Goal: Task Accomplishment & Management: Use online tool/utility

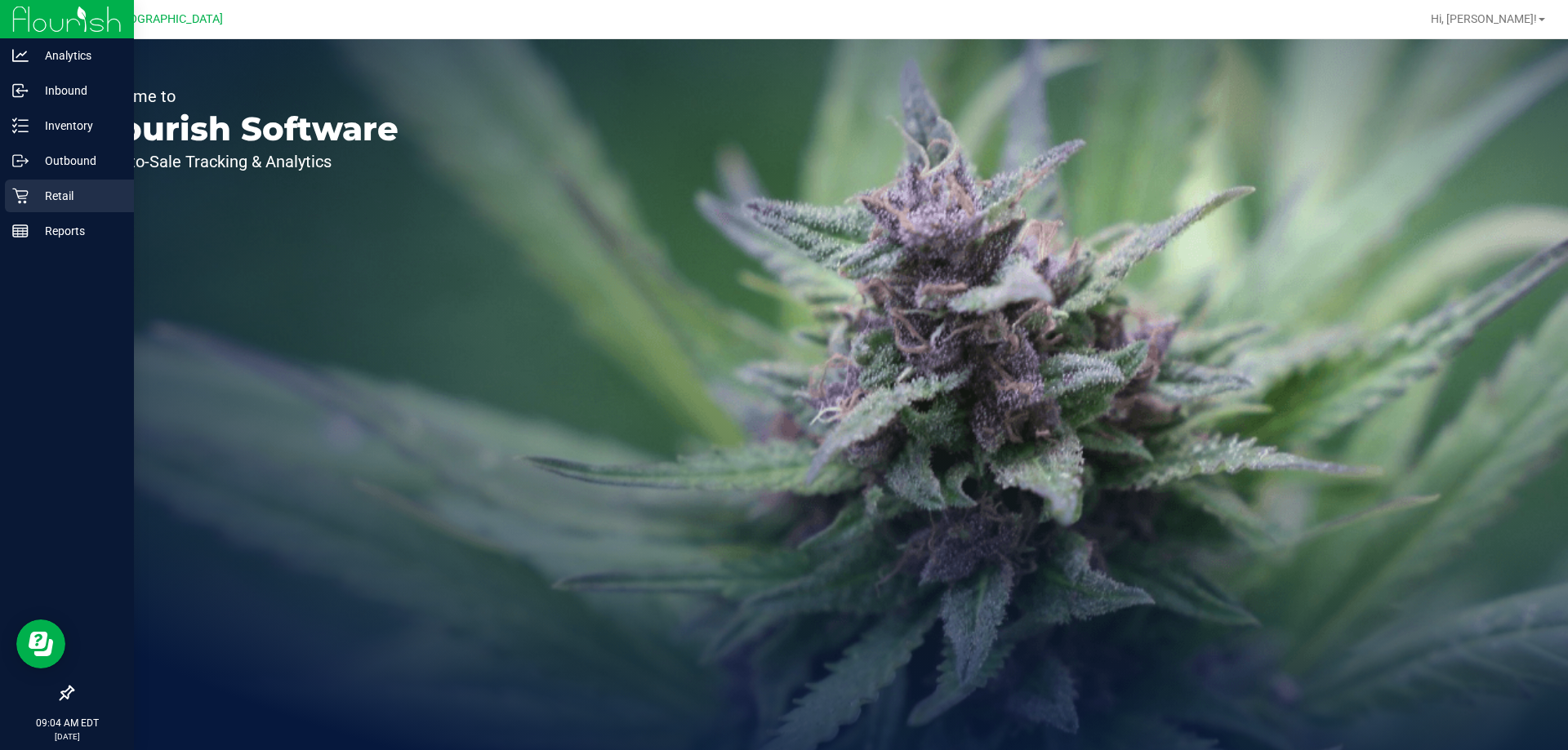
click at [39, 186] on p "Retail" at bounding box center [77, 196] width 98 height 19
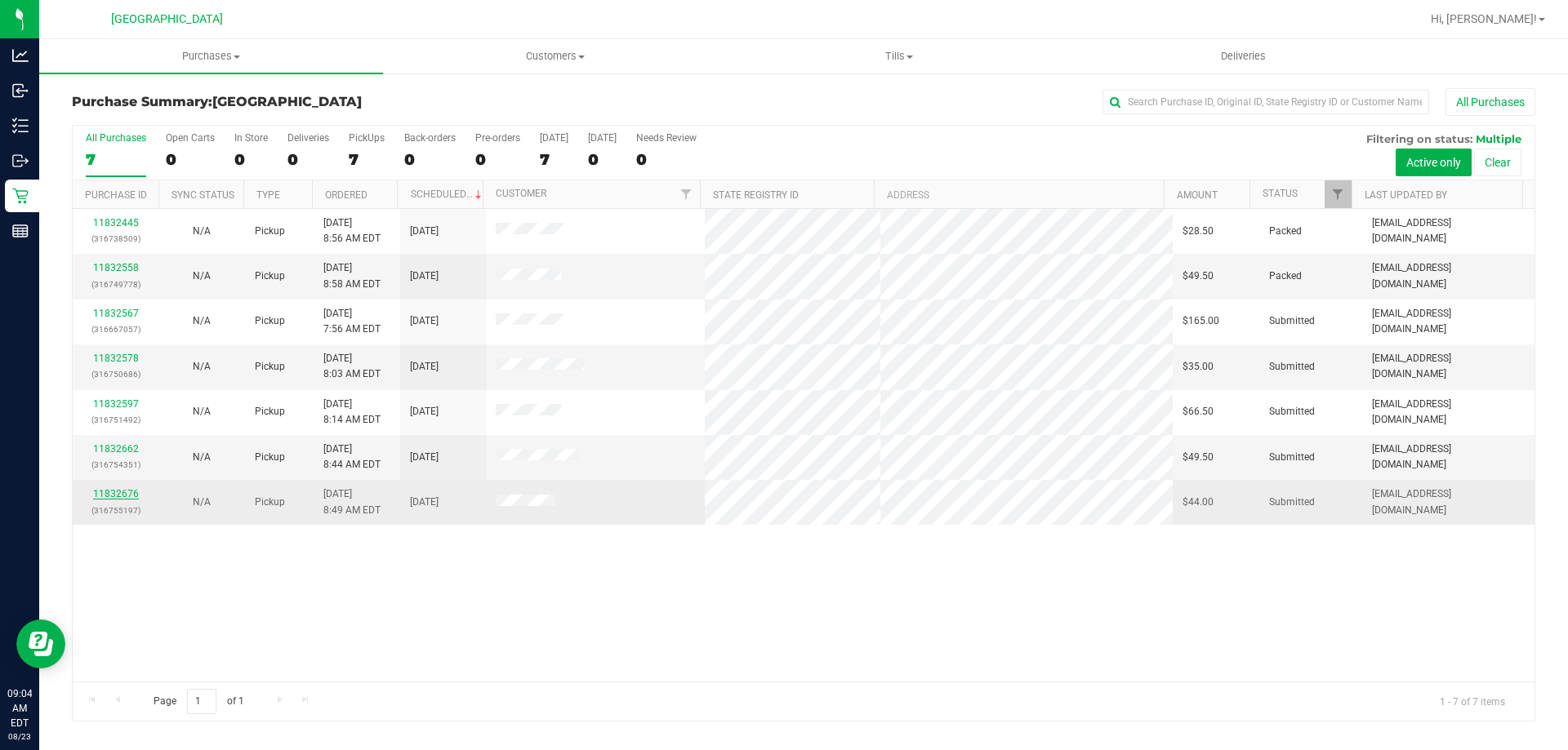
click at [116, 495] on link "11832676" at bounding box center [116, 494] width 46 height 11
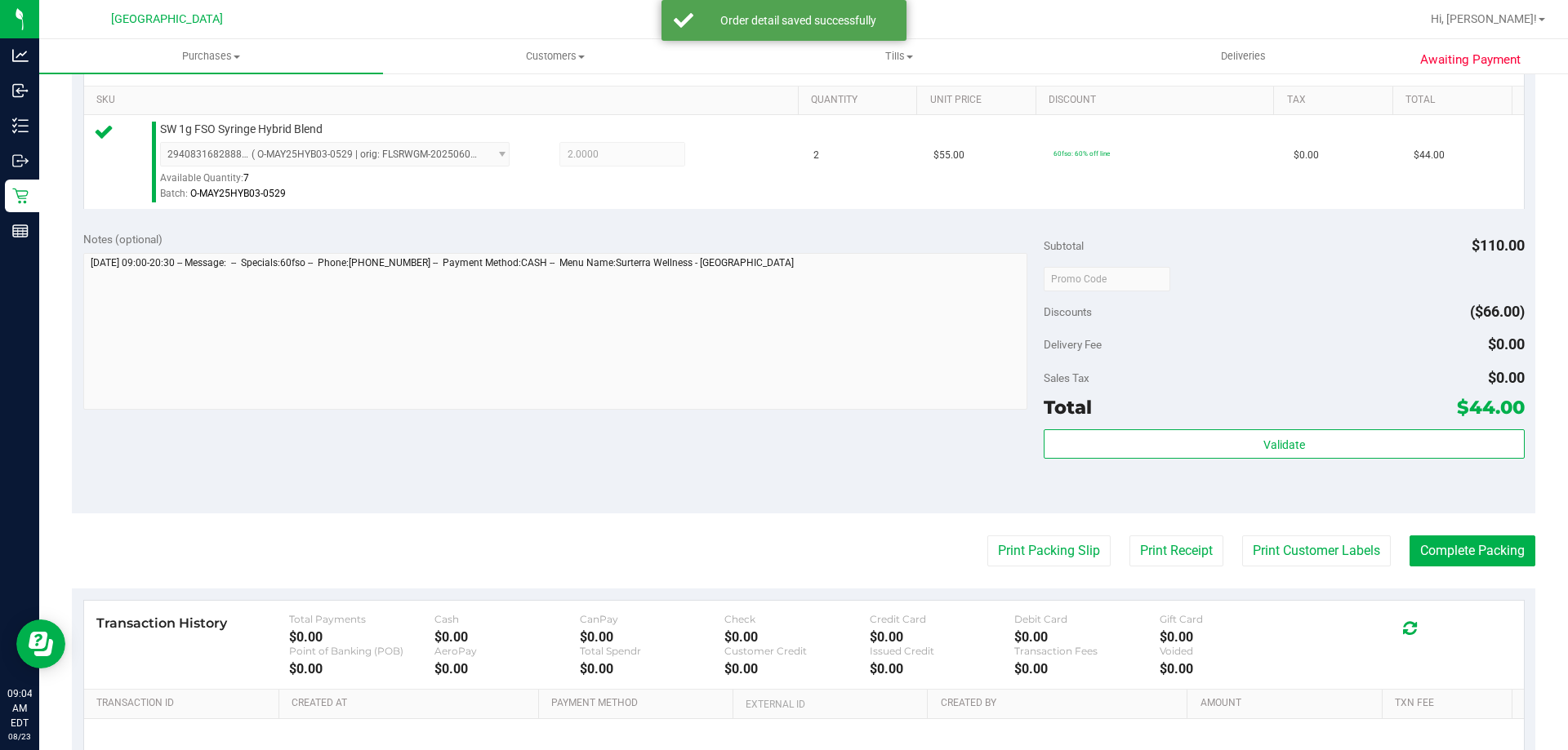
scroll to position [490, 0]
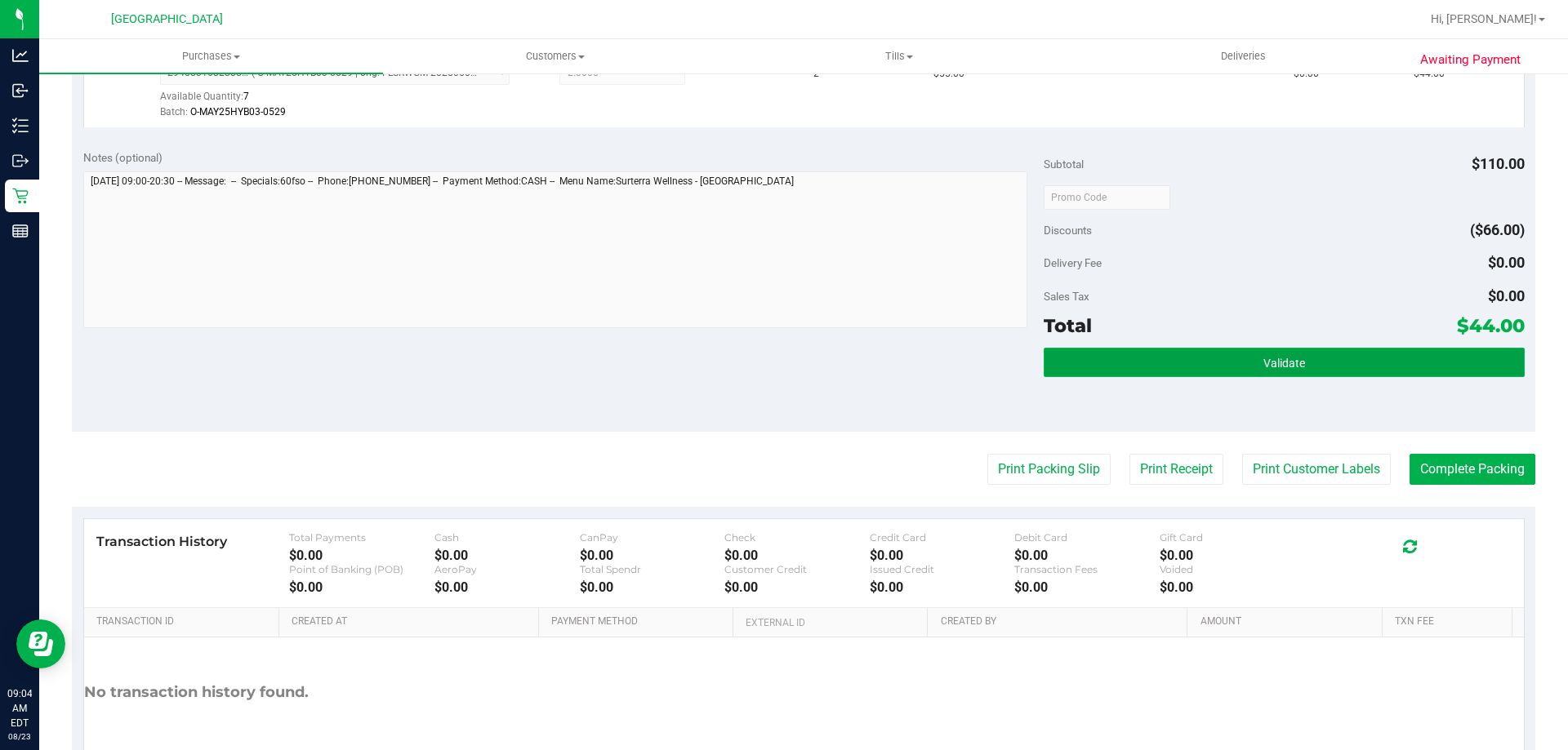
click at [1351, 348] on button "Validate" at bounding box center [1283, 362] width 480 height 29
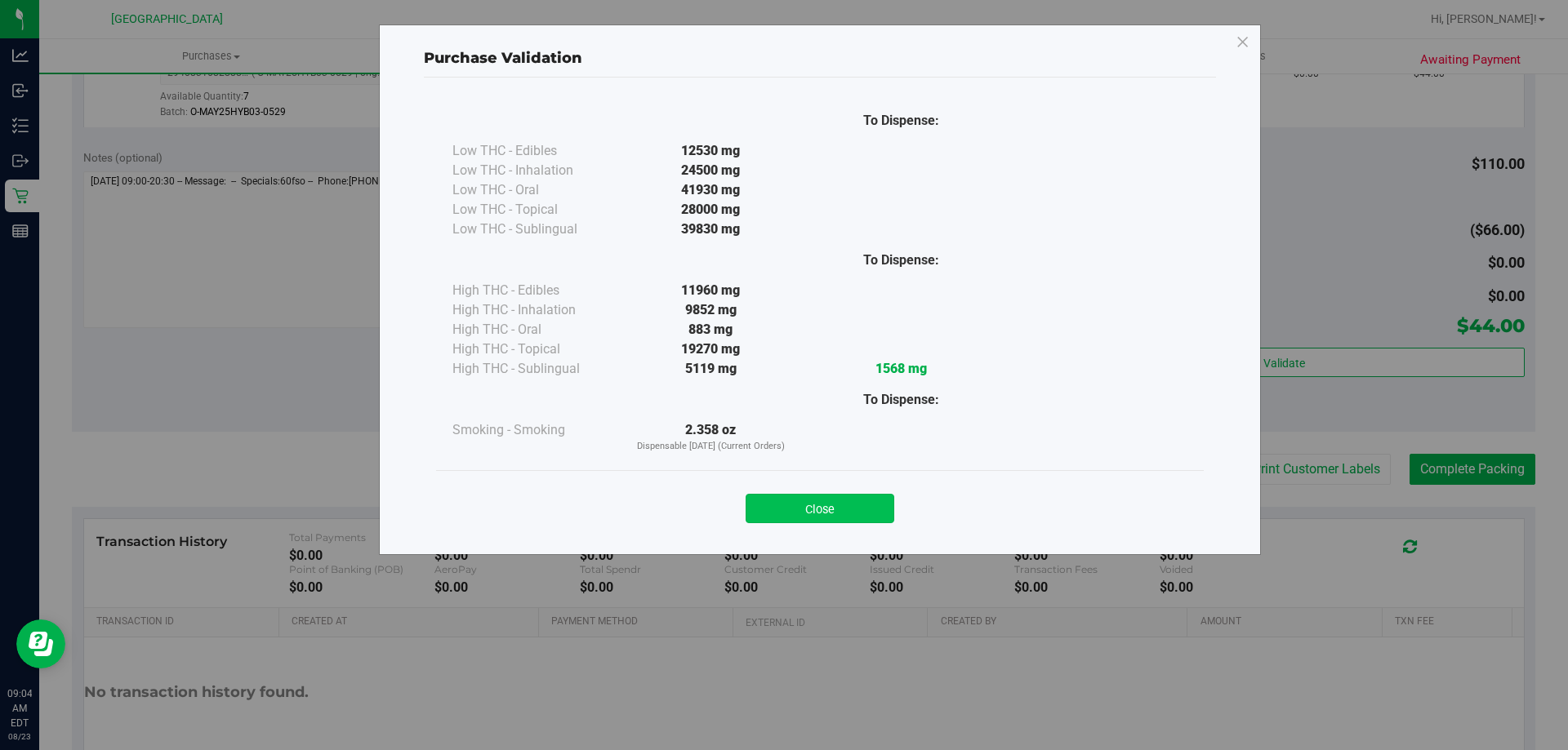
click at [804, 505] on button "Close" at bounding box center [820, 508] width 149 height 29
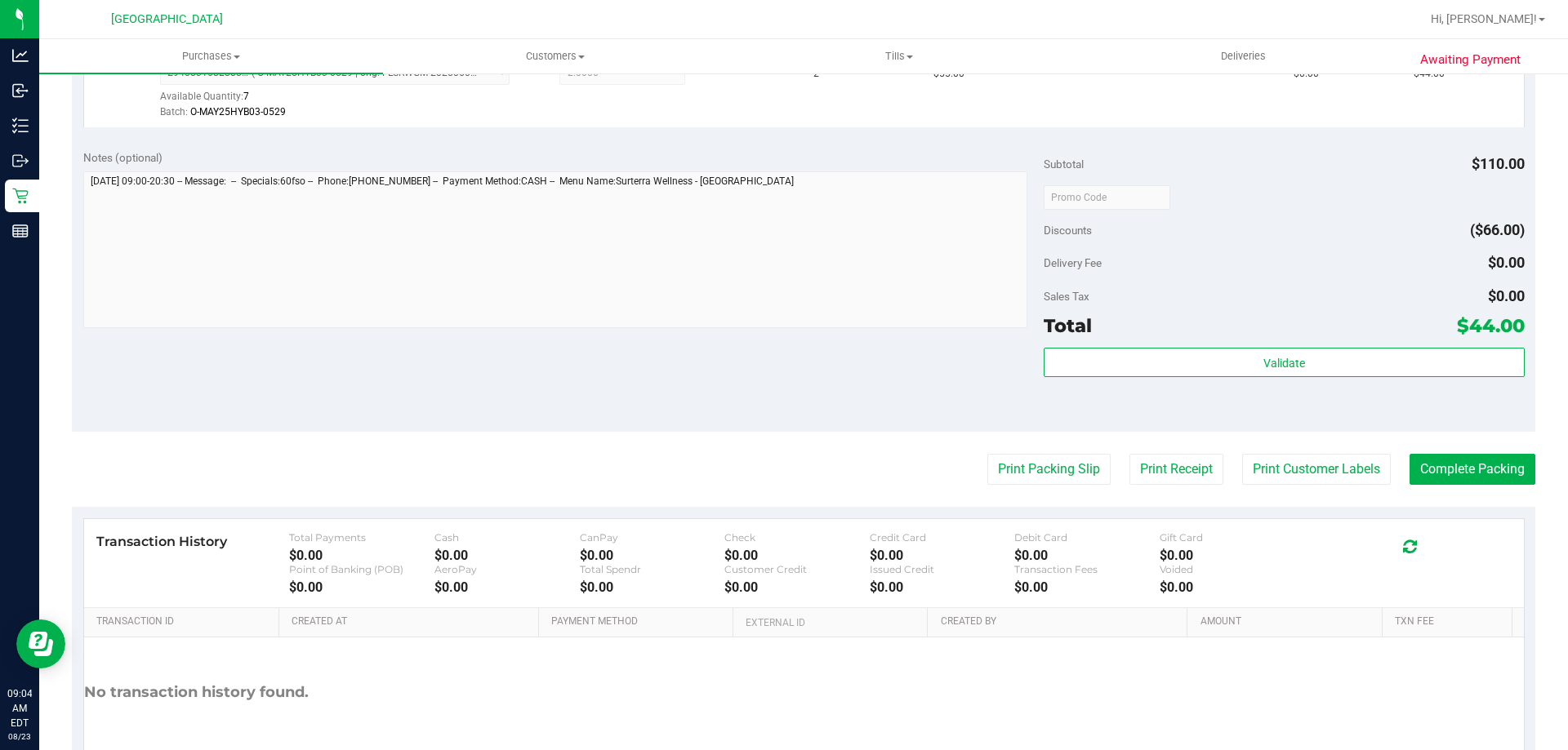
click at [1291, 453] on purchase-details "Back Edit Purchase Cancel Purchase View Profile # 11832676 BioTrack ID: - Submi…" at bounding box center [804, 205] width 1463 height 1214
click at [1290, 469] on button "Print Customer Labels" at bounding box center [1316, 469] width 149 height 31
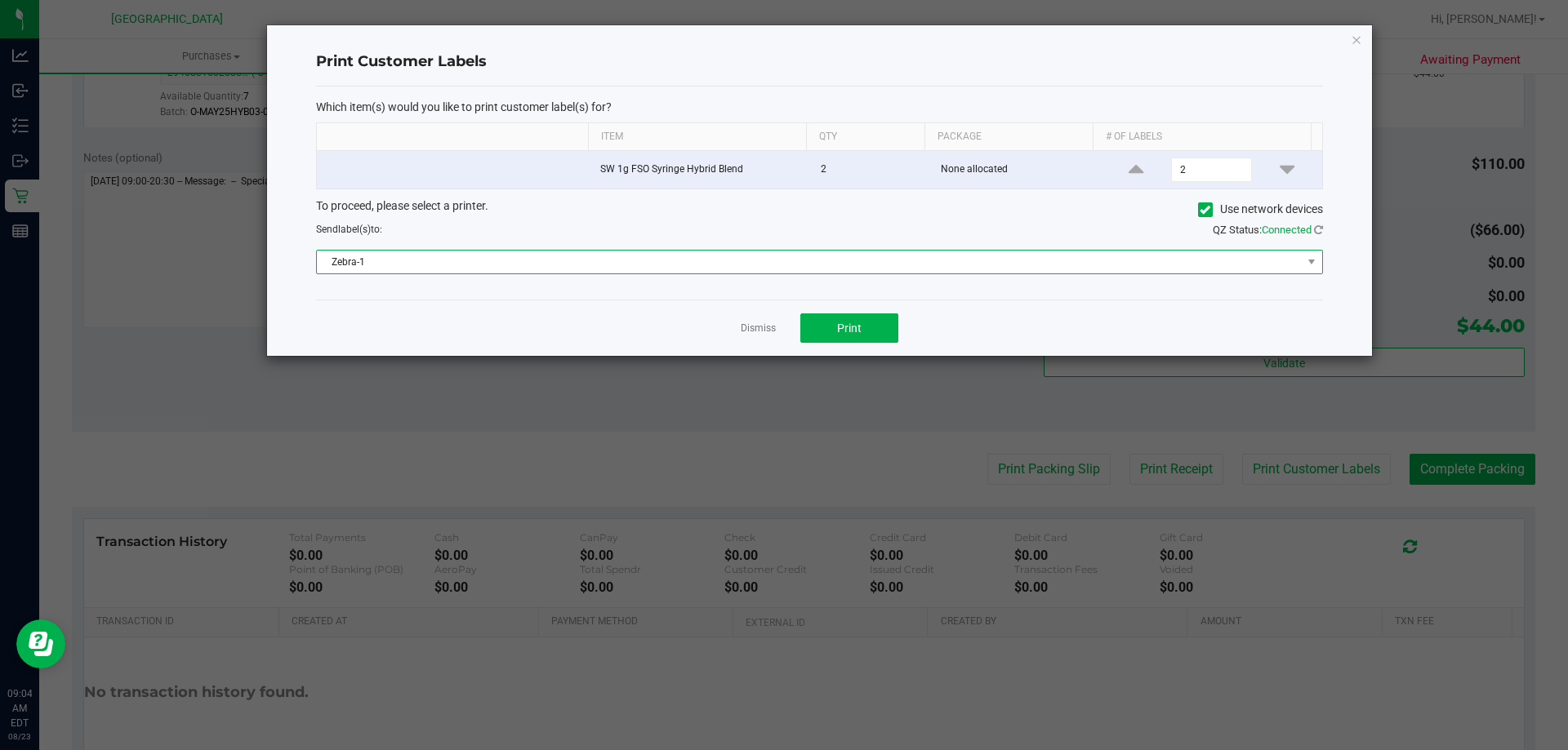
click at [583, 271] on span "Zebra-1" at bounding box center [808, 262] width 985 height 23
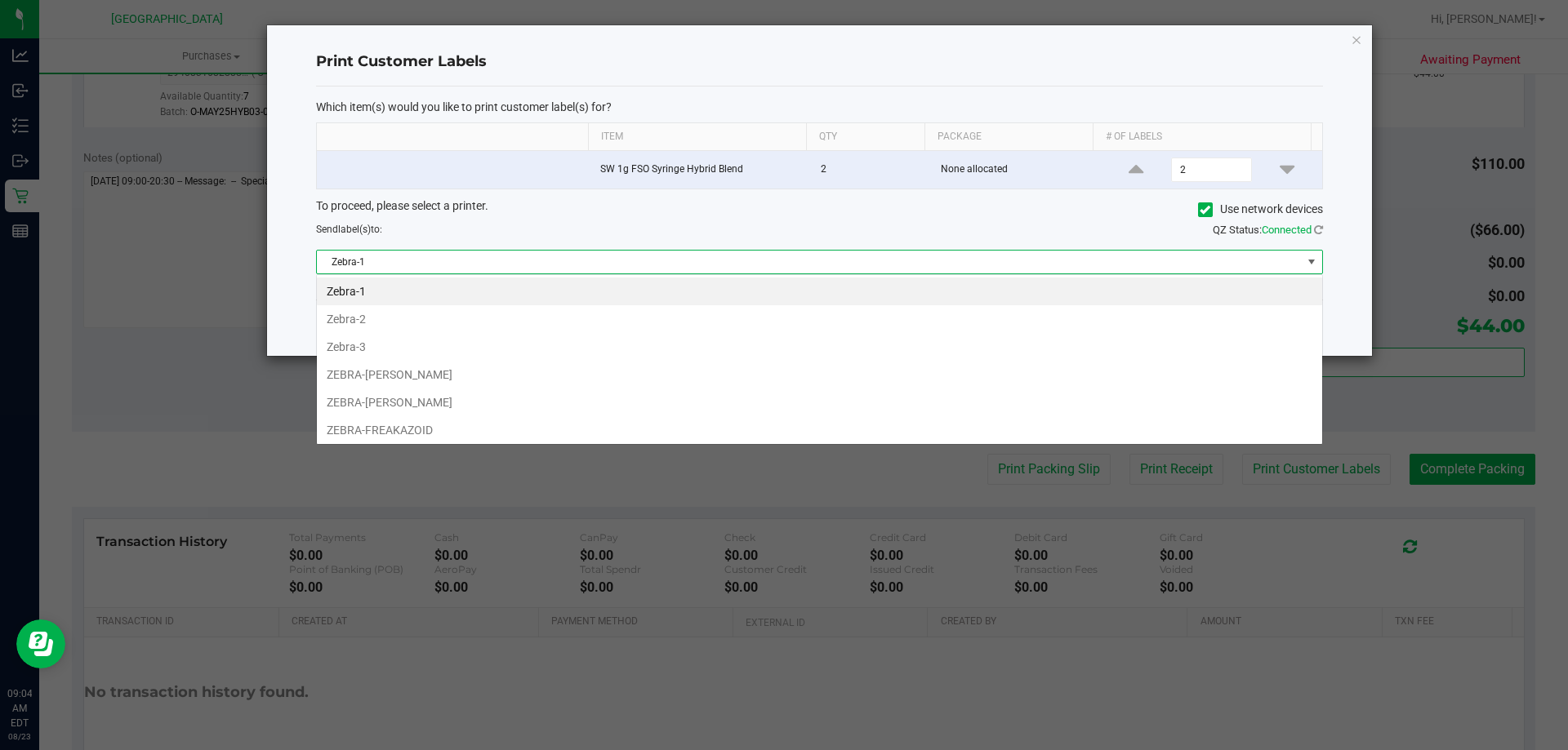
scroll to position [25, 1006]
click at [482, 411] on li "ZEBRA-[PERSON_NAME]" at bounding box center [819, 402] width 1005 height 27
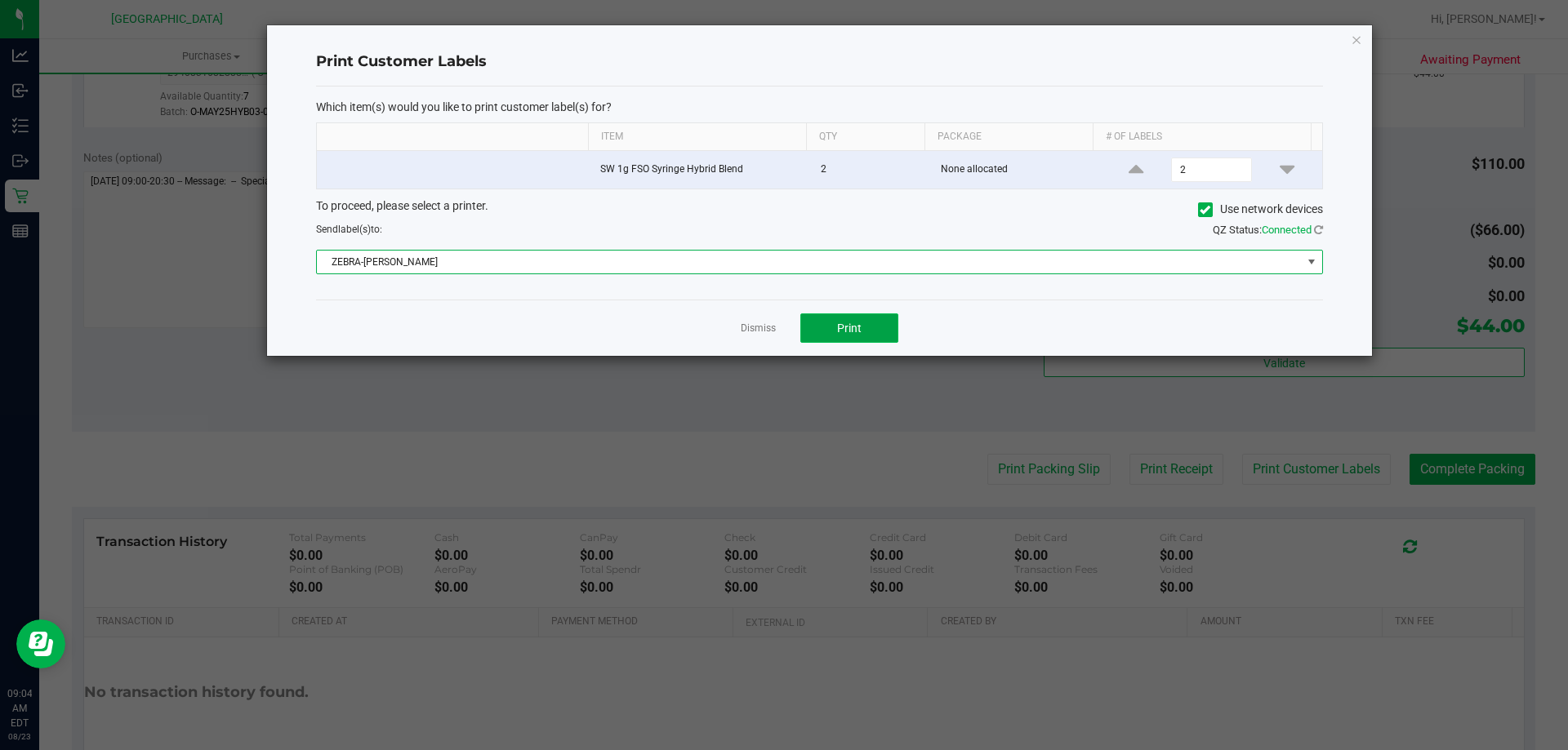
click at [883, 335] on button "Print" at bounding box center [849, 328] width 98 height 29
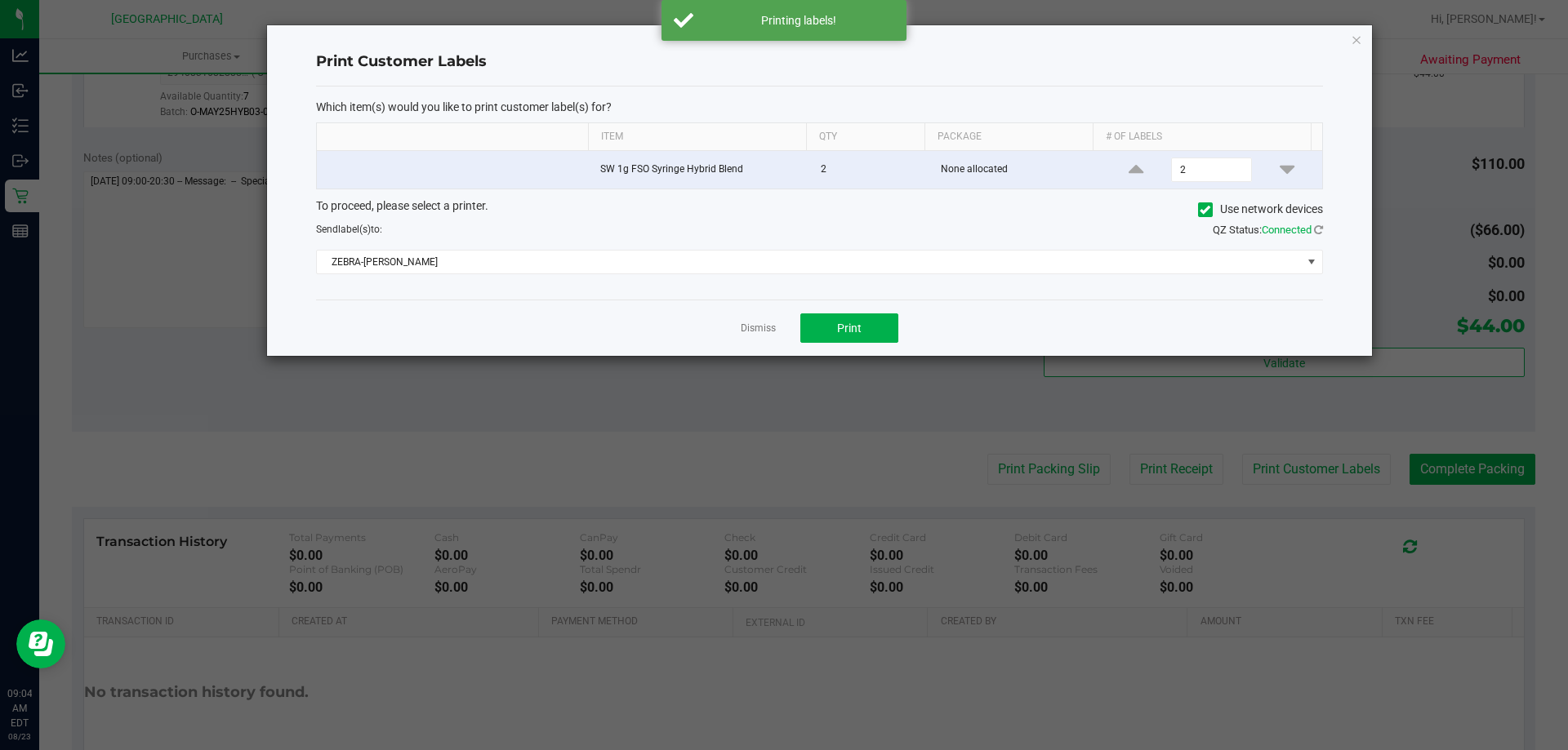
click at [1349, 39] on div "Print Customer Labels Which item(s) would you like to print customer label(s) f…" at bounding box center [819, 190] width 1104 height 330
click at [1356, 46] on icon "button" at bounding box center [1356, 39] width 11 height 19
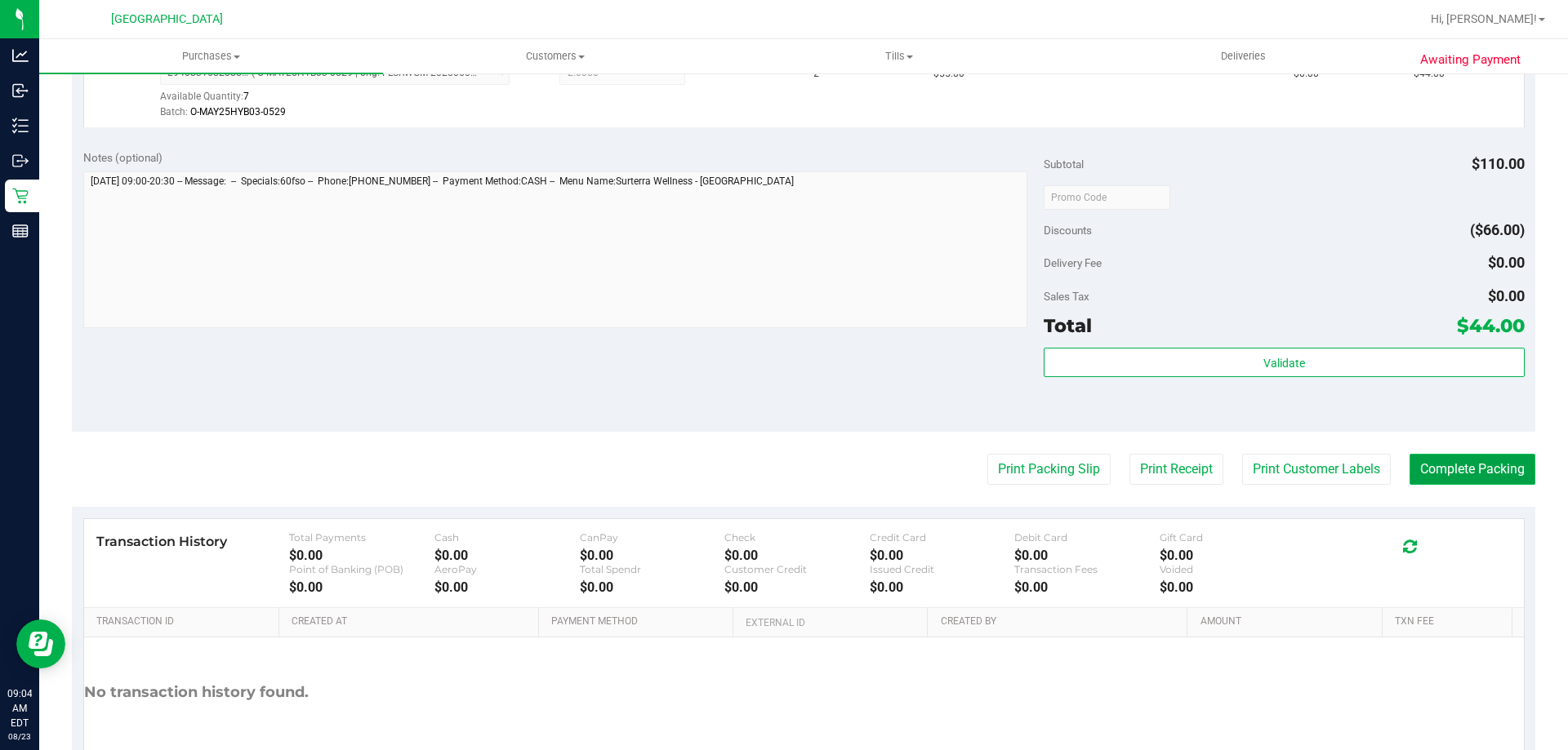
click at [1424, 483] on button "Complete Packing" at bounding box center [1472, 469] width 126 height 31
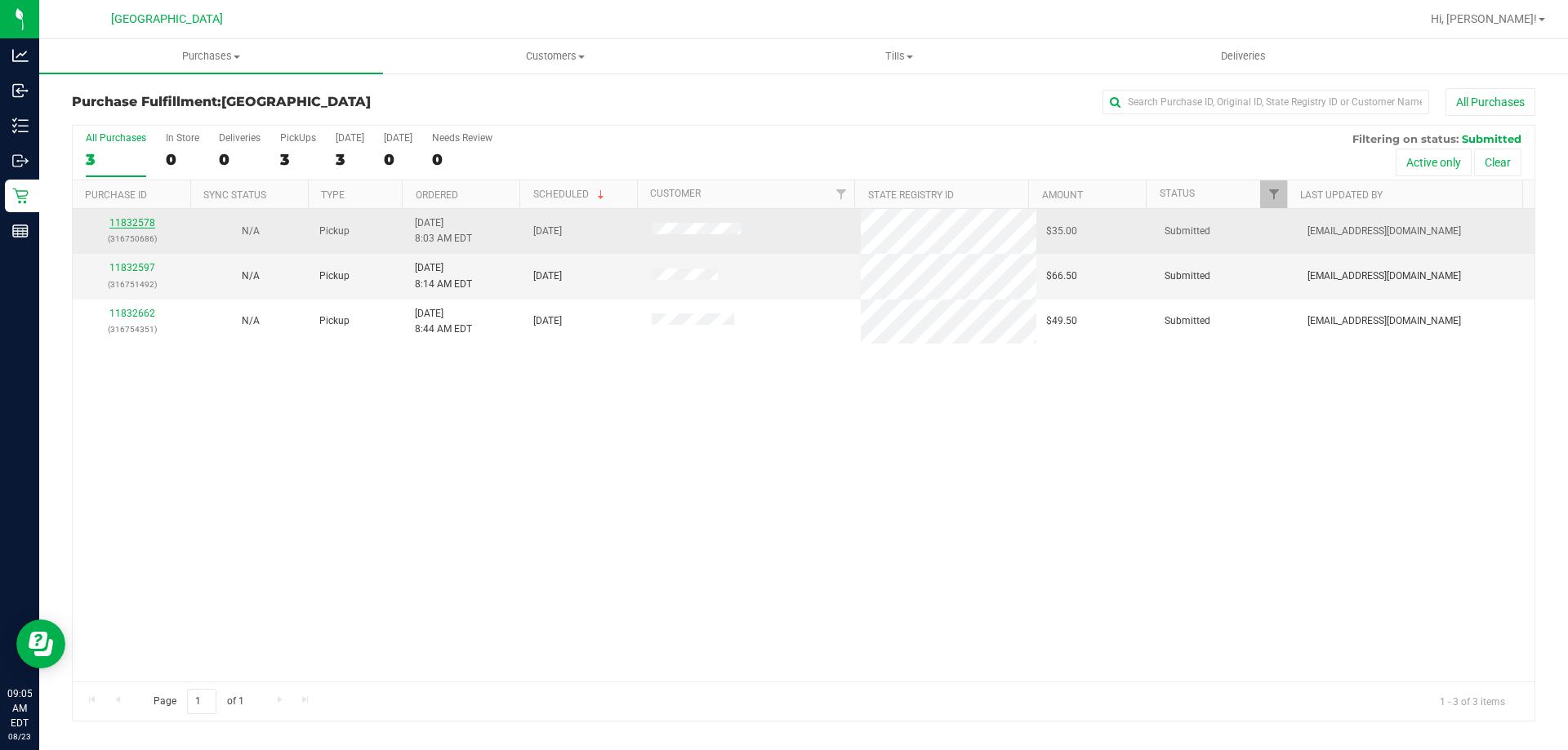
click at [138, 222] on link "11832578" at bounding box center [132, 222] width 46 height 11
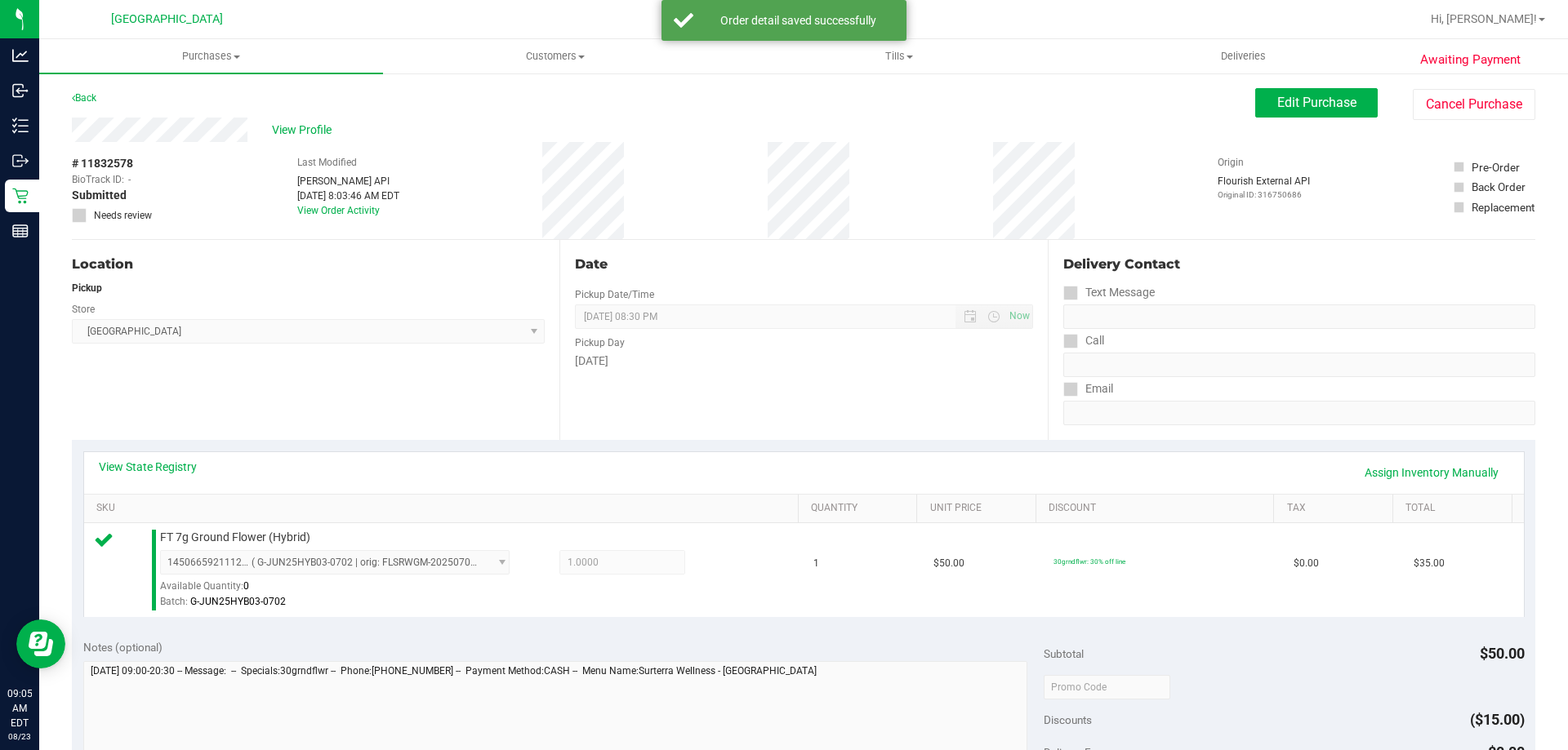
scroll to position [572, 0]
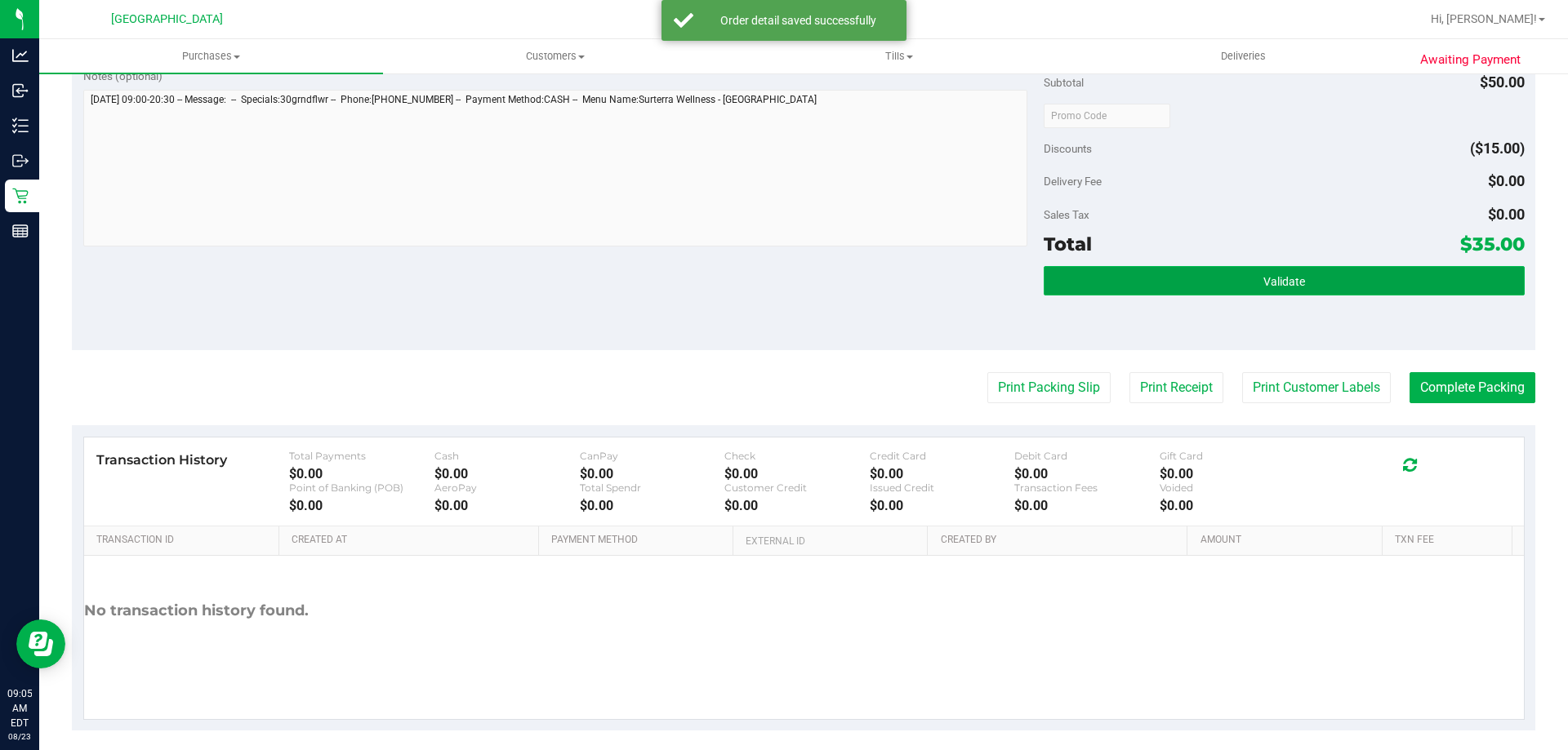
click at [1263, 277] on span "Validate" at bounding box center [1283, 281] width 41 height 13
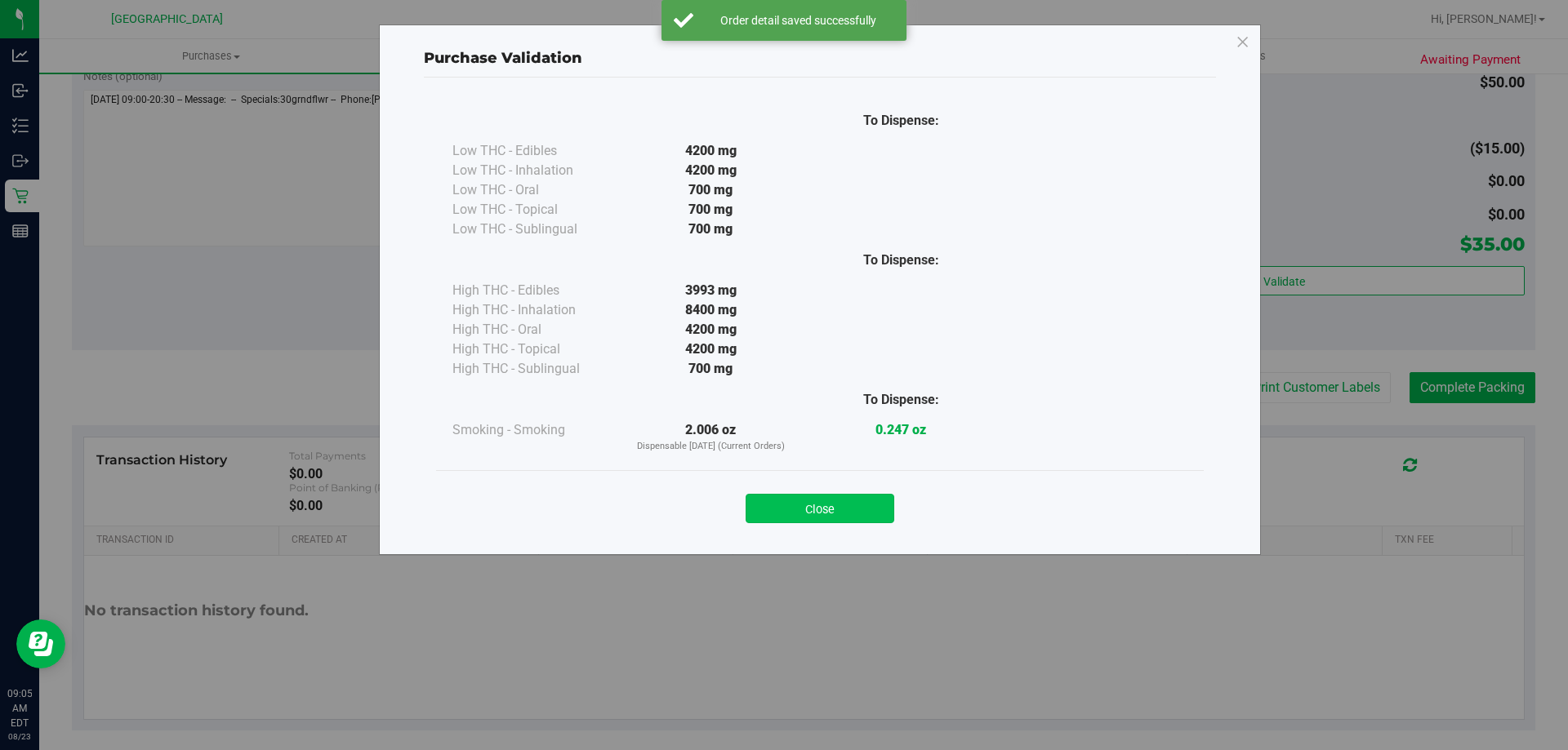
click at [796, 509] on button "Close" at bounding box center [820, 508] width 149 height 29
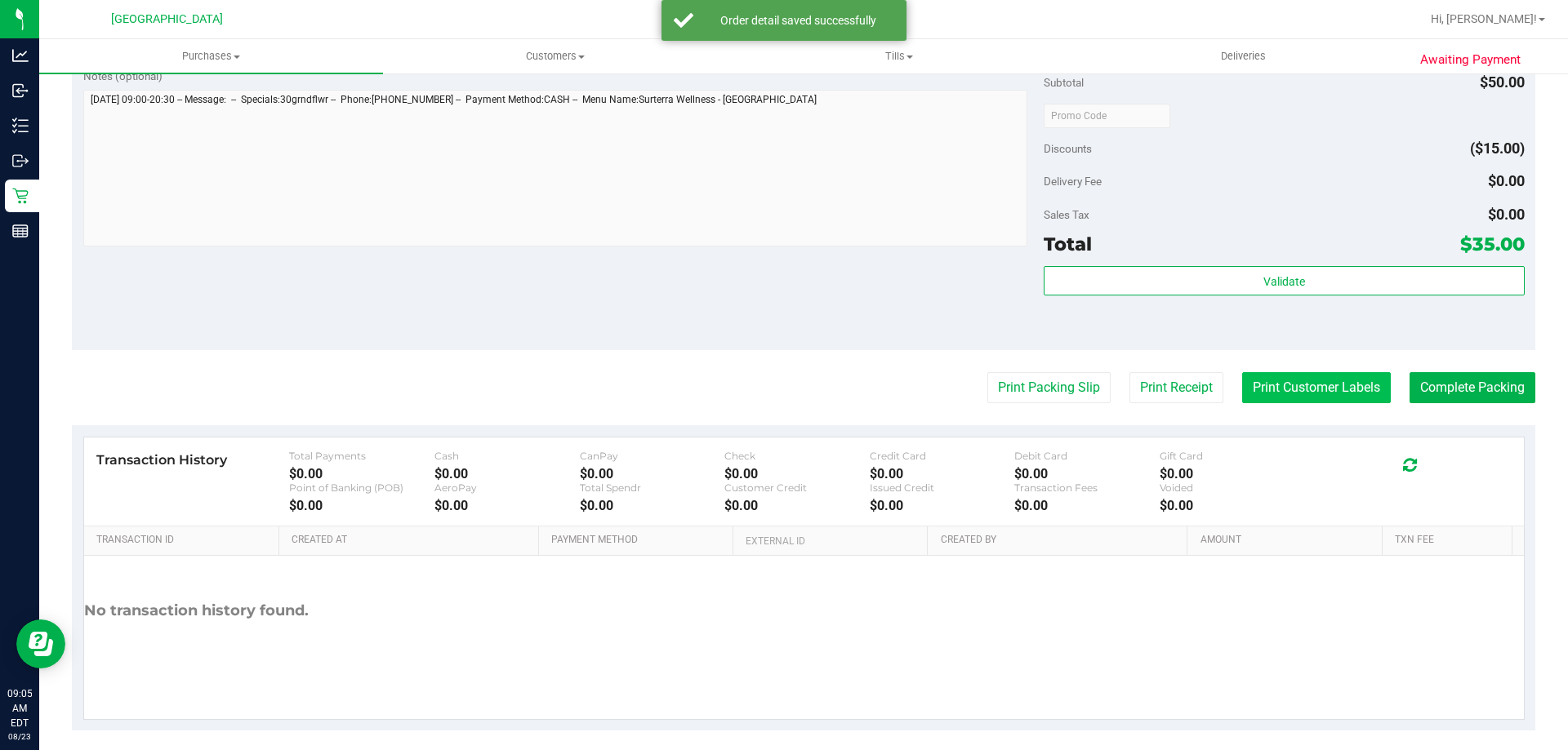
click at [1262, 389] on button "Print Customer Labels" at bounding box center [1316, 387] width 149 height 31
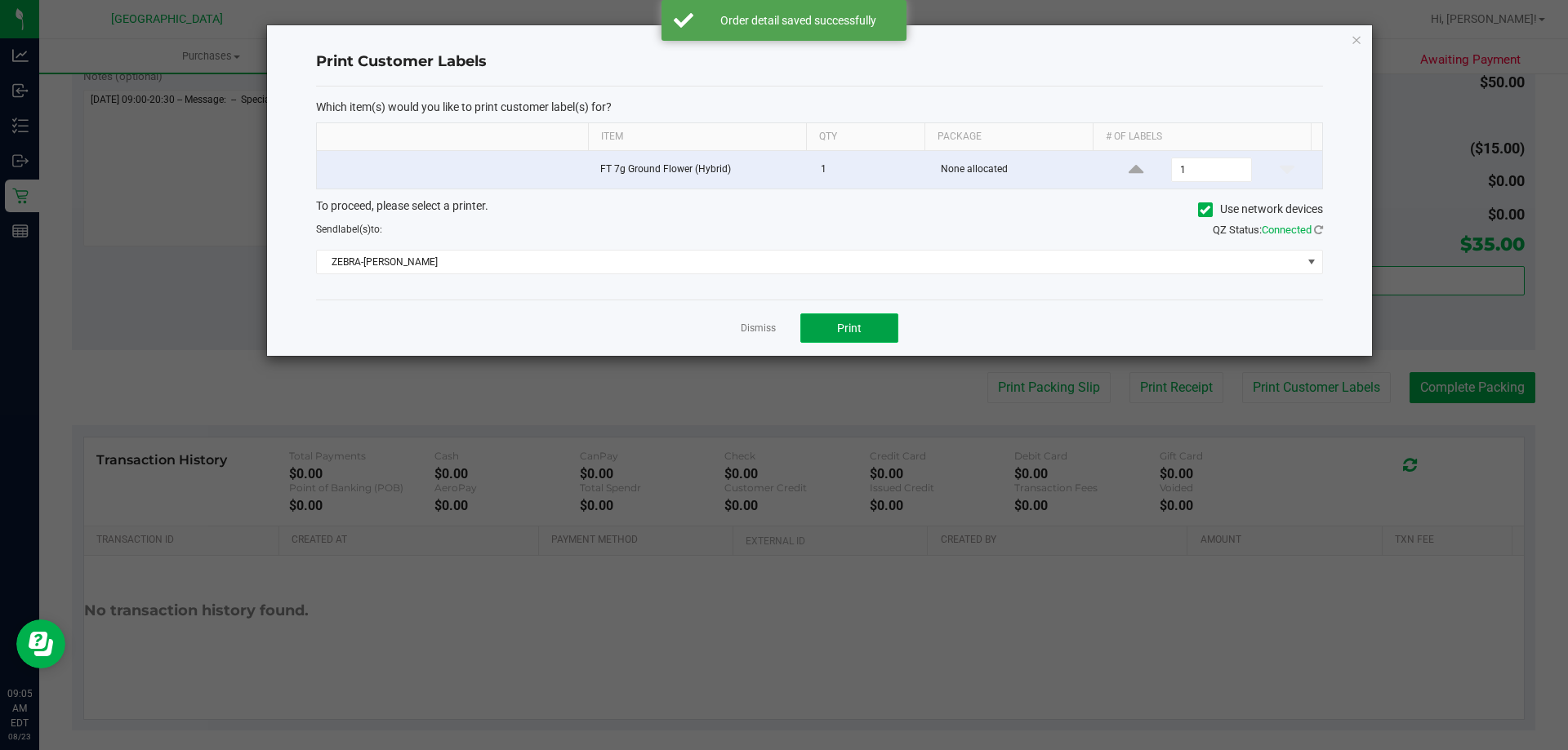
click at [857, 331] on span "Print" at bounding box center [850, 328] width 25 height 13
click at [1357, 38] on icon "button" at bounding box center [1356, 39] width 11 height 19
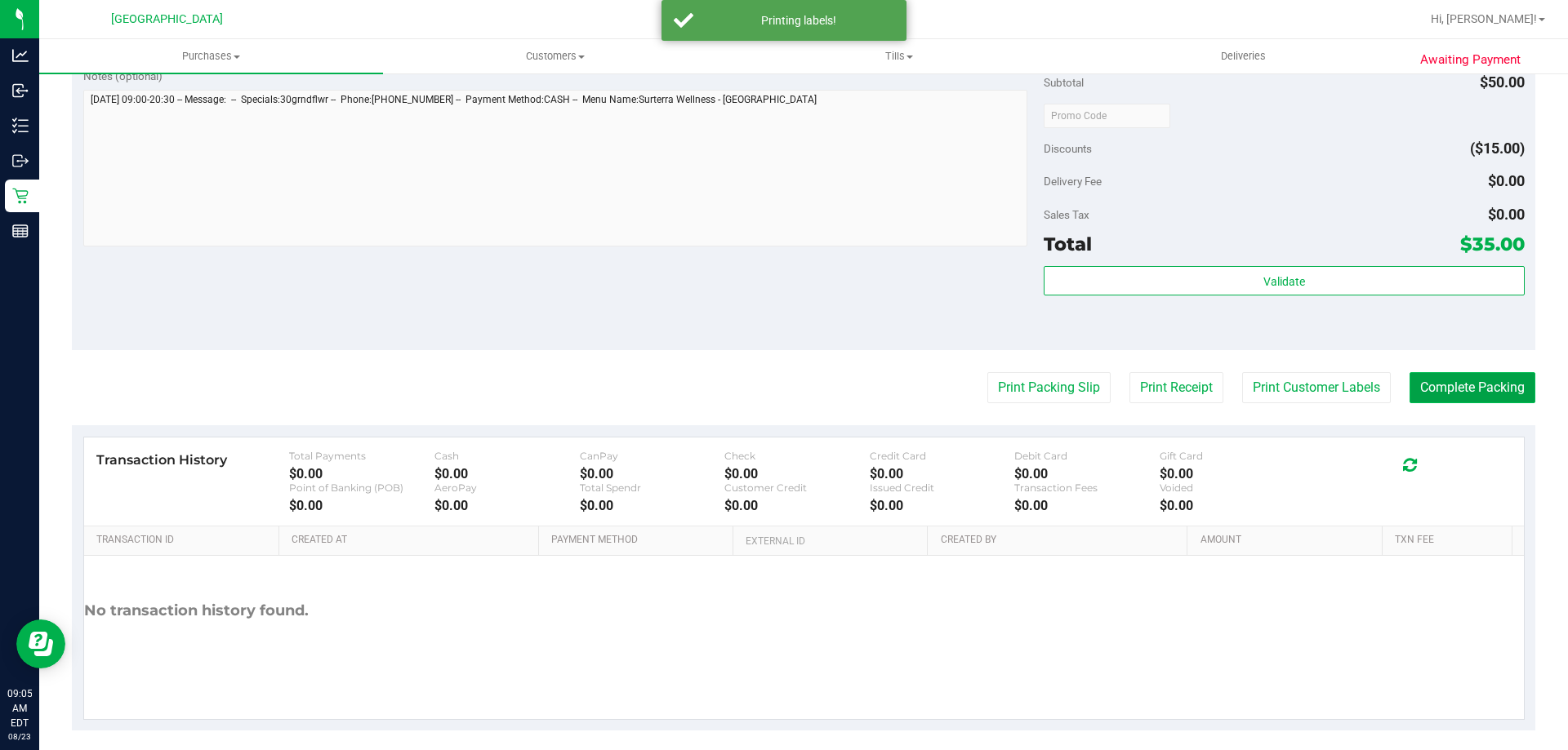
click at [1426, 377] on button "Complete Packing" at bounding box center [1472, 387] width 126 height 31
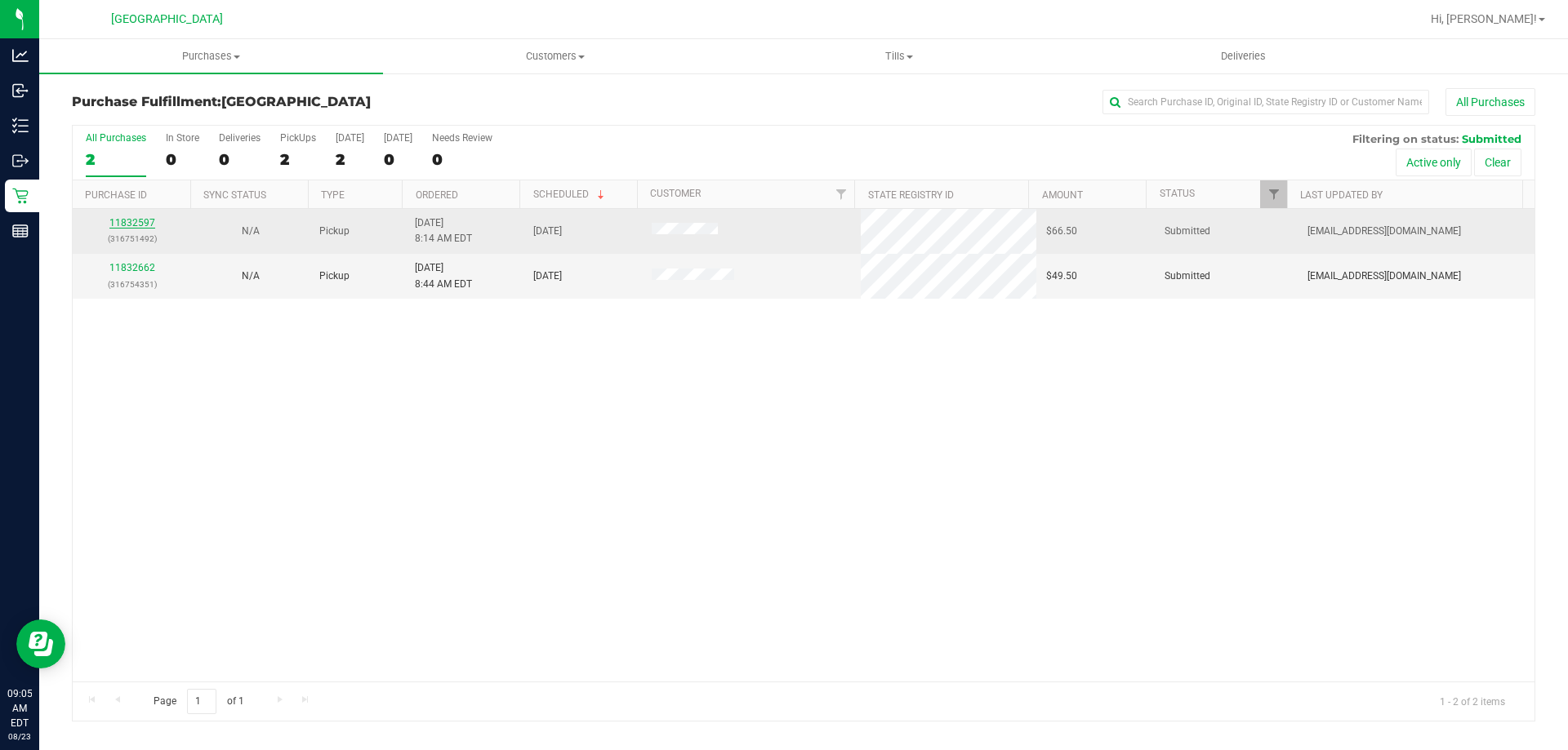
click at [146, 223] on link "11832597" at bounding box center [132, 222] width 46 height 11
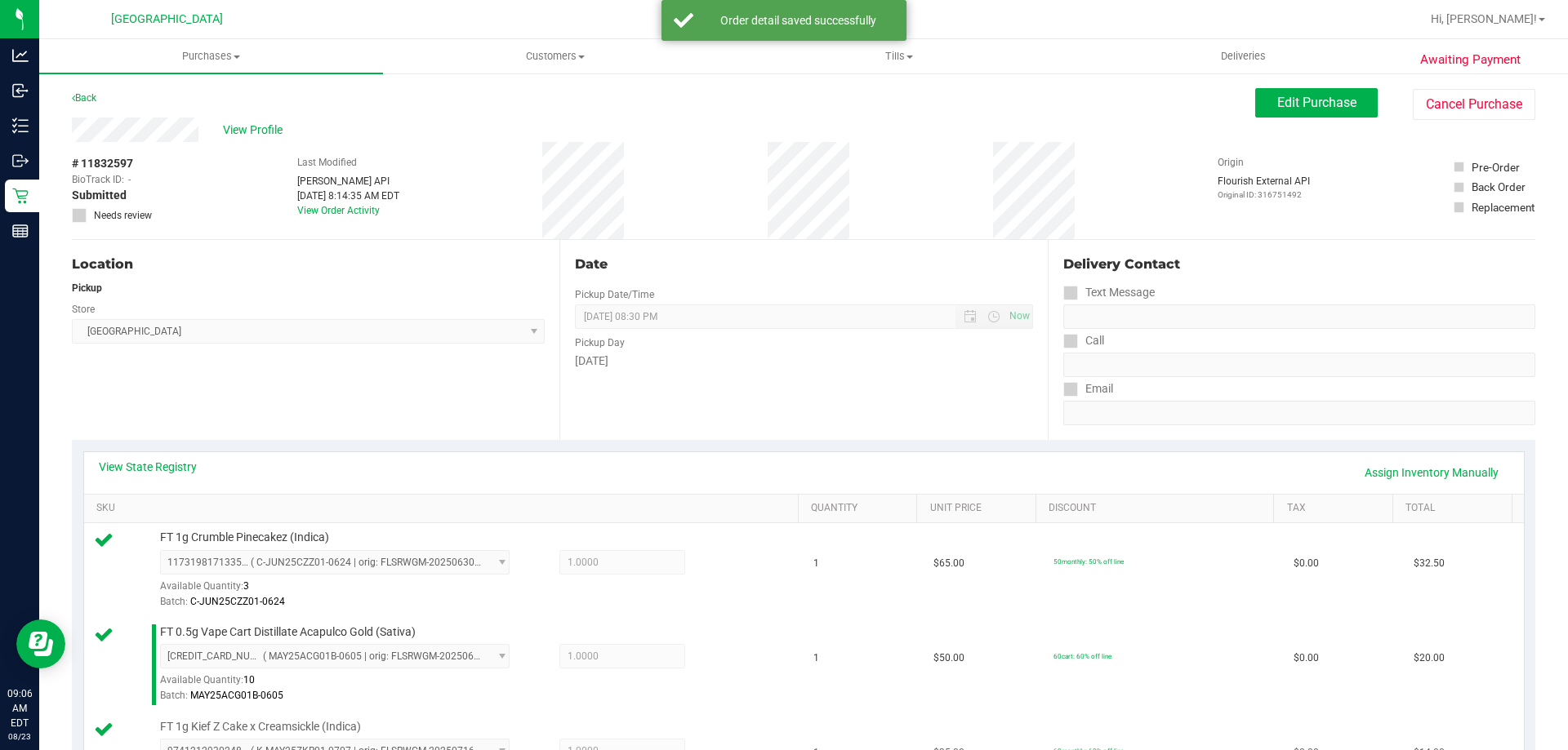
scroll to position [408, 0]
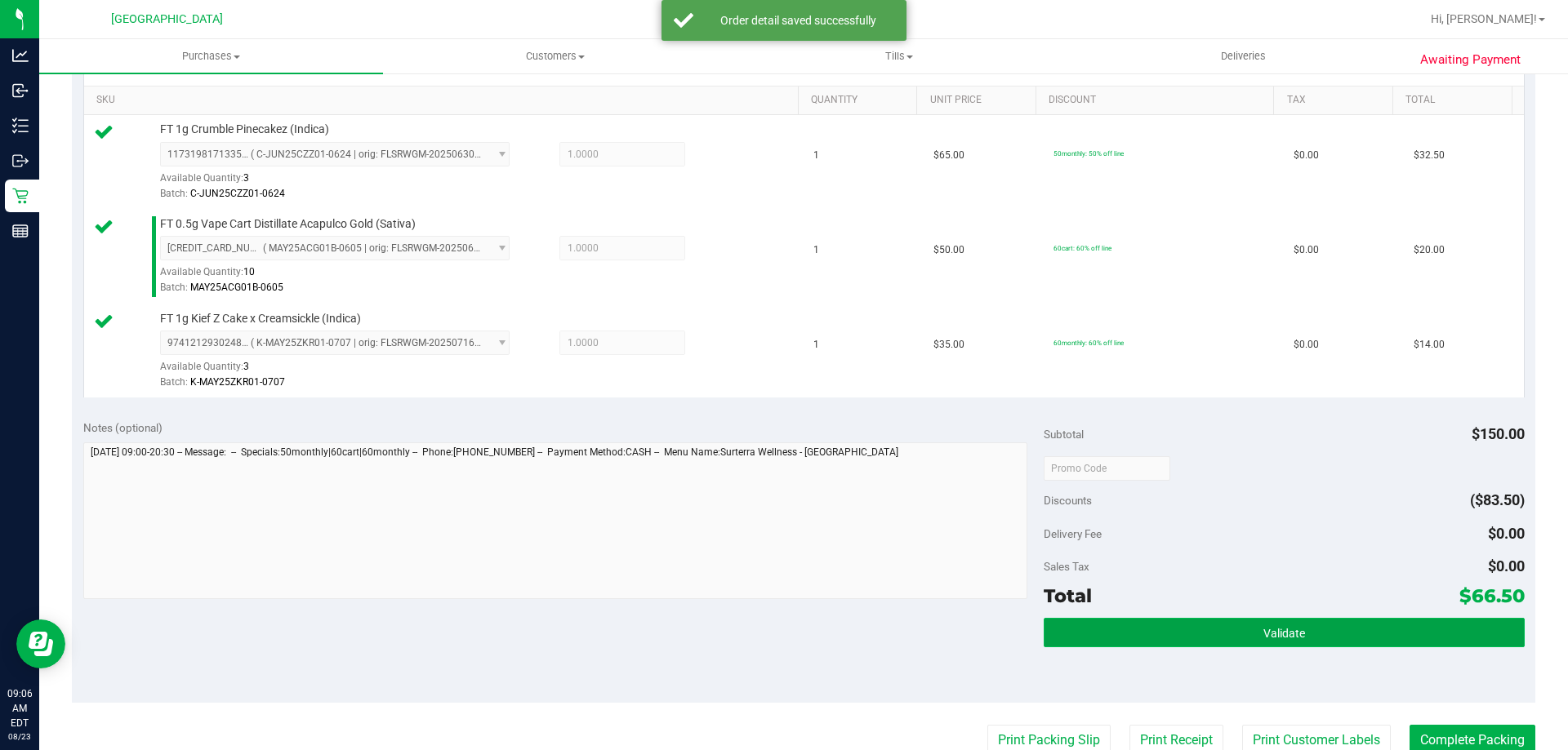
click at [1237, 627] on button "Validate" at bounding box center [1283, 632] width 480 height 29
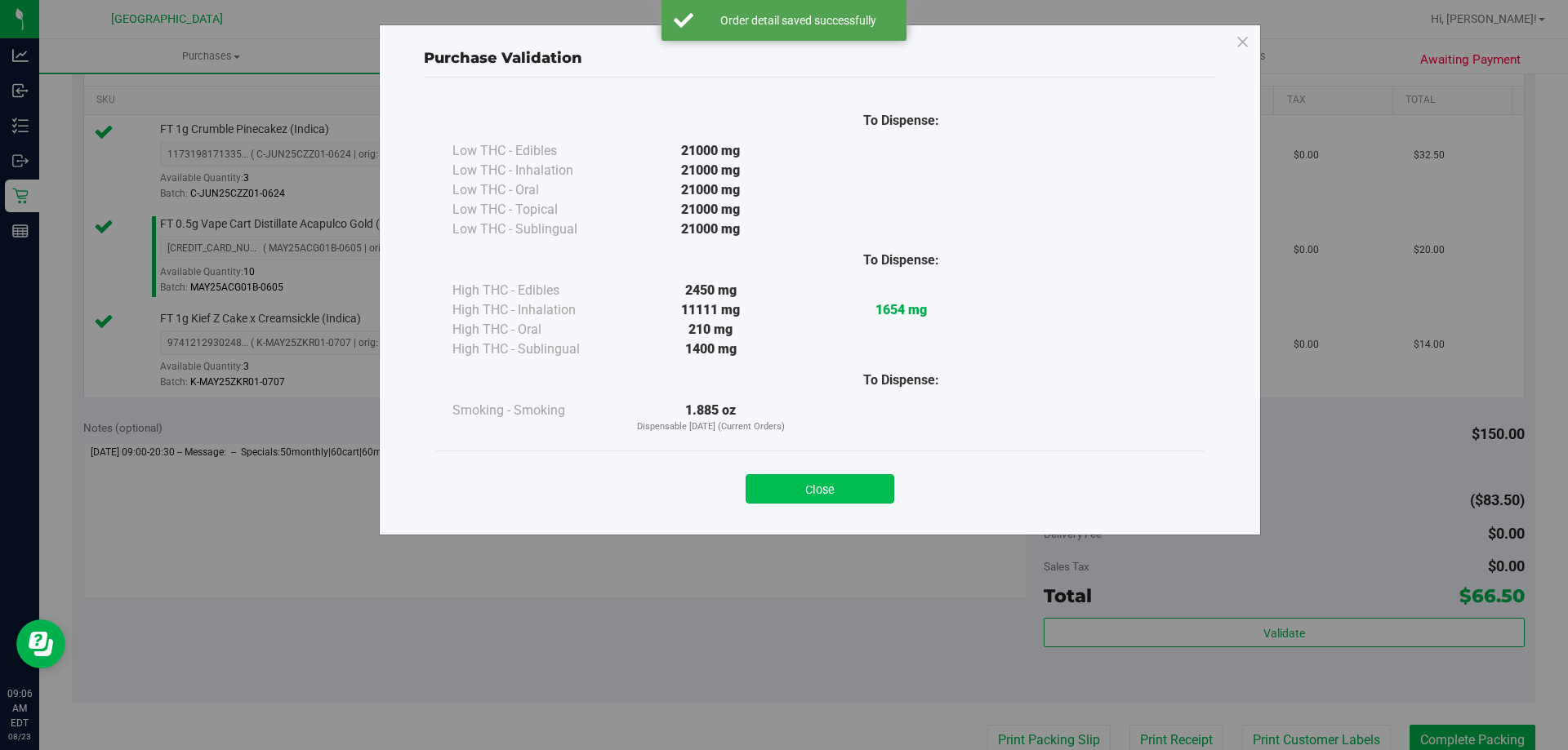
click at [794, 484] on button "Close" at bounding box center [820, 488] width 149 height 29
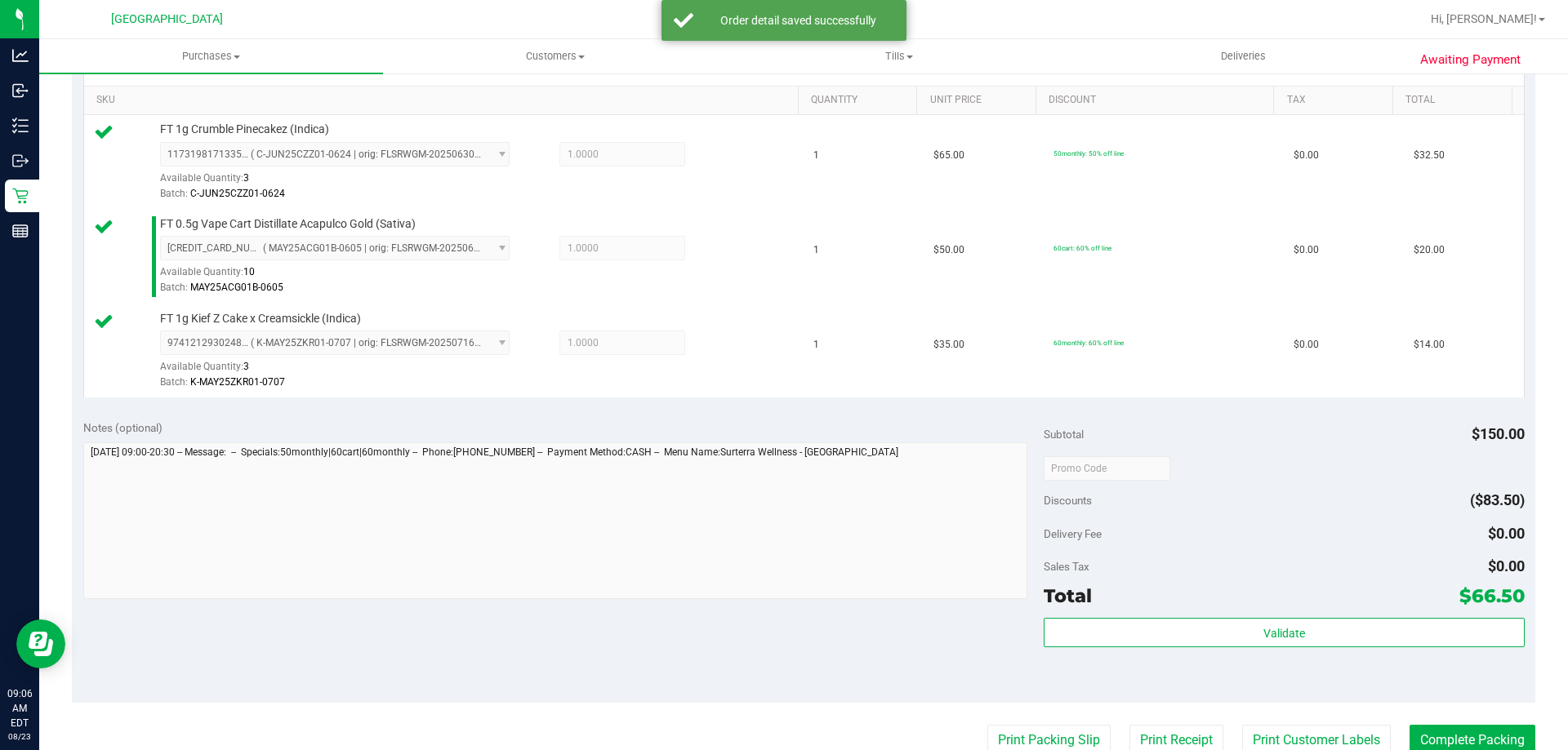
scroll to position [653, 0]
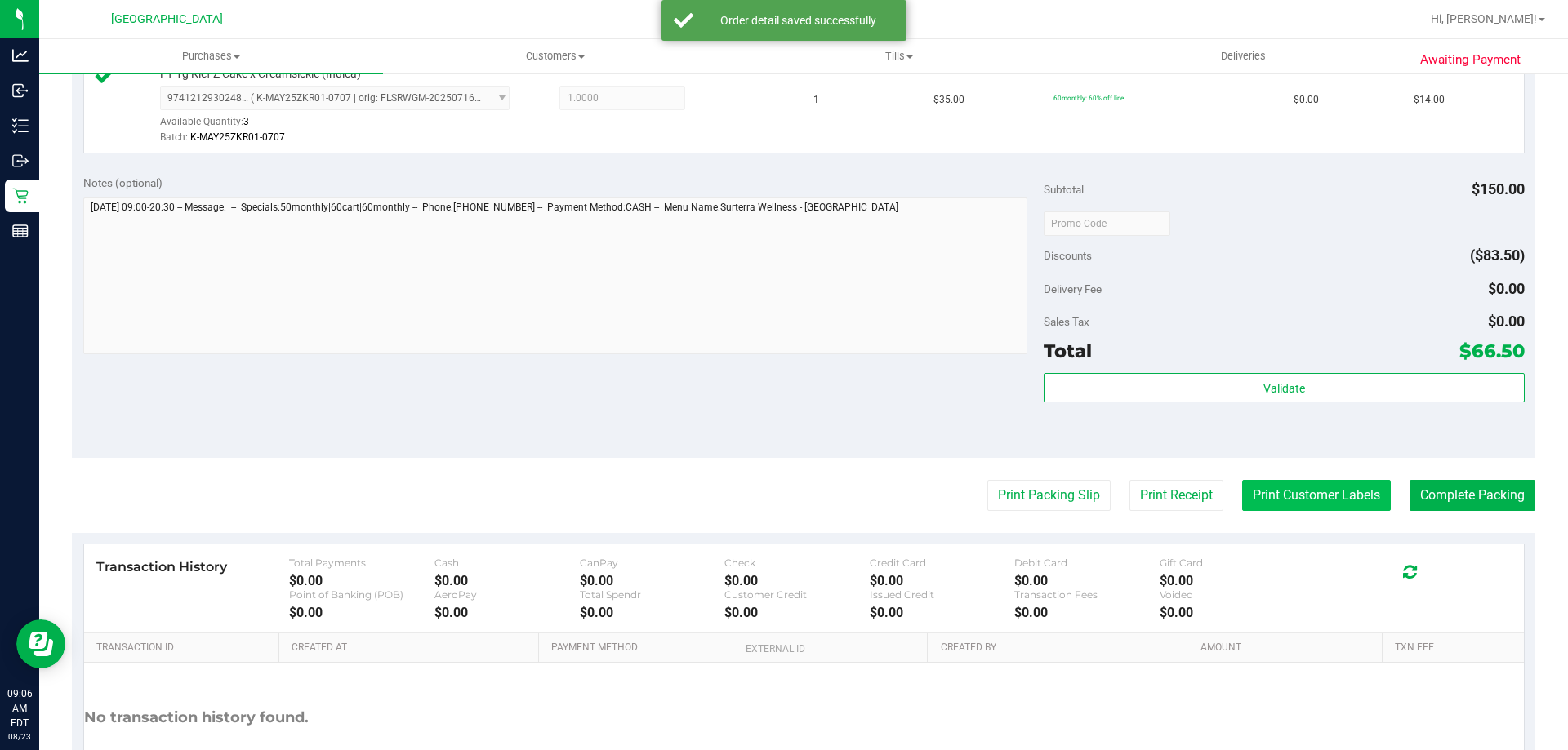
click at [1285, 505] on button "Print Customer Labels" at bounding box center [1316, 495] width 149 height 31
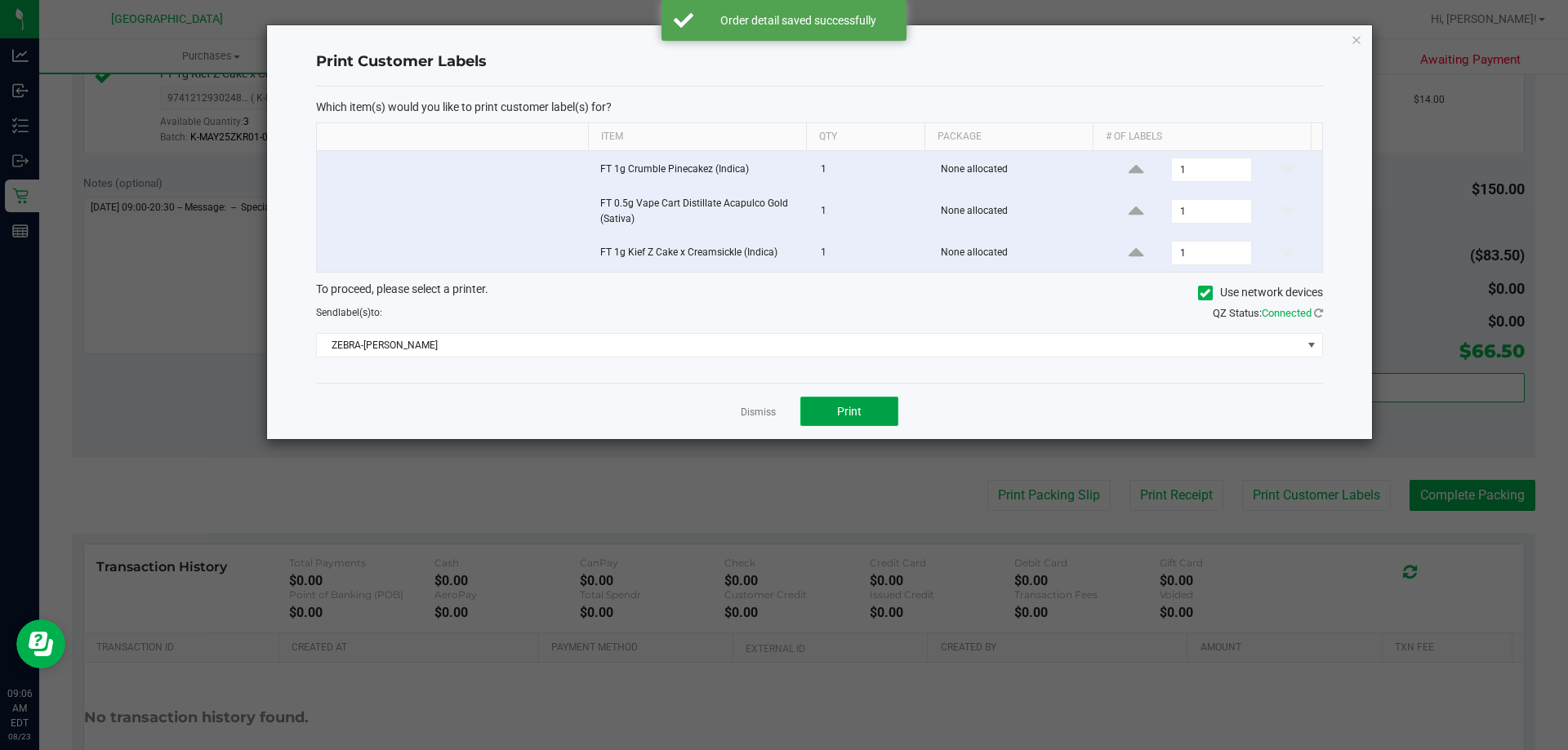
click at [887, 411] on button "Print" at bounding box center [849, 411] width 98 height 29
click at [1358, 41] on icon "button" at bounding box center [1356, 39] width 11 height 19
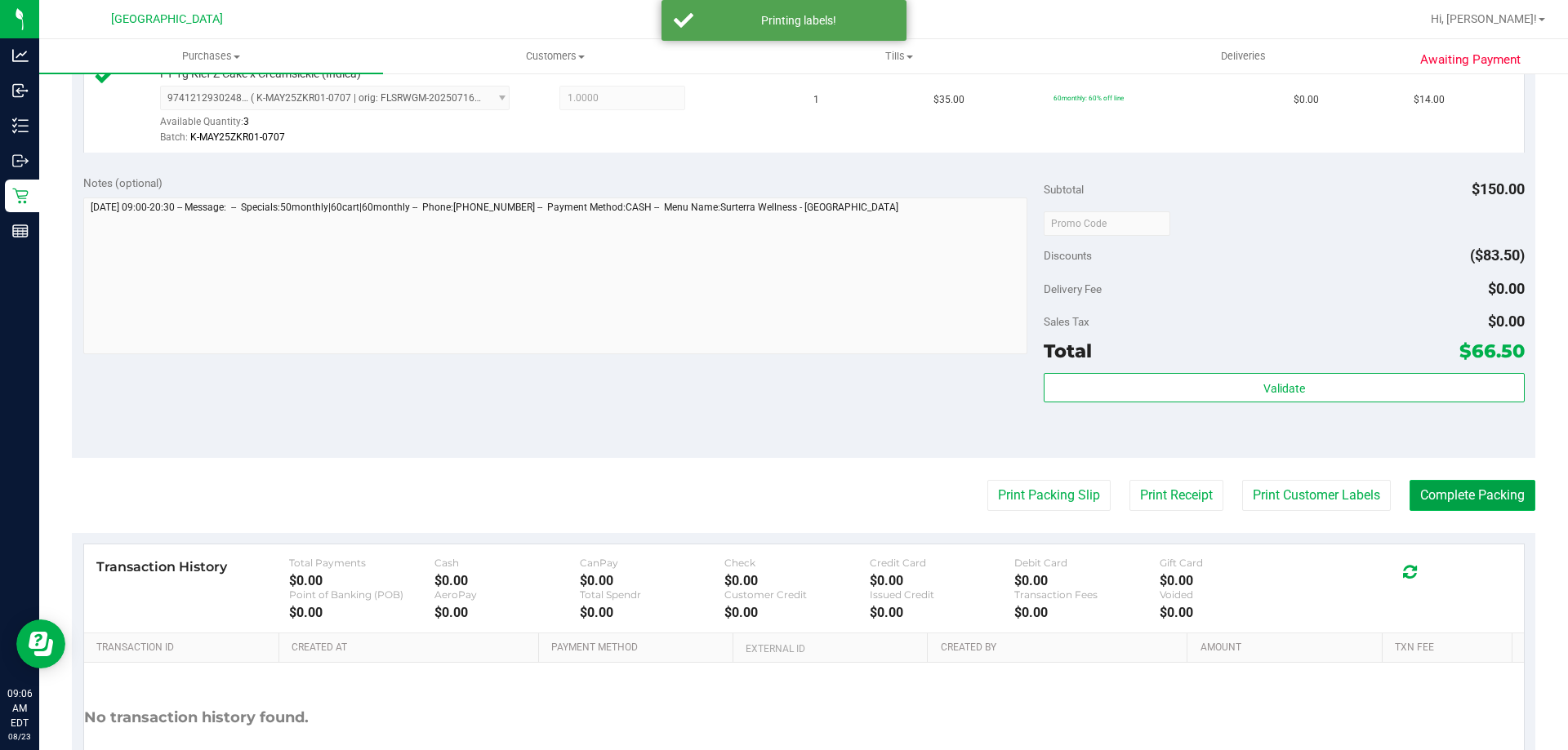
click at [1477, 494] on button "Complete Packing" at bounding box center [1472, 495] width 126 height 31
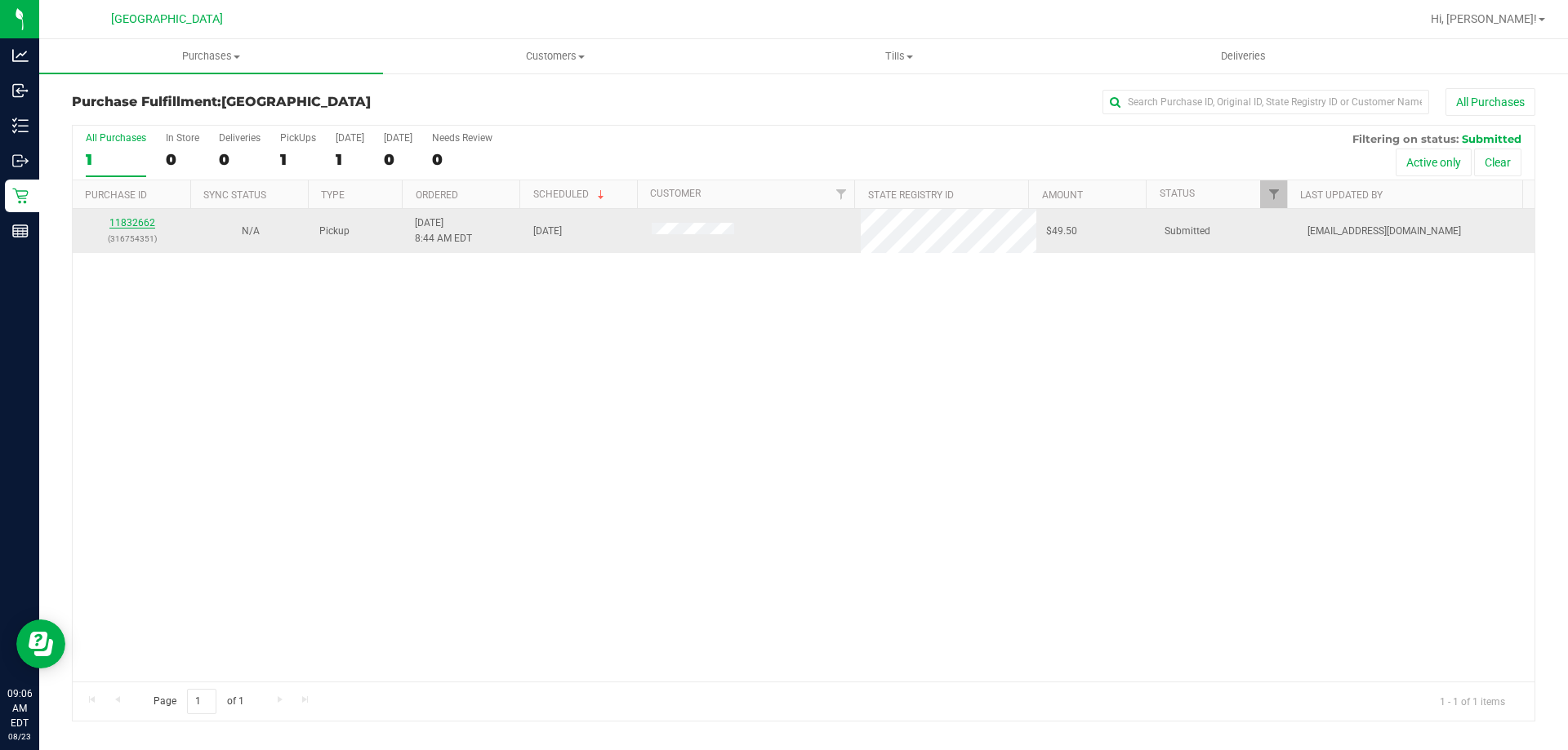
click at [150, 222] on link "11832662" at bounding box center [132, 222] width 46 height 11
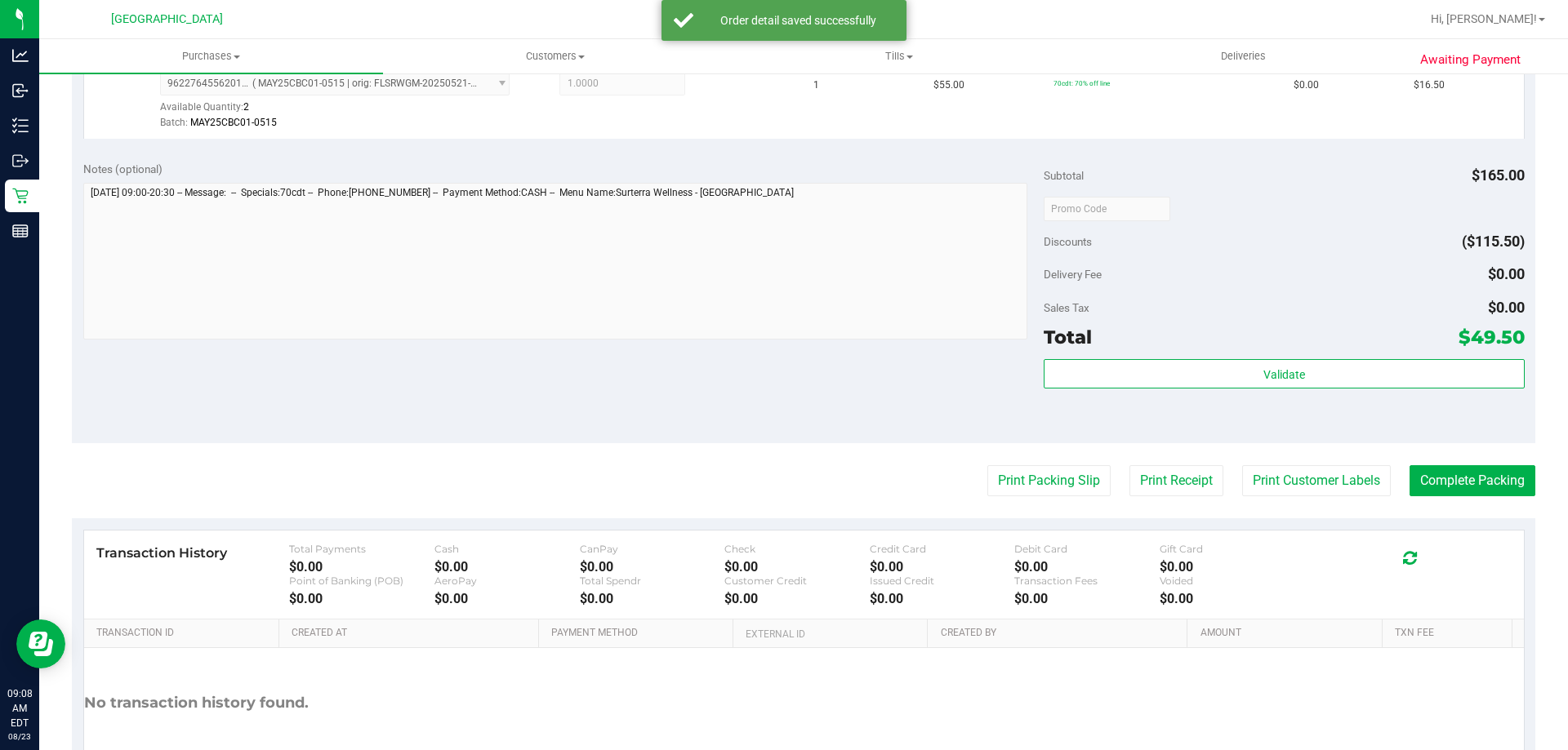
scroll to position [653, 0]
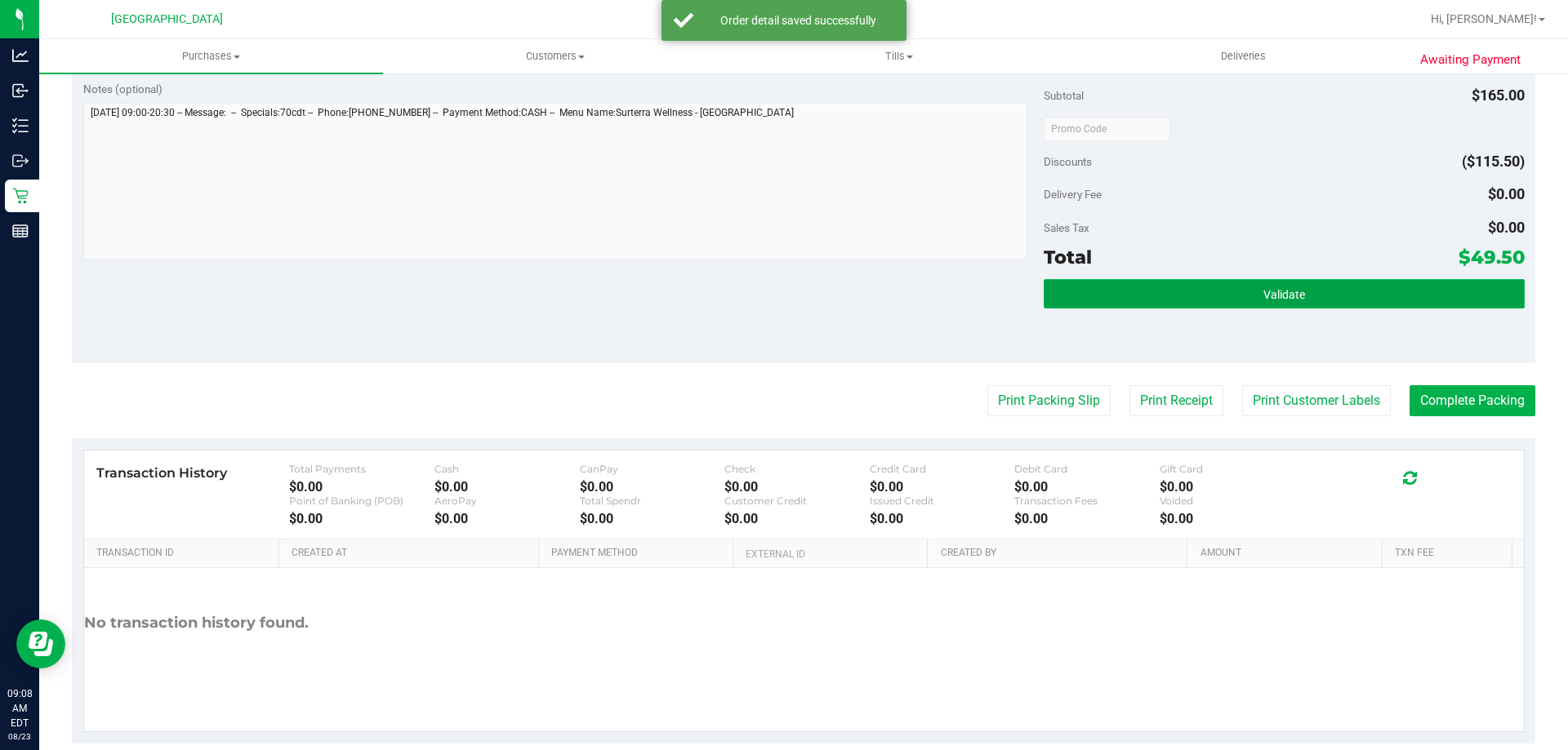
click at [1304, 291] on button "Validate" at bounding box center [1283, 293] width 480 height 29
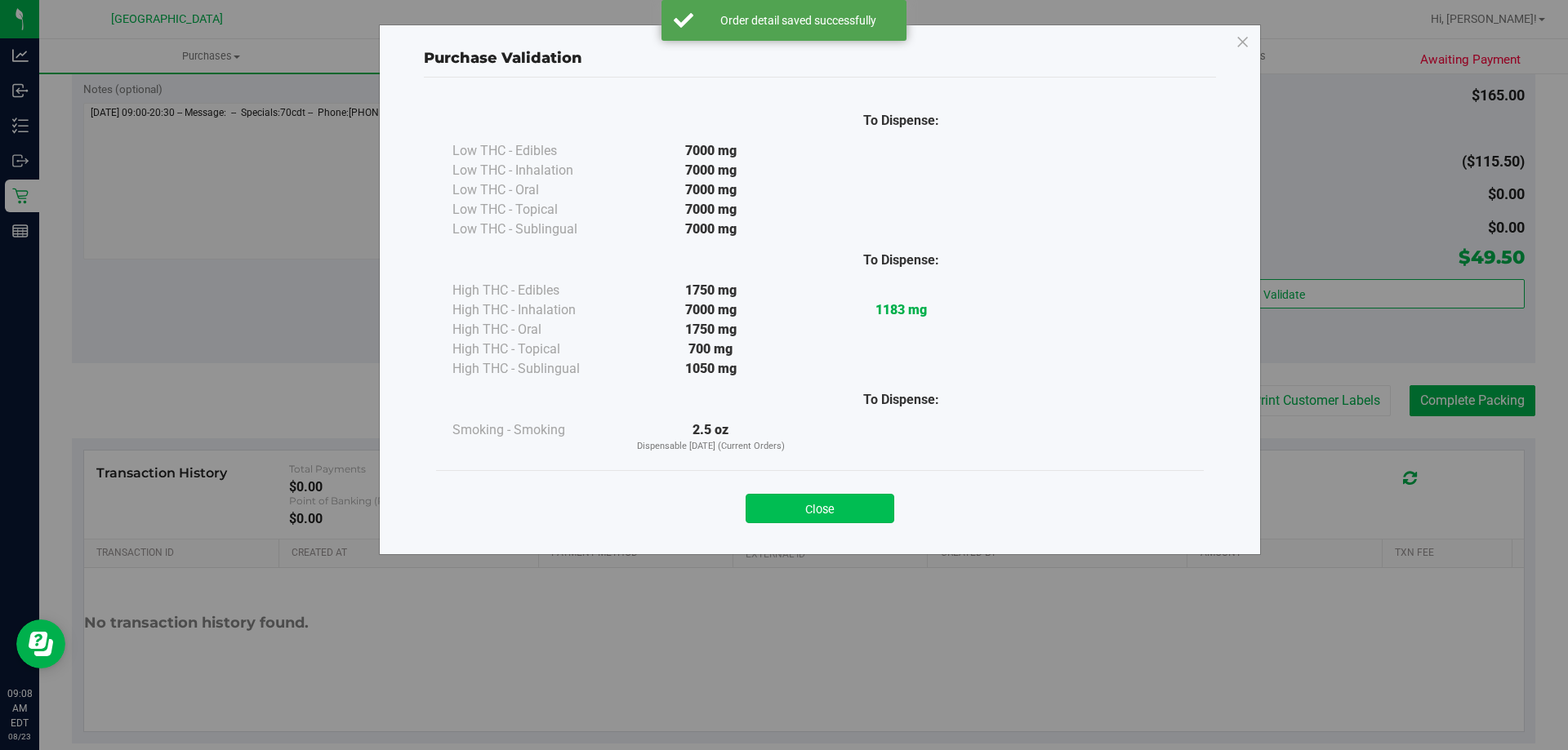
click at [819, 513] on button "Close" at bounding box center [820, 508] width 149 height 29
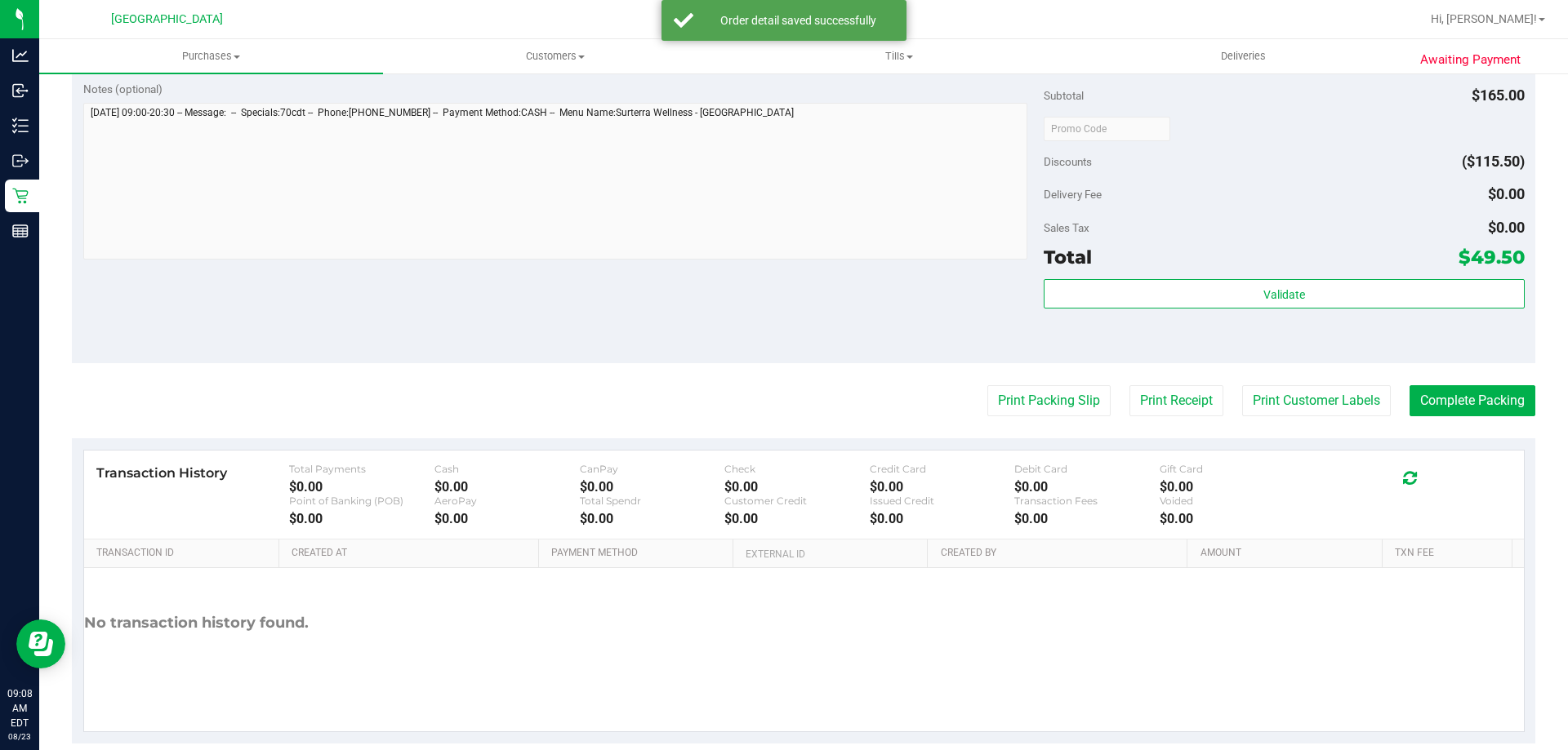
click at [1299, 384] on purchase-details "Back Edit Purchase Cancel Purchase View Profile # 11832662 BioTrack ID: - Submi…" at bounding box center [804, 89] width 1463 height 1309
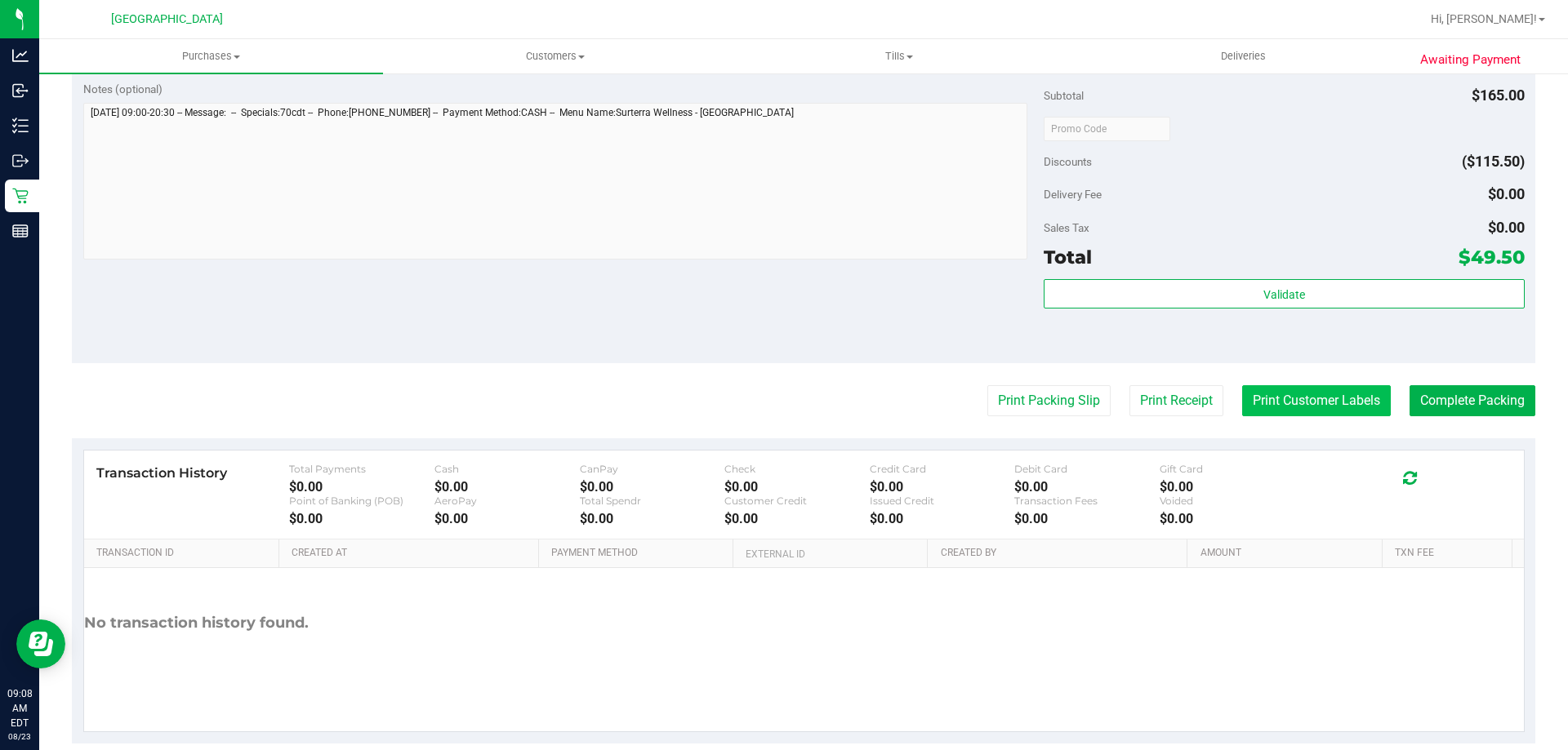
click at [1280, 404] on button "Print Customer Labels" at bounding box center [1316, 400] width 149 height 31
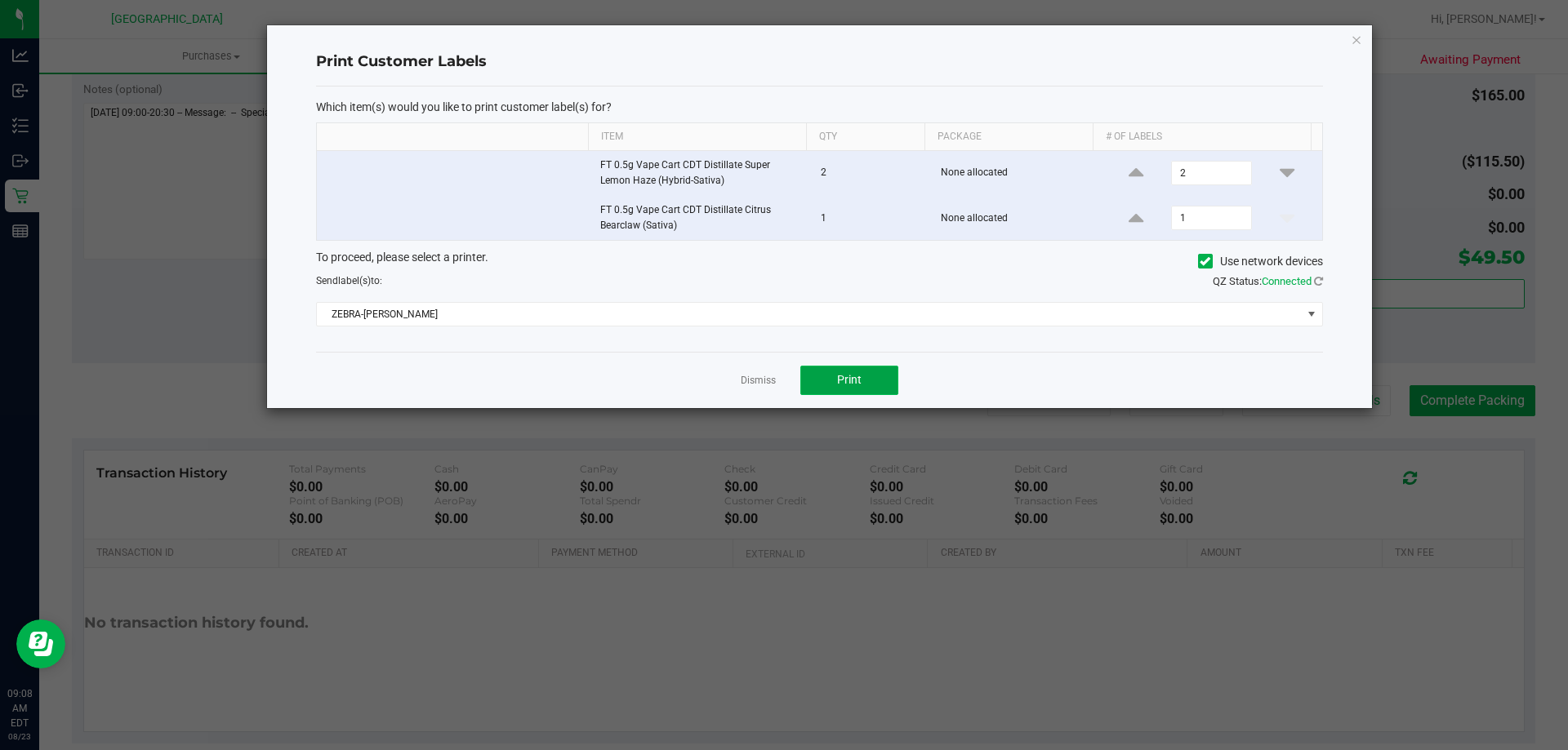
click at [851, 389] on button "Print" at bounding box center [849, 380] width 98 height 29
click at [1355, 47] on icon "button" at bounding box center [1356, 39] width 11 height 19
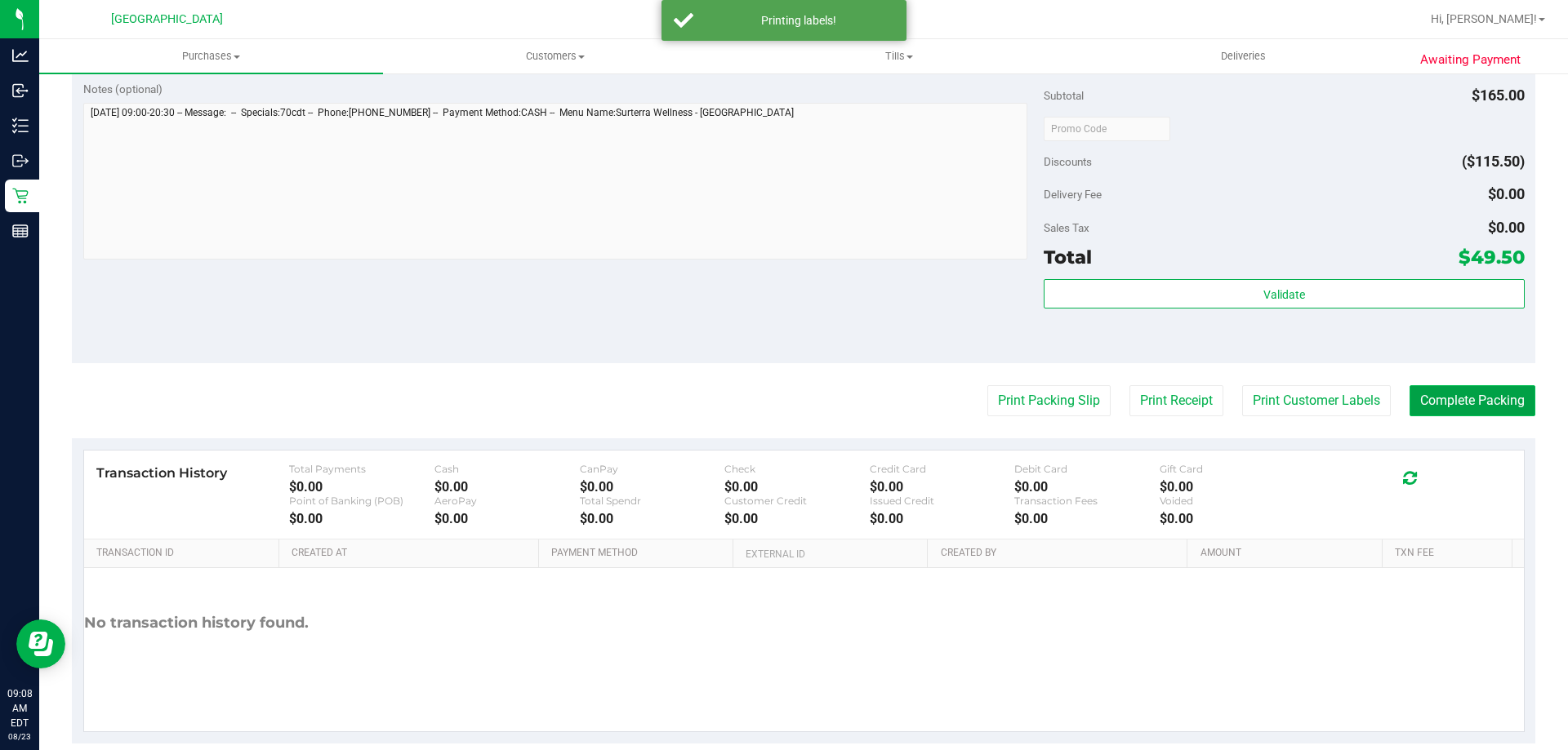
click at [1487, 414] on button "Complete Packing" at bounding box center [1472, 400] width 126 height 31
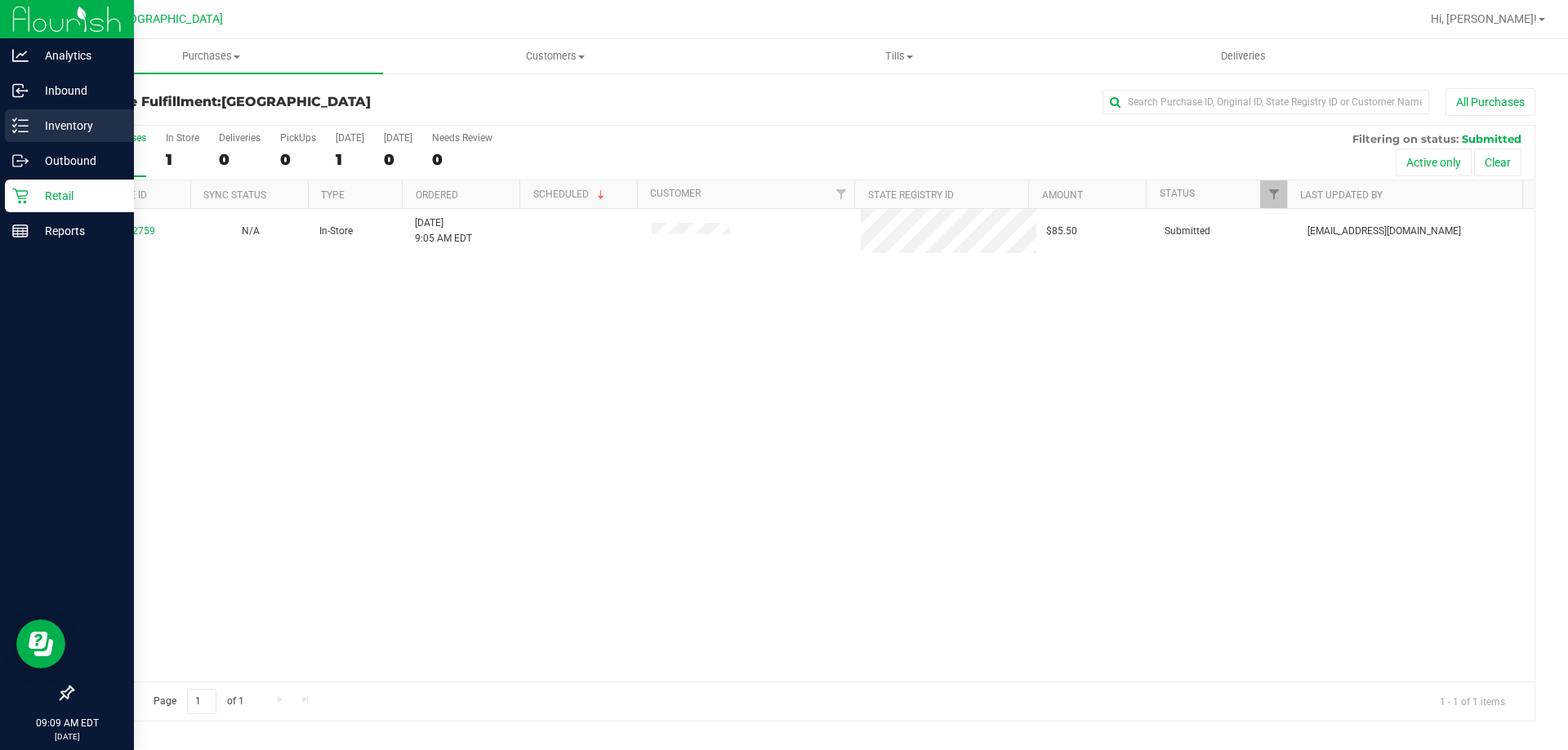
click at [48, 128] on p "Inventory" at bounding box center [77, 126] width 98 height 19
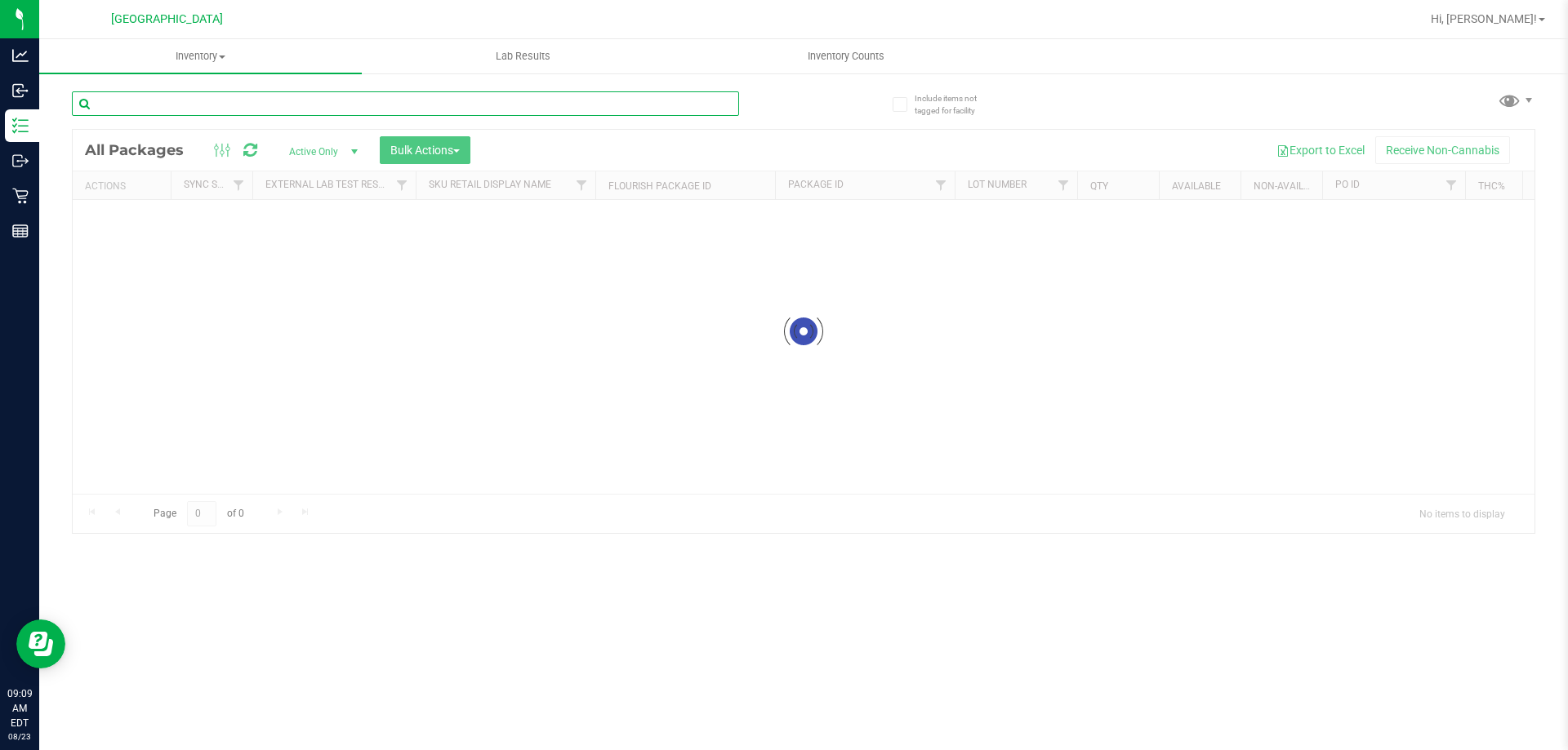
click at [199, 105] on div "Inventory All packages All inventory Waste log Create inventory Lab Results Inv…" at bounding box center [803, 394] width 1528 height 711
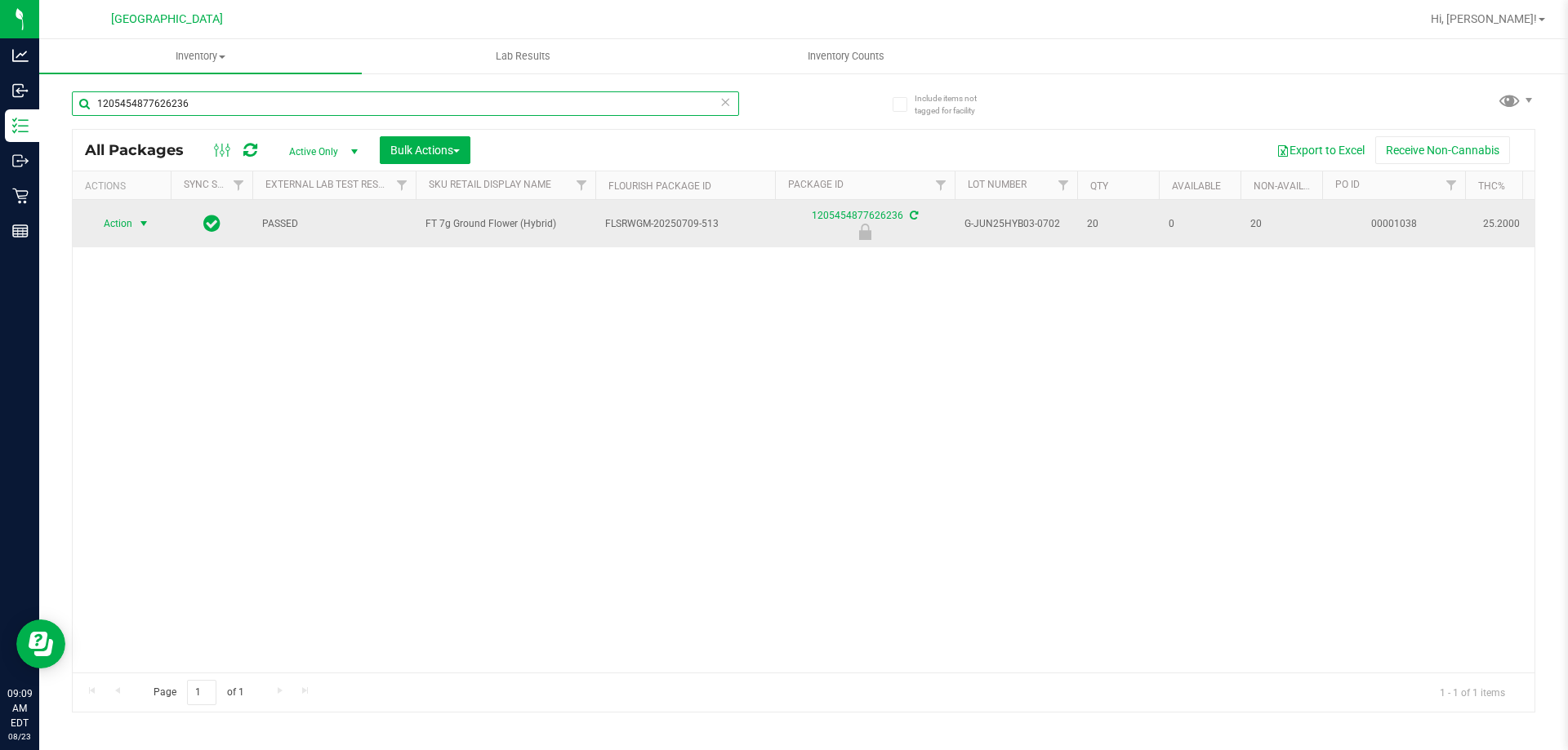
type input "1205454877626236"
click at [137, 221] on span "select" at bounding box center [144, 223] width 13 height 13
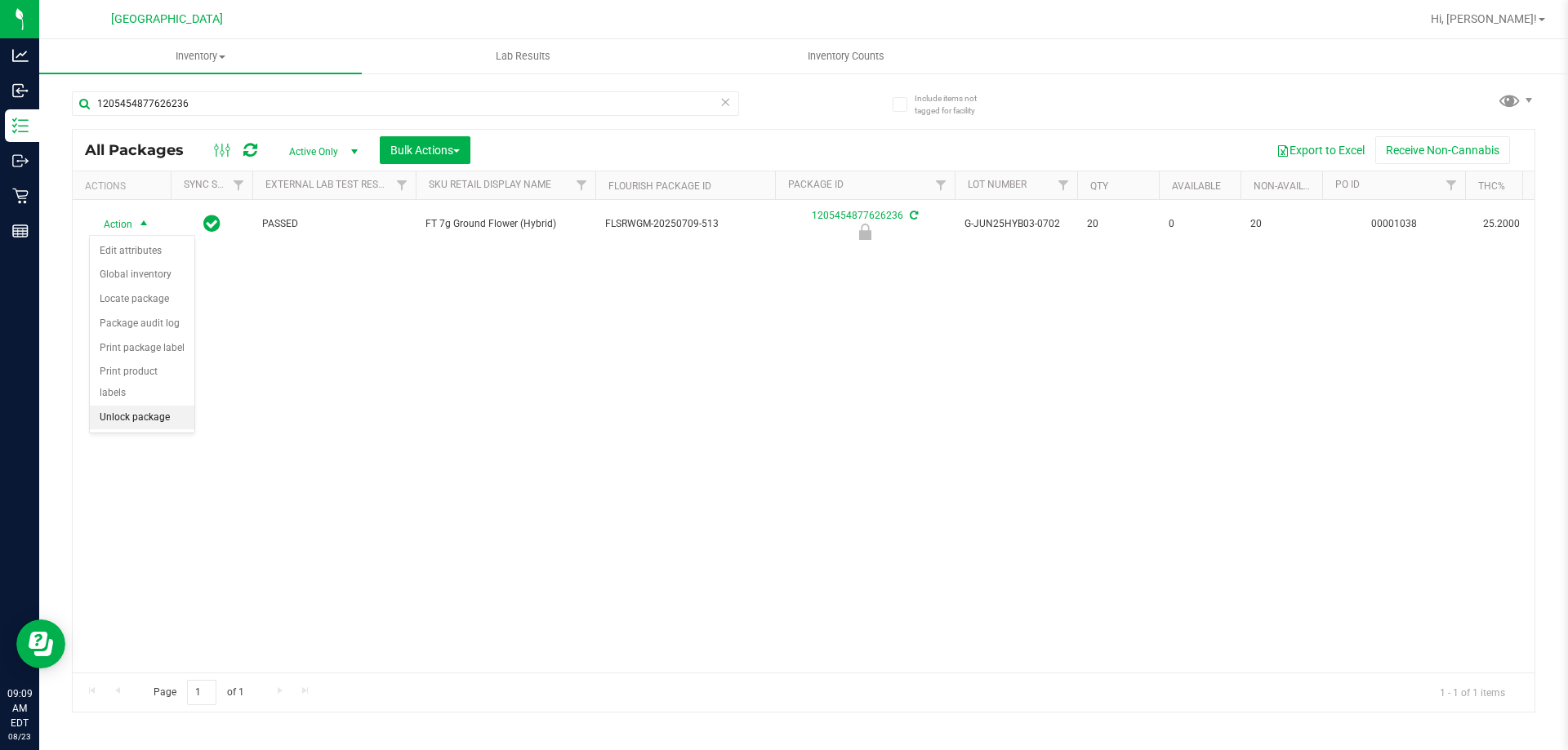
click at [166, 405] on li "Unlock package" at bounding box center [142, 418] width 105 height 25
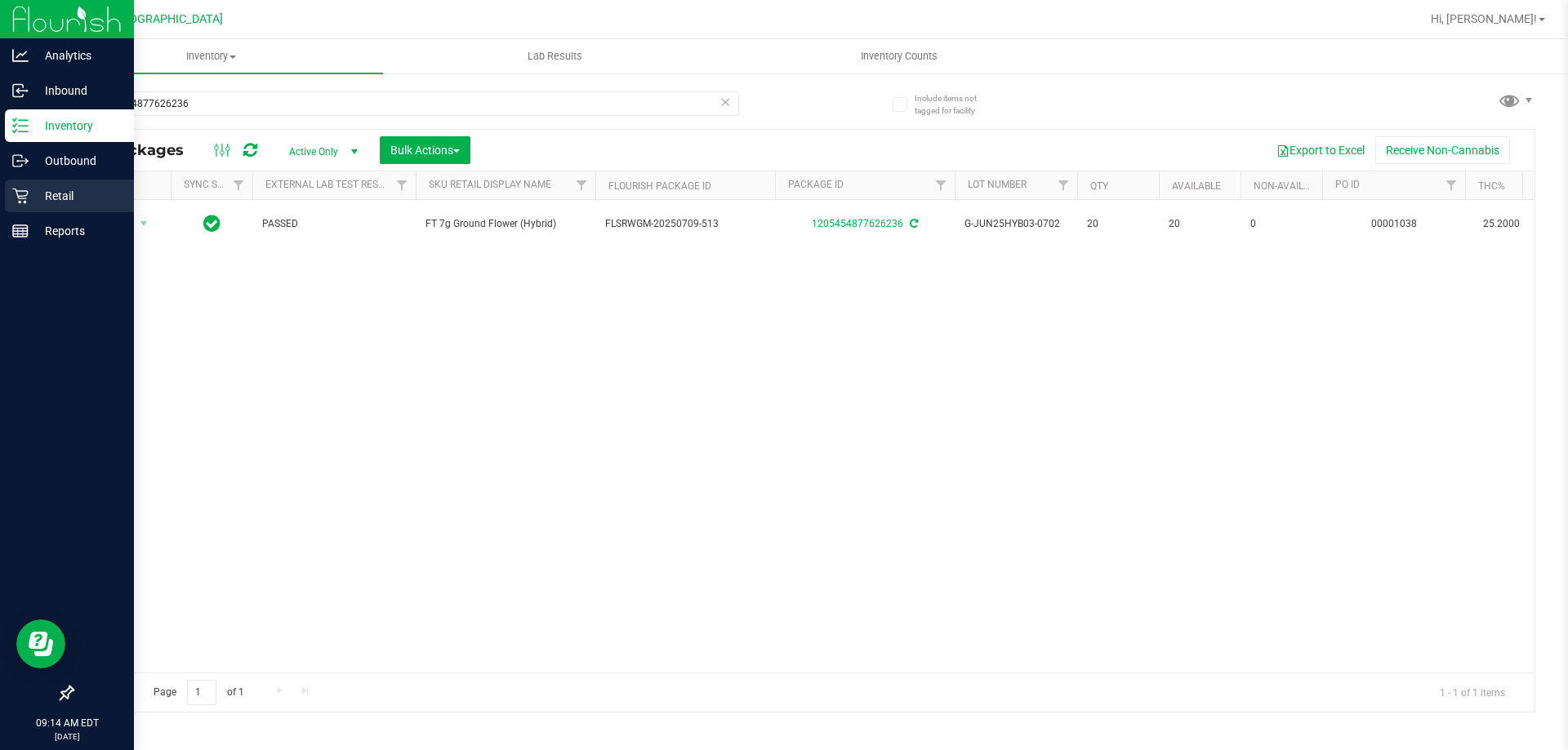
click at [45, 190] on p "Retail" at bounding box center [77, 196] width 98 height 19
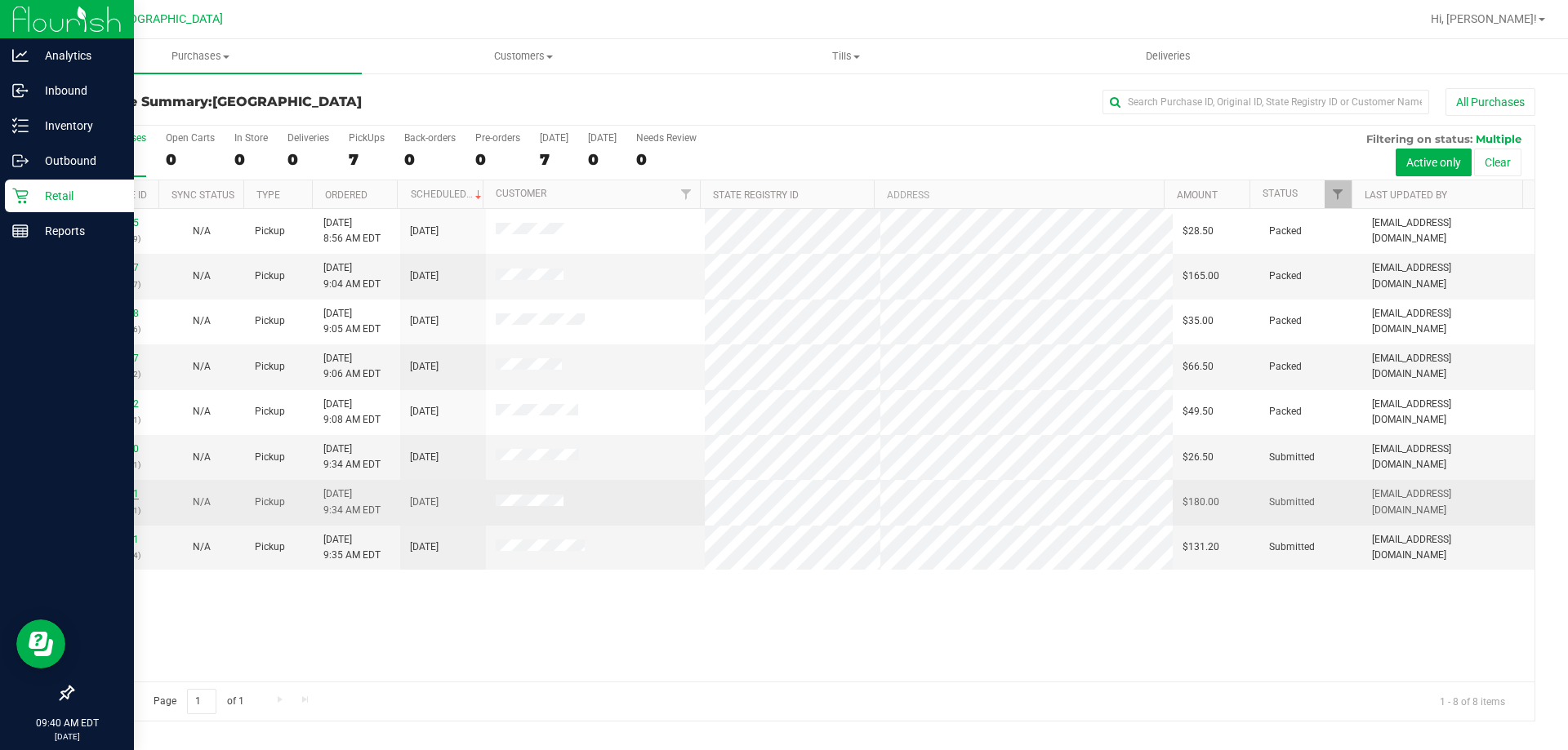
click at [106, 494] on link "11832931" at bounding box center [116, 494] width 46 height 11
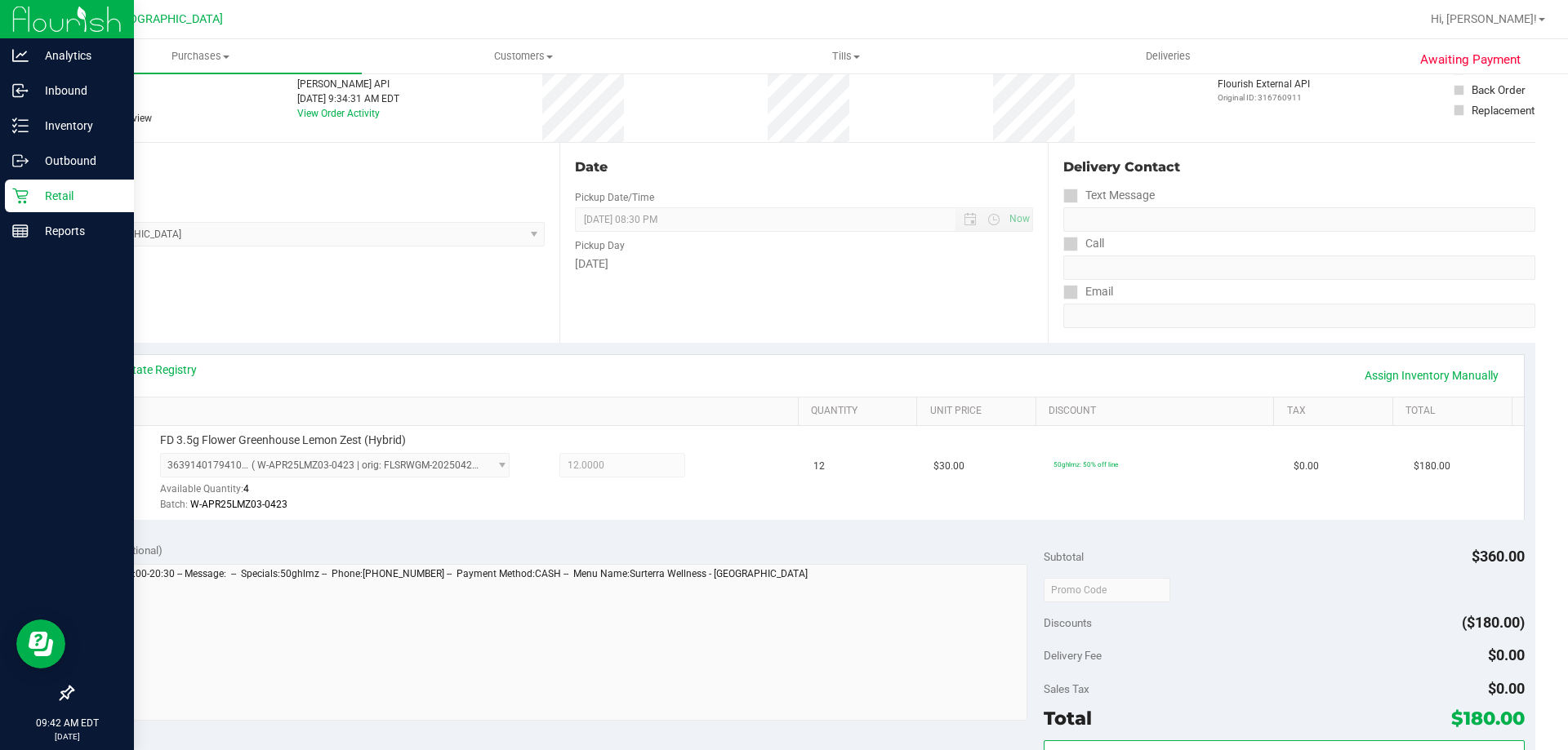
scroll to position [245, 0]
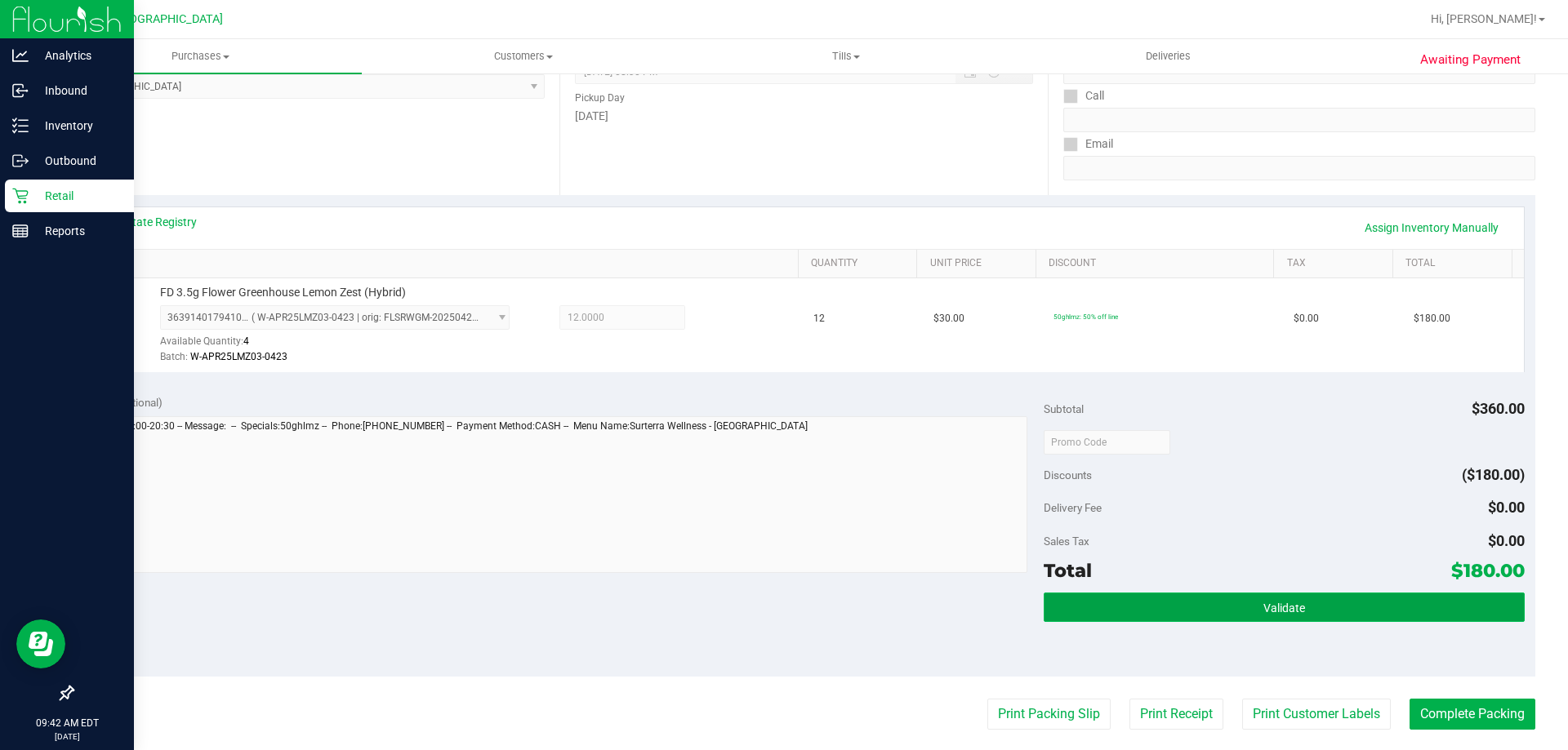
click at [1159, 598] on button "Validate" at bounding box center [1283, 607] width 480 height 29
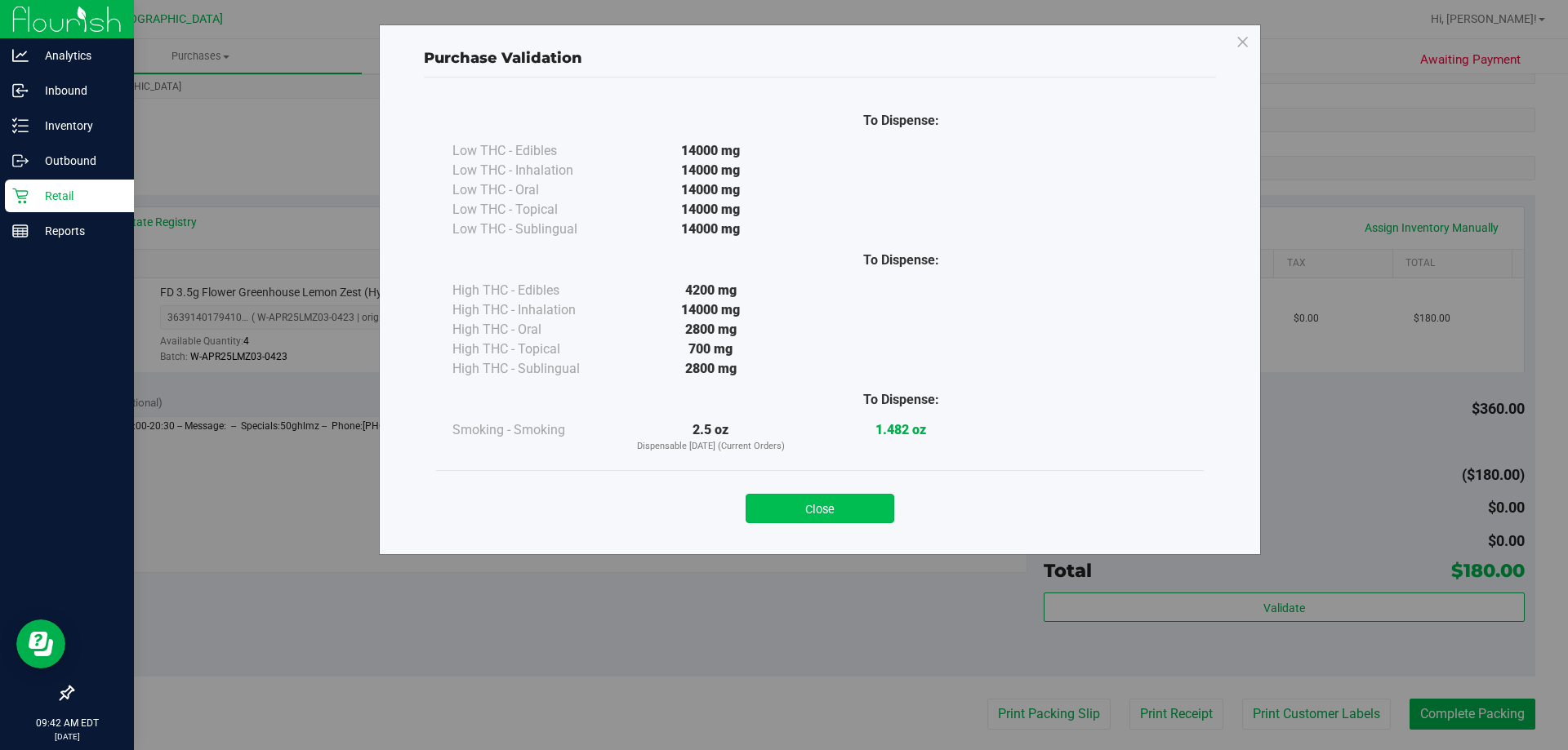
click at [820, 516] on button "Close" at bounding box center [820, 508] width 149 height 29
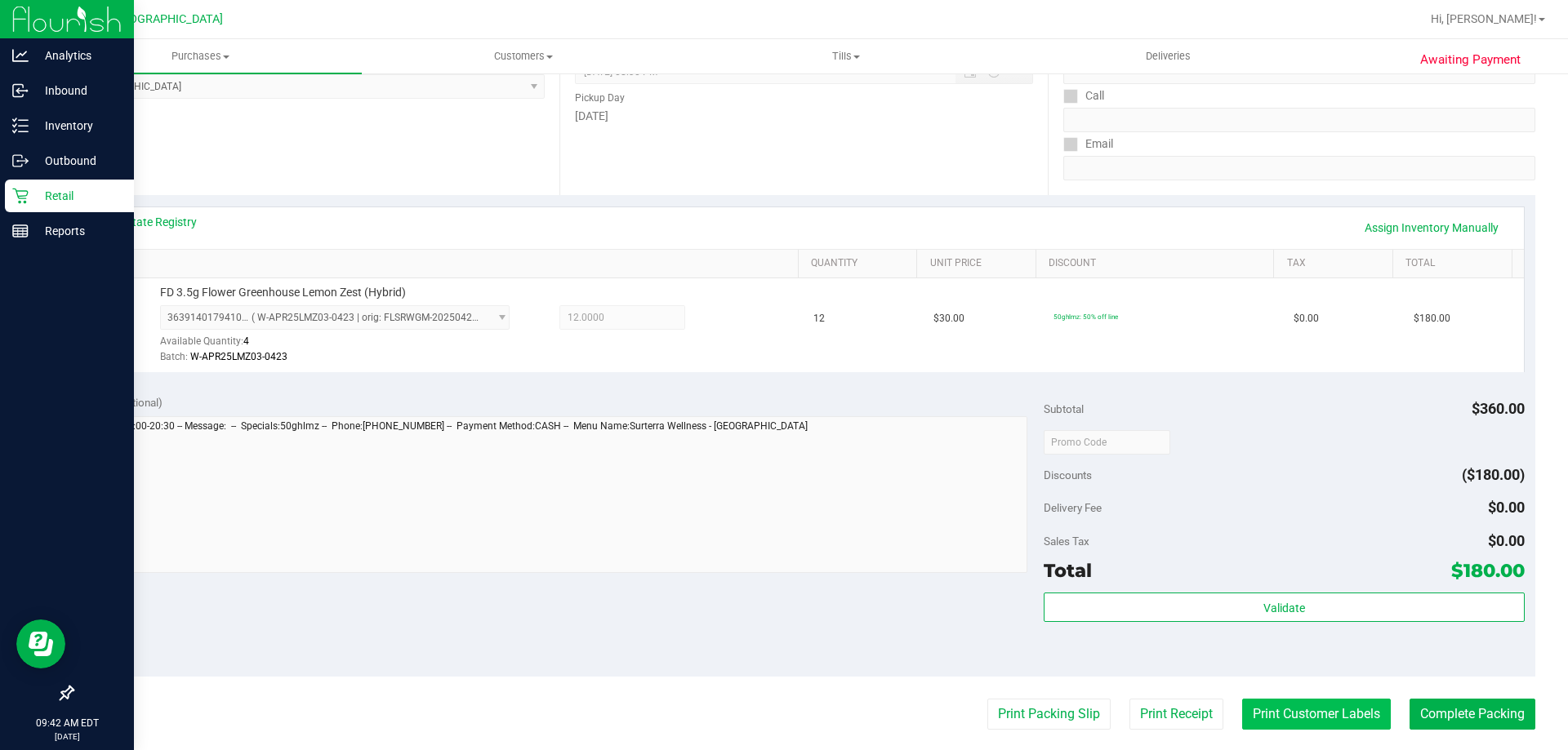
click at [1325, 710] on button "Print Customer Labels" at bounding box center [1316, 714] width 149 height 31
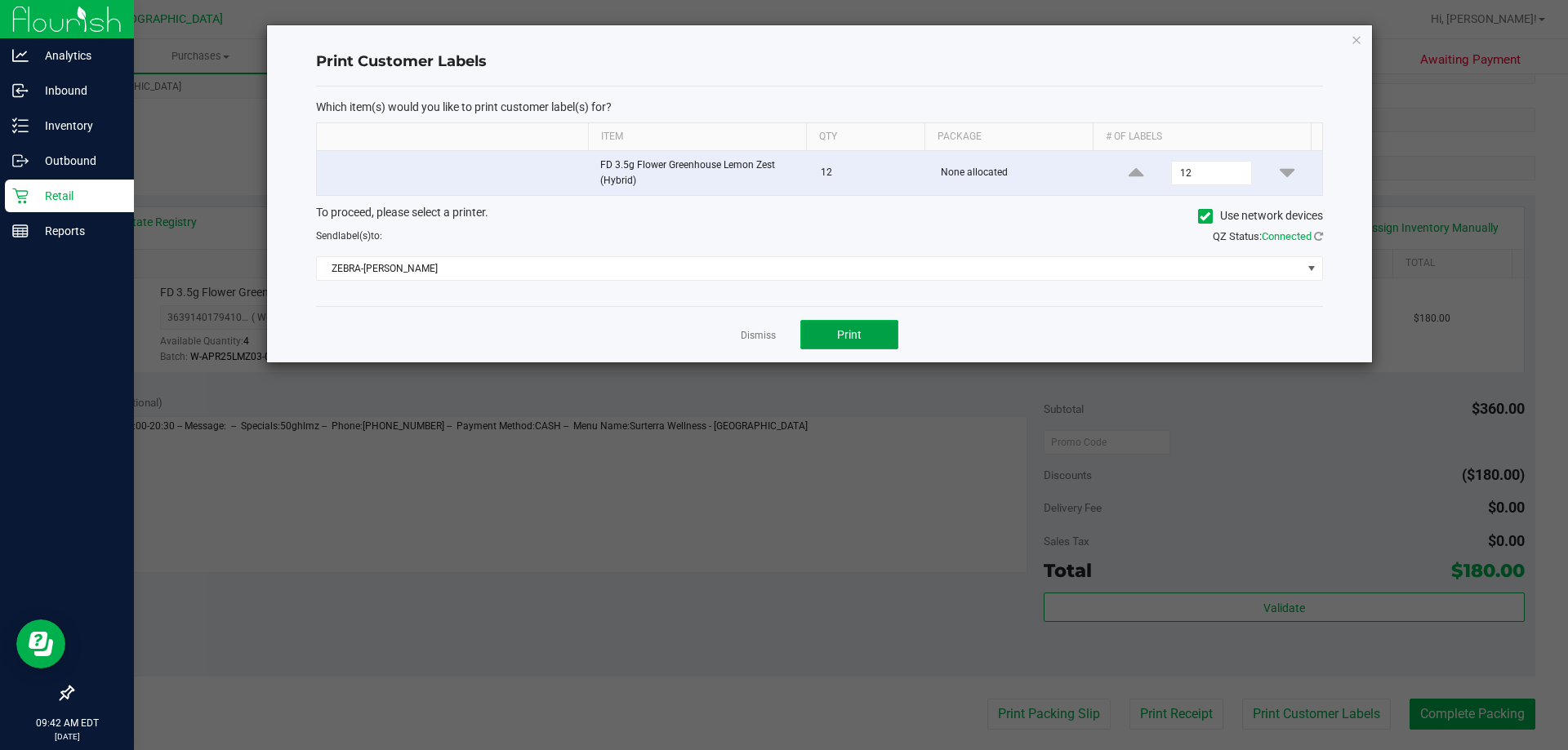
click at [849, 337] on span "Print" at bounding box center [850, 334] width 25 height 13
click at [1357, 40] on icon "button" at bounding box center [1356, 39] width 11 height 19
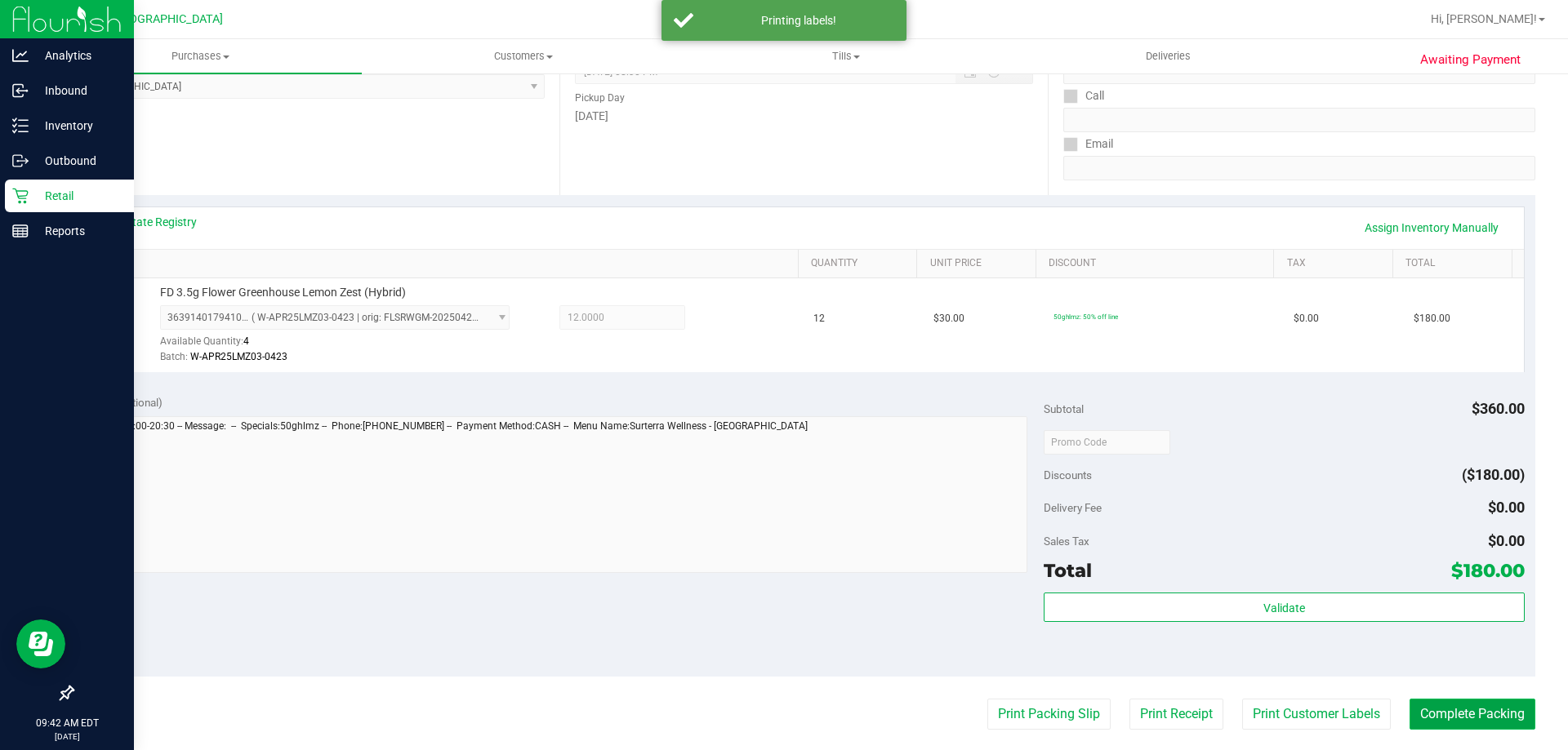
click at [1471, 718] on button "Complete Packing" at bounding box center [1472, 714] width 126 height 31
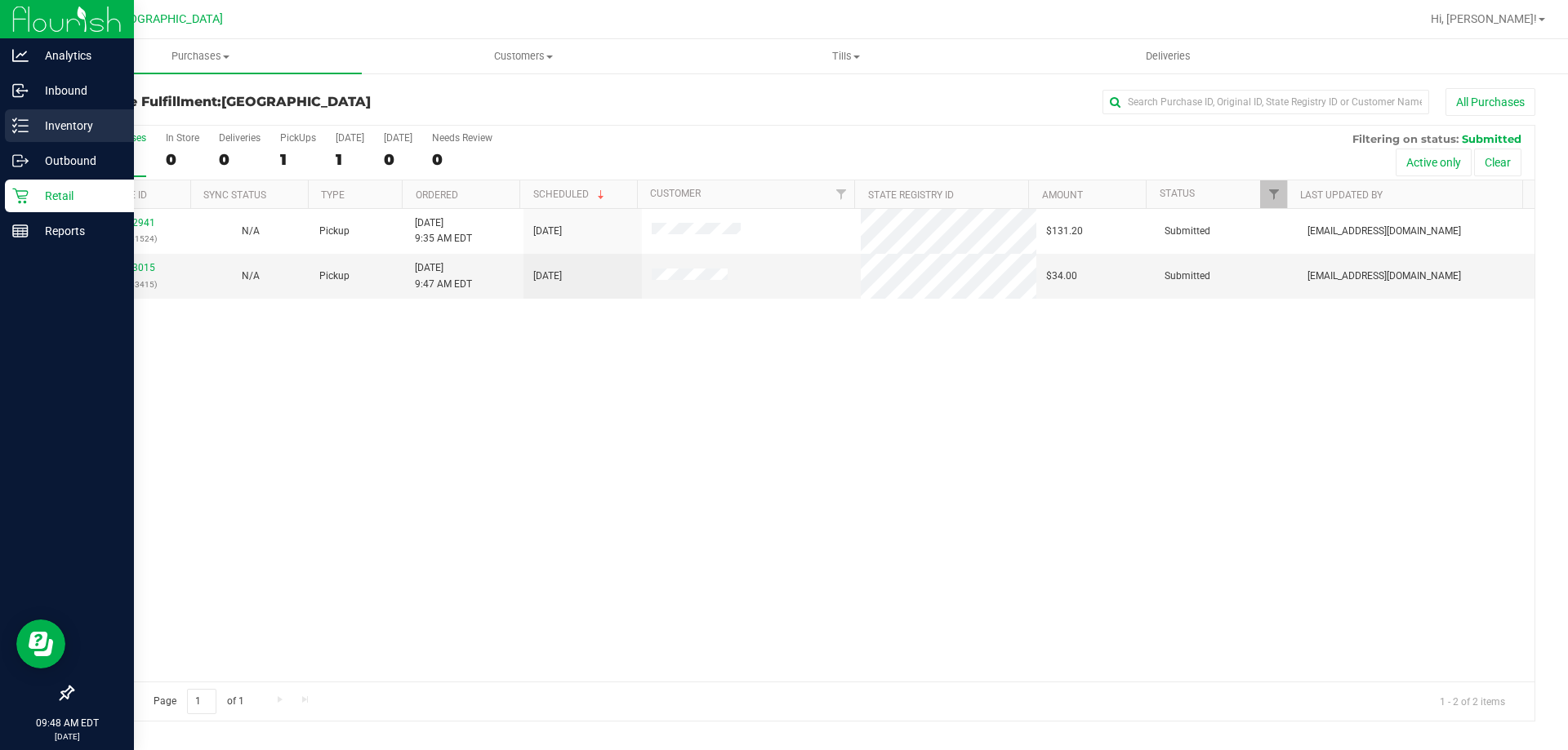
click at [34, 120] on p "Inventory" at bounding box center [77, 126] width 98 height 19
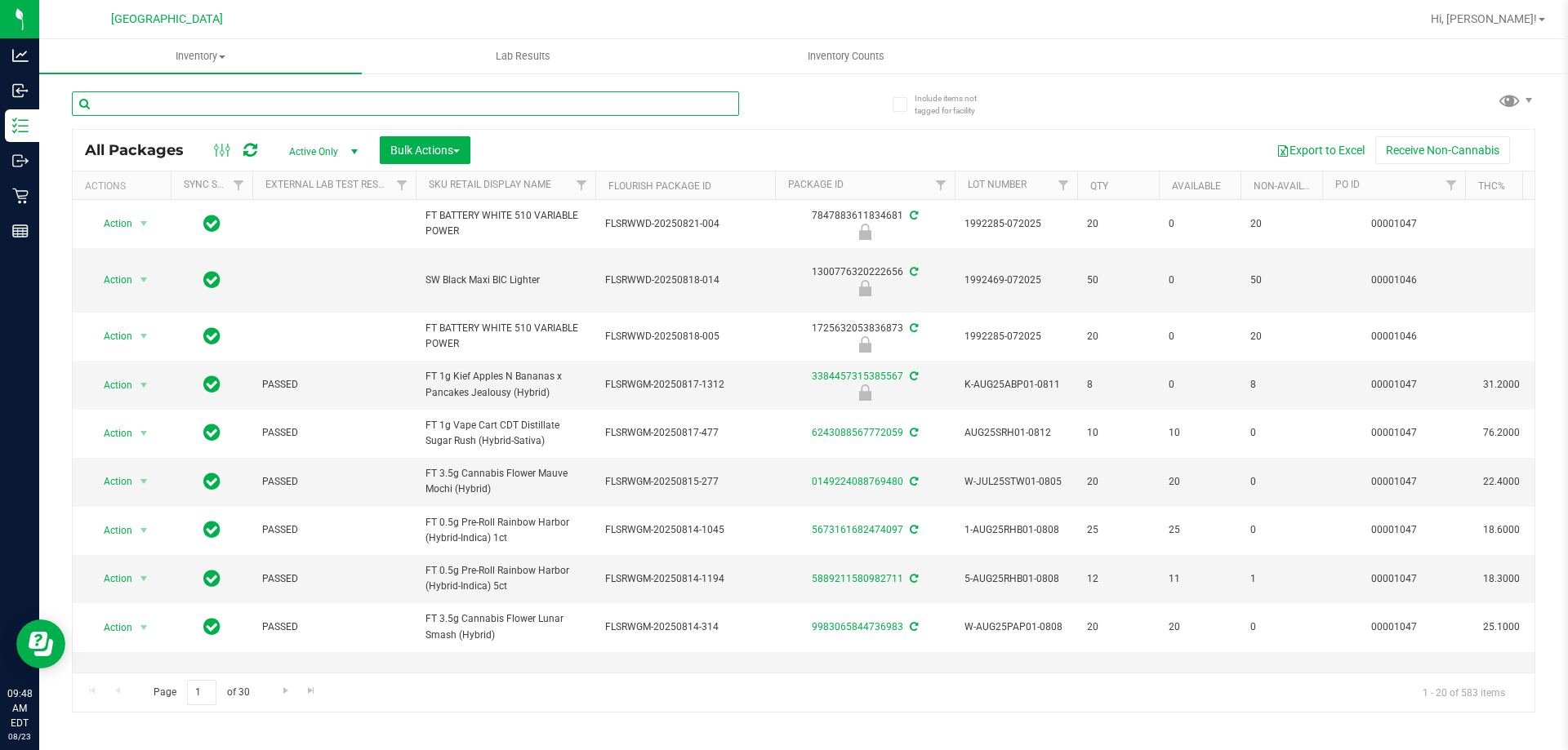
click at [180, 100] on input "text" at bounding box center [405, 104] width 667 height 25
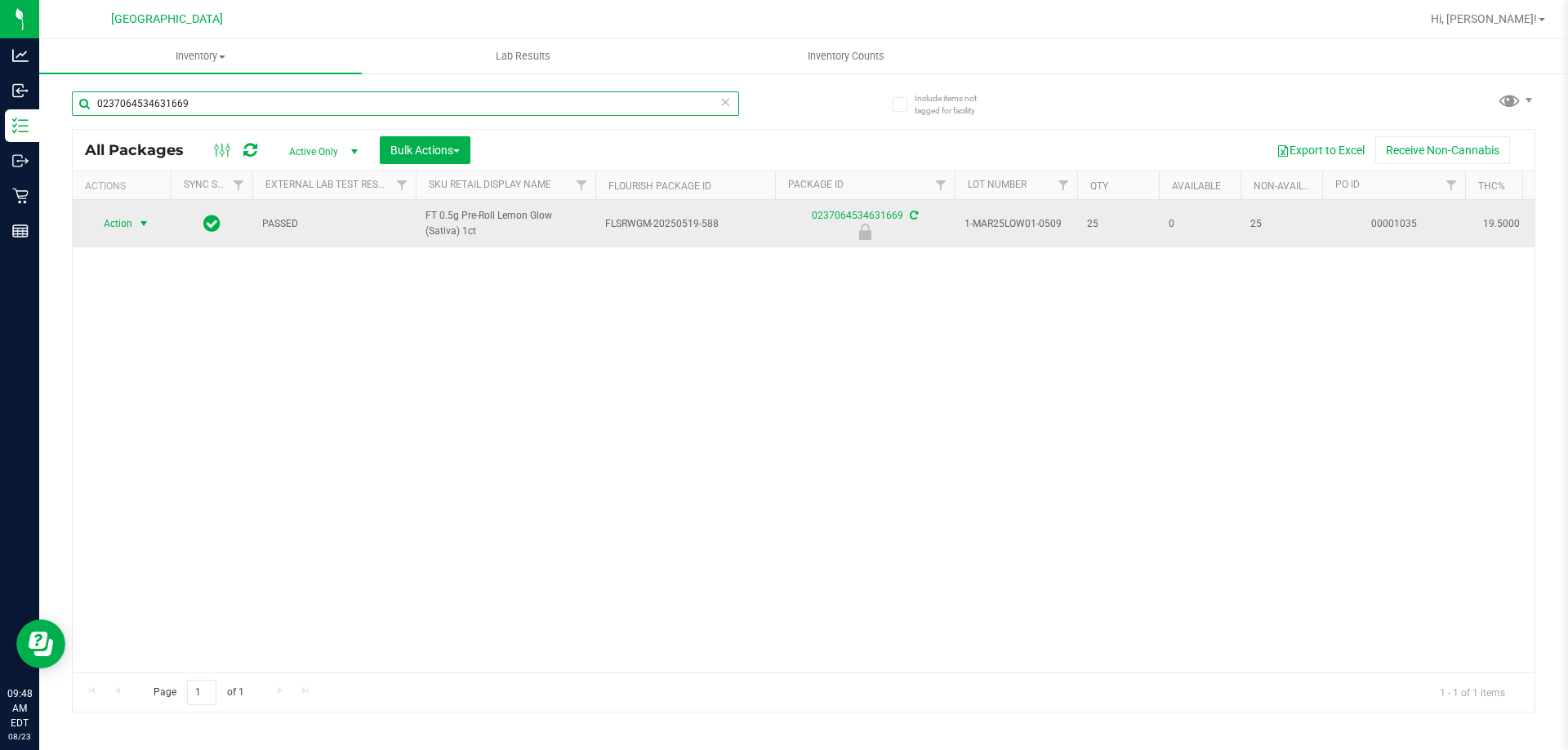
type input "0237064534631669"
click at [104, 219] on span "Action" at bounding box center [111, 224] width 44 height 23
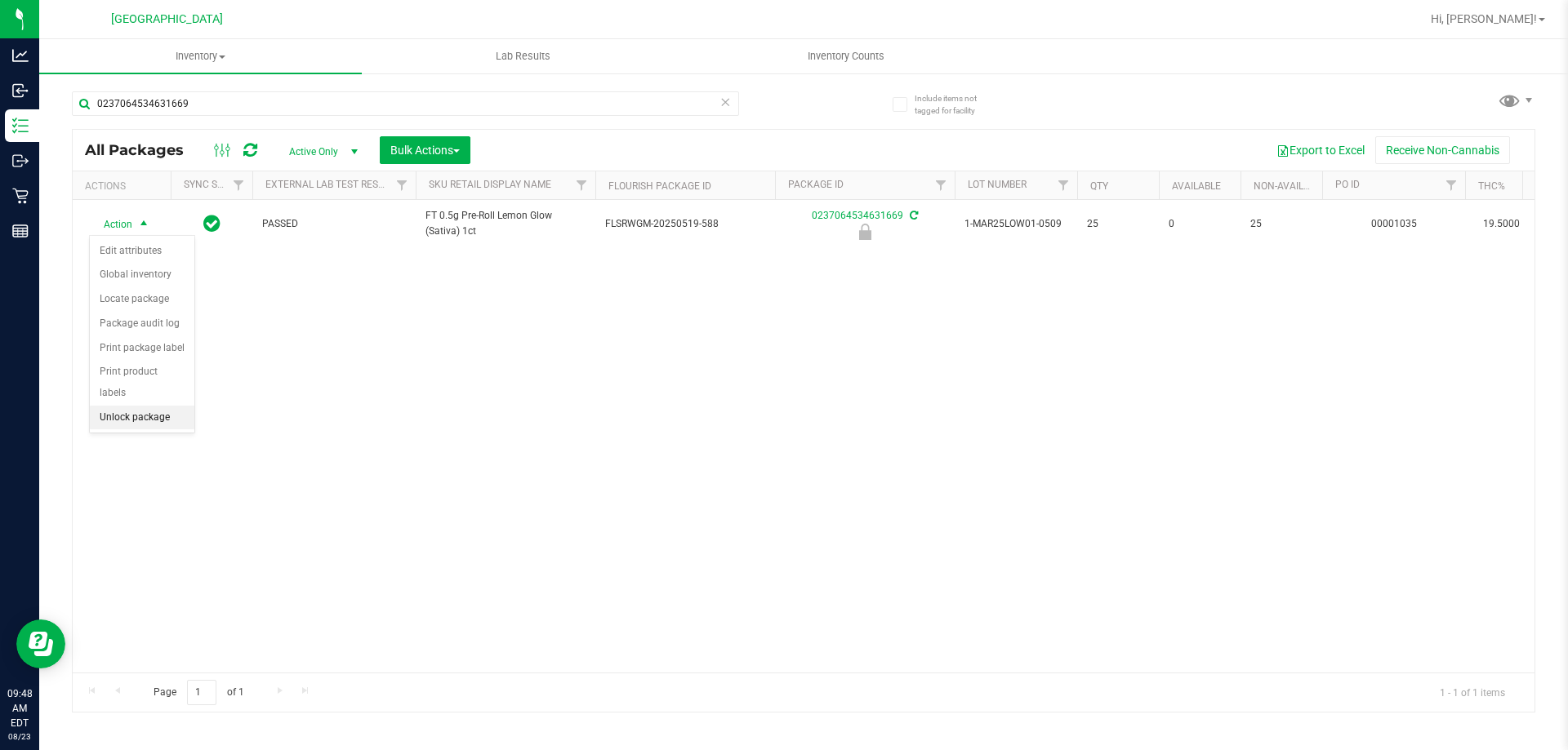
click at [108, 405] on li "Unlock package" at bounding box center [142, 418] width 105 height 25
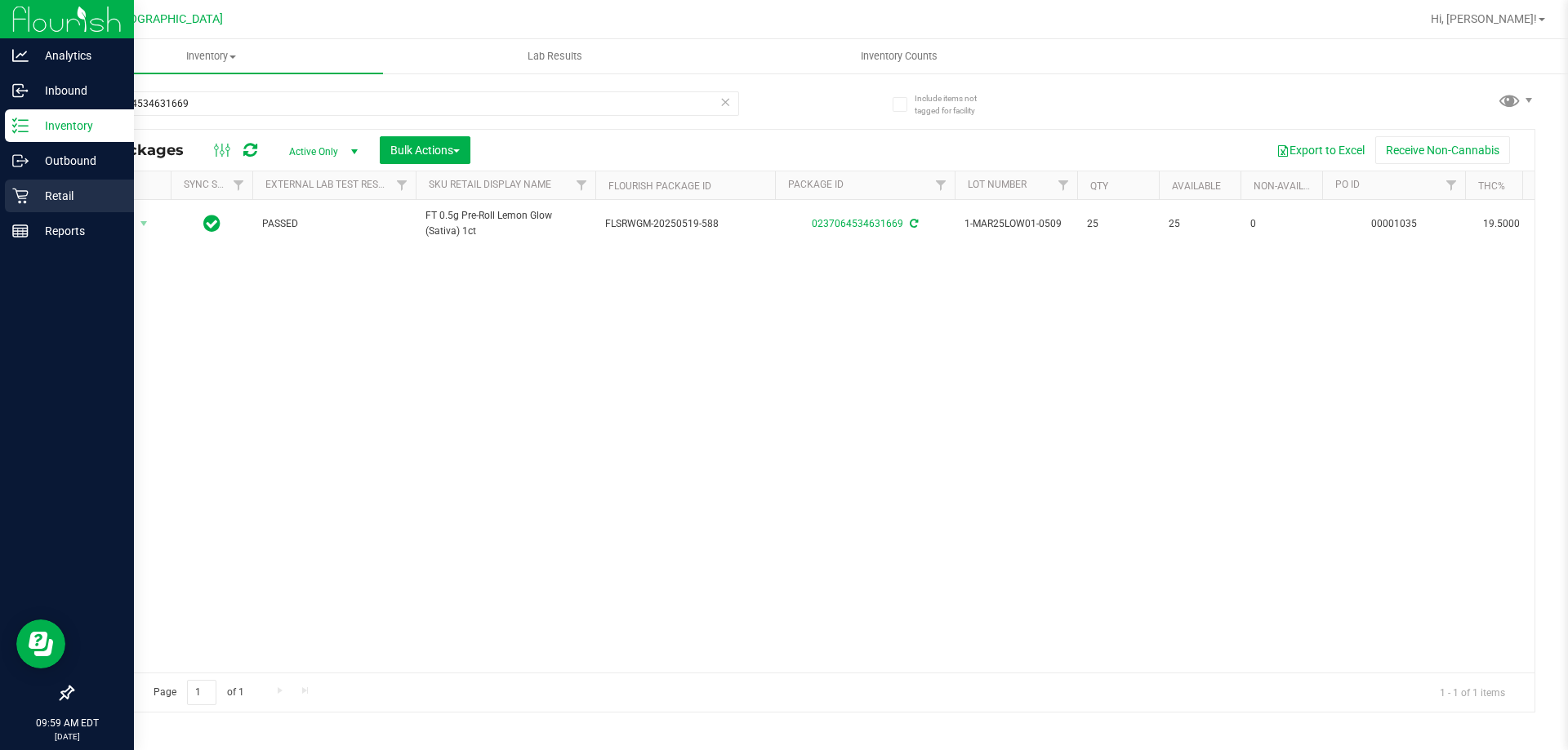
click at [14, 199] on icon at bounding box center [20, 196] width 17 height 17
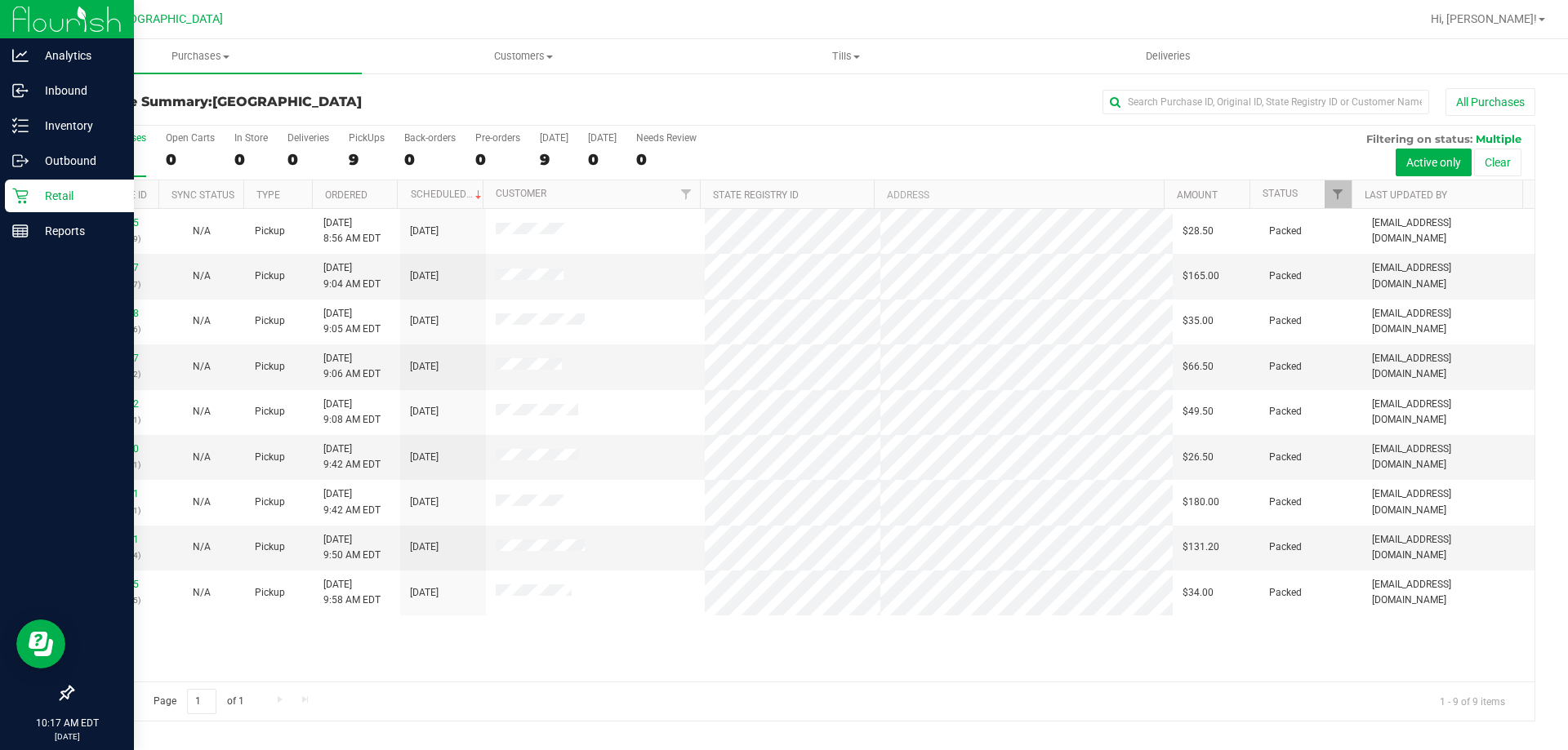
click at [920, 657] on div "11832445 (316738509) N/A Pickup [DATE] 8:56 AM EDT 8/23/2025 $28.50 Packed [EMA…" at bounding box center [803, 445] width 1461 height 472
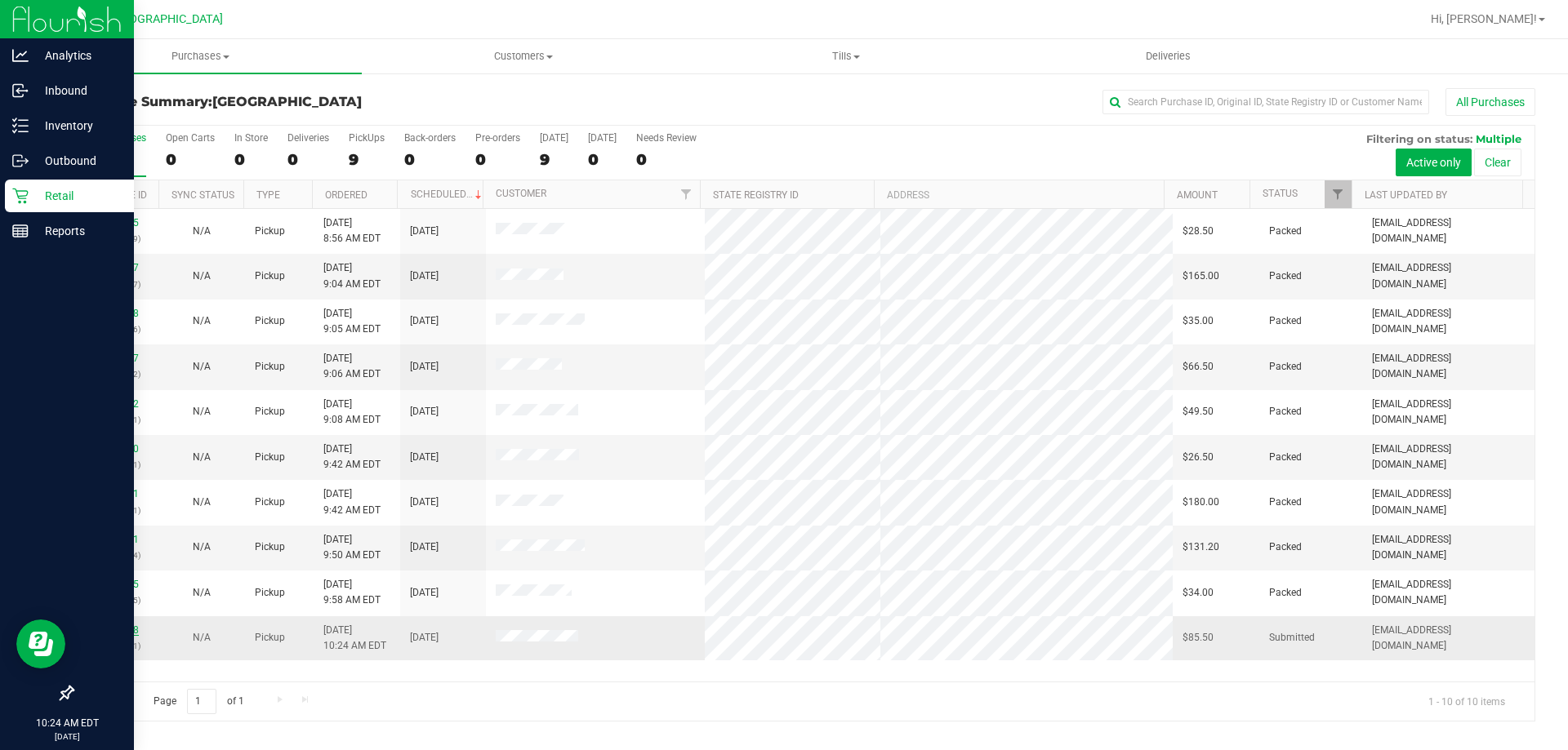
click at [118, 627] on link "11833278" at bounding box center [116, 630] width 46 height 11
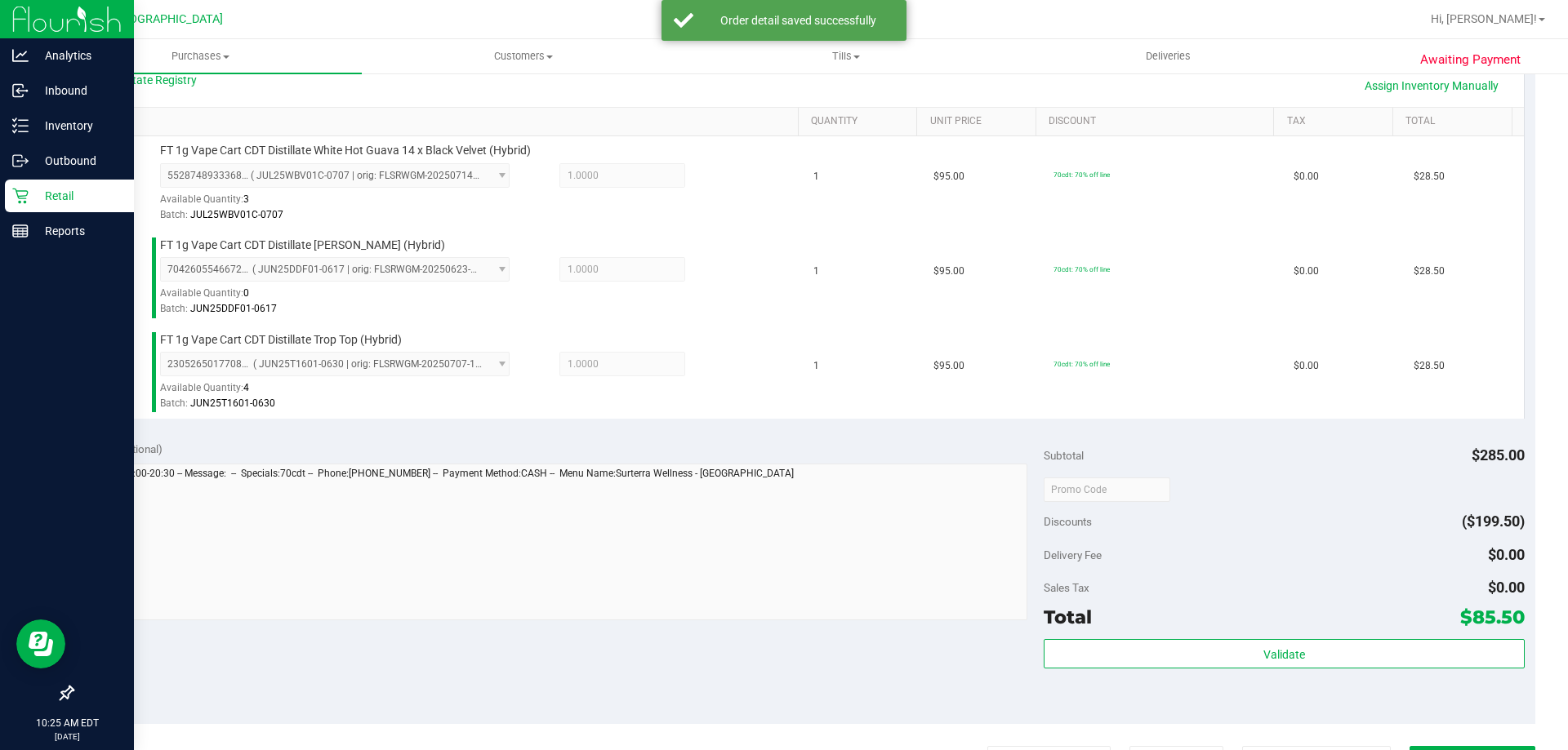
scroll to position [490, 0]
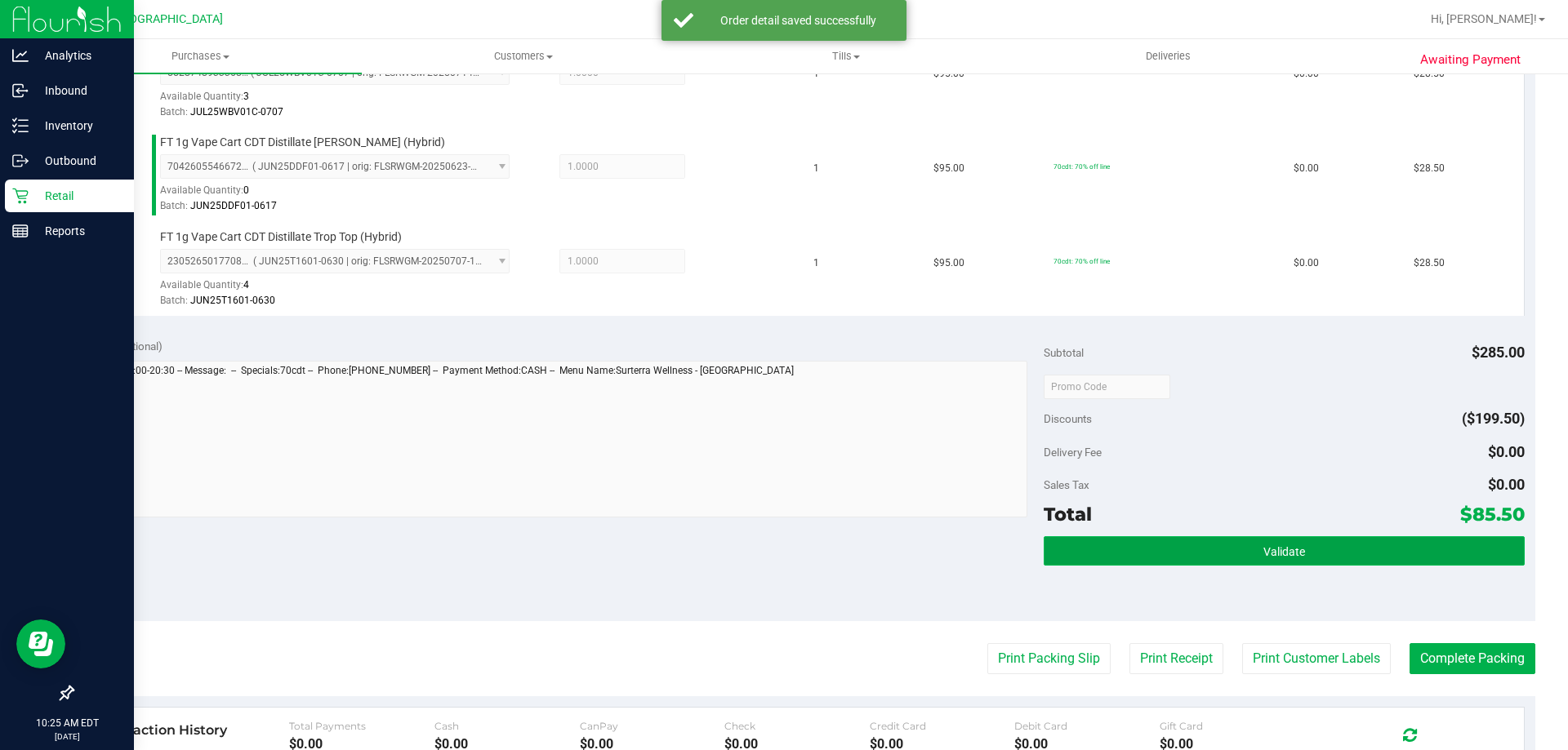
click at [1263, 549] on span "Validate" at bounding box center [1283, 552] width 41 height 13
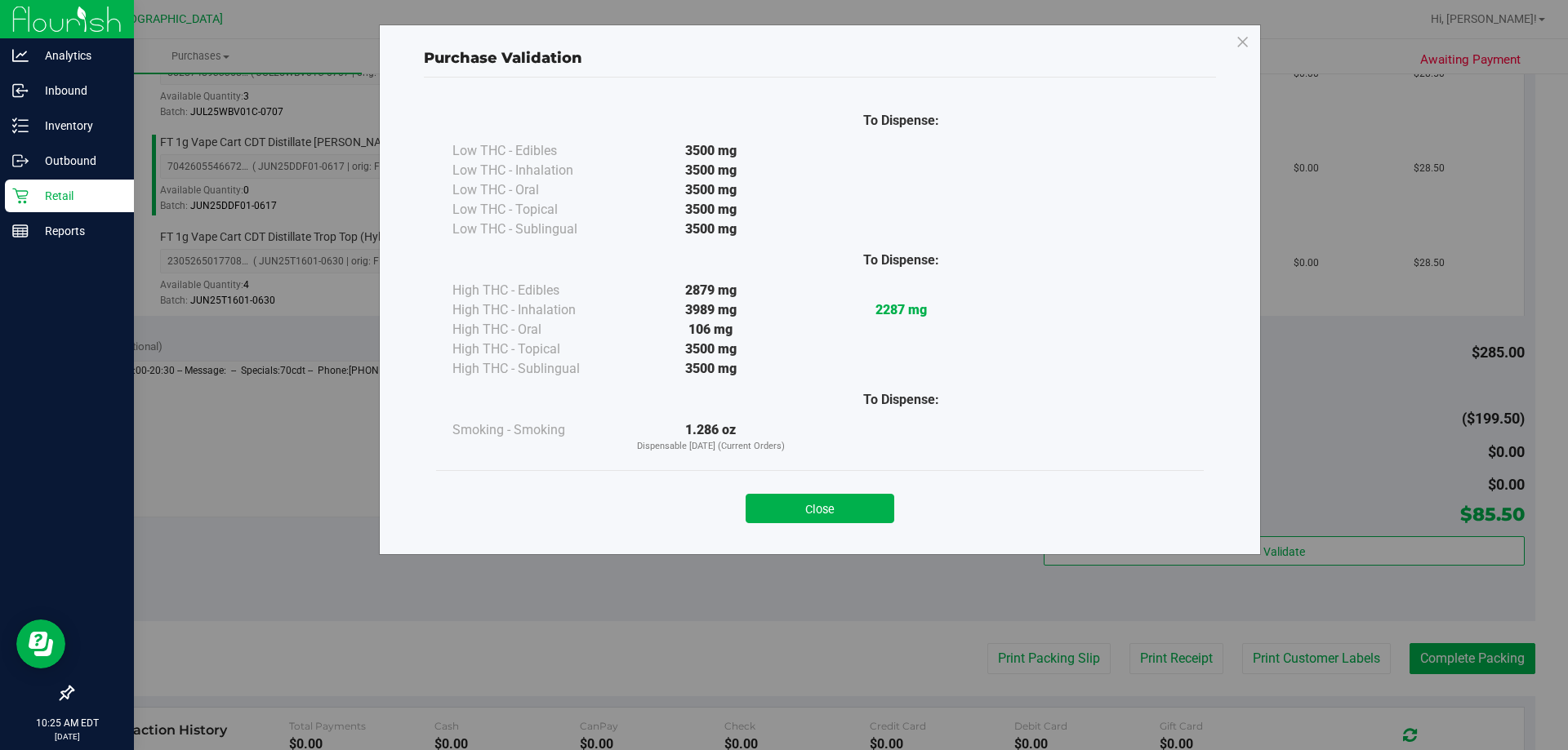
click at [851, 480] on div "Close" at bounding box center [820, 503] width 768 height 66
click at [855, 504] on button "Close" at bounding box center [820, 508] width 149 height 29
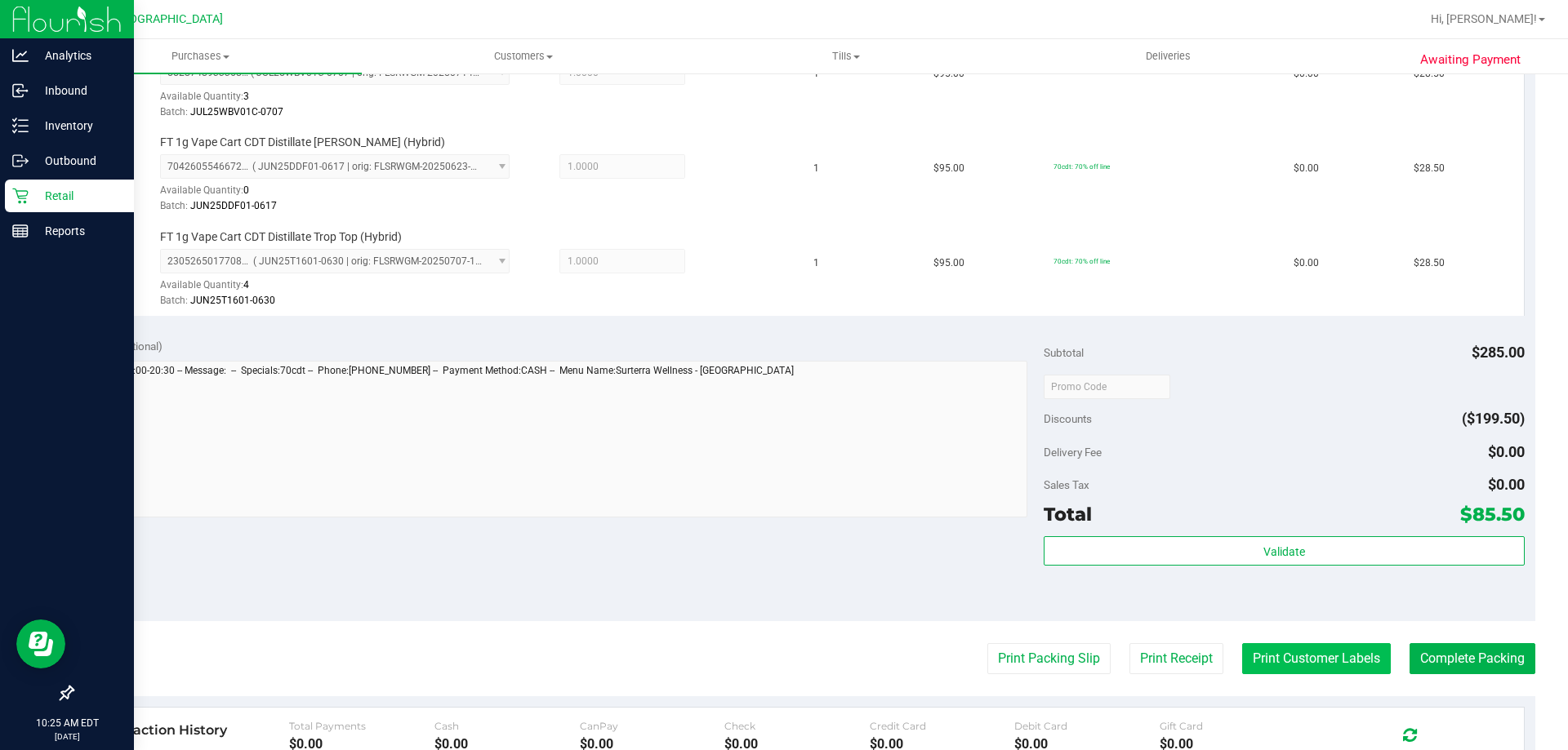
click at [1274, 658] on button "Print Customer Labels" at bounding box center [1316, 658] width 149 height 31
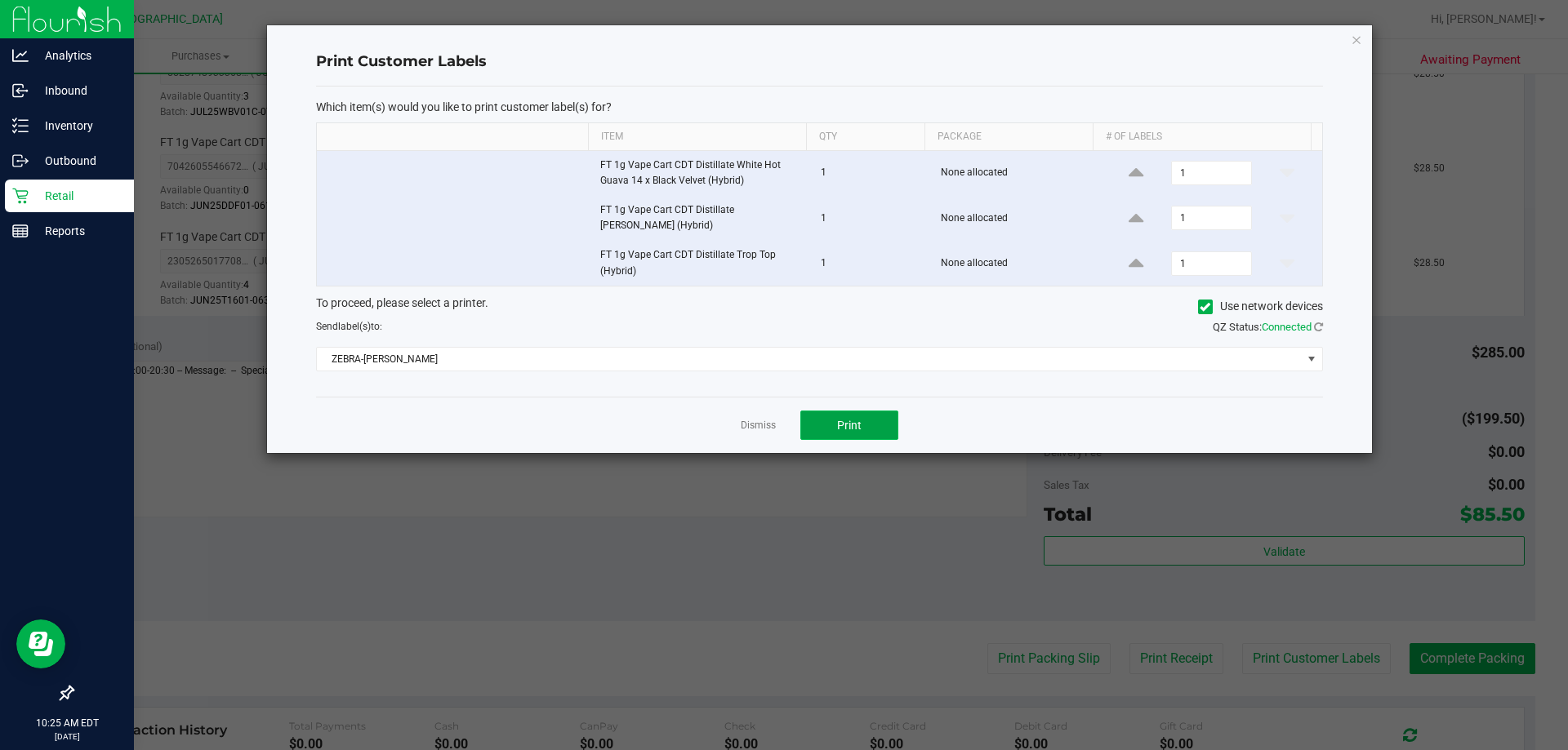
click at [865, 423] on button "Print" at bounding box center [849, 425] width 98 height 29
click at [1354, 39] on icon "button" at bounding box center [1356, 39] width 11 height 19
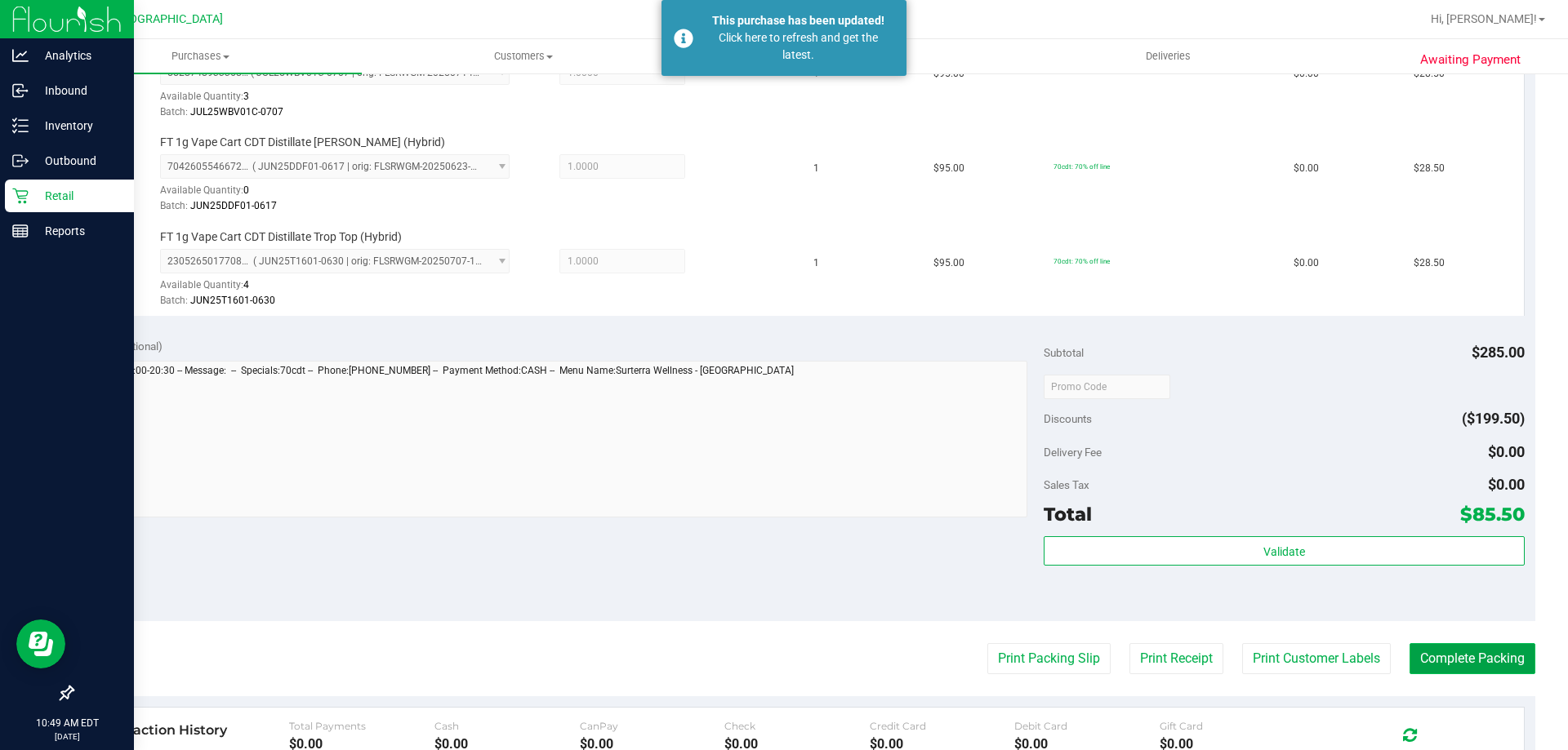
click at [1449, 655] on button "Complete Packing" at bounding box center [1472, 658] width 126 height 31
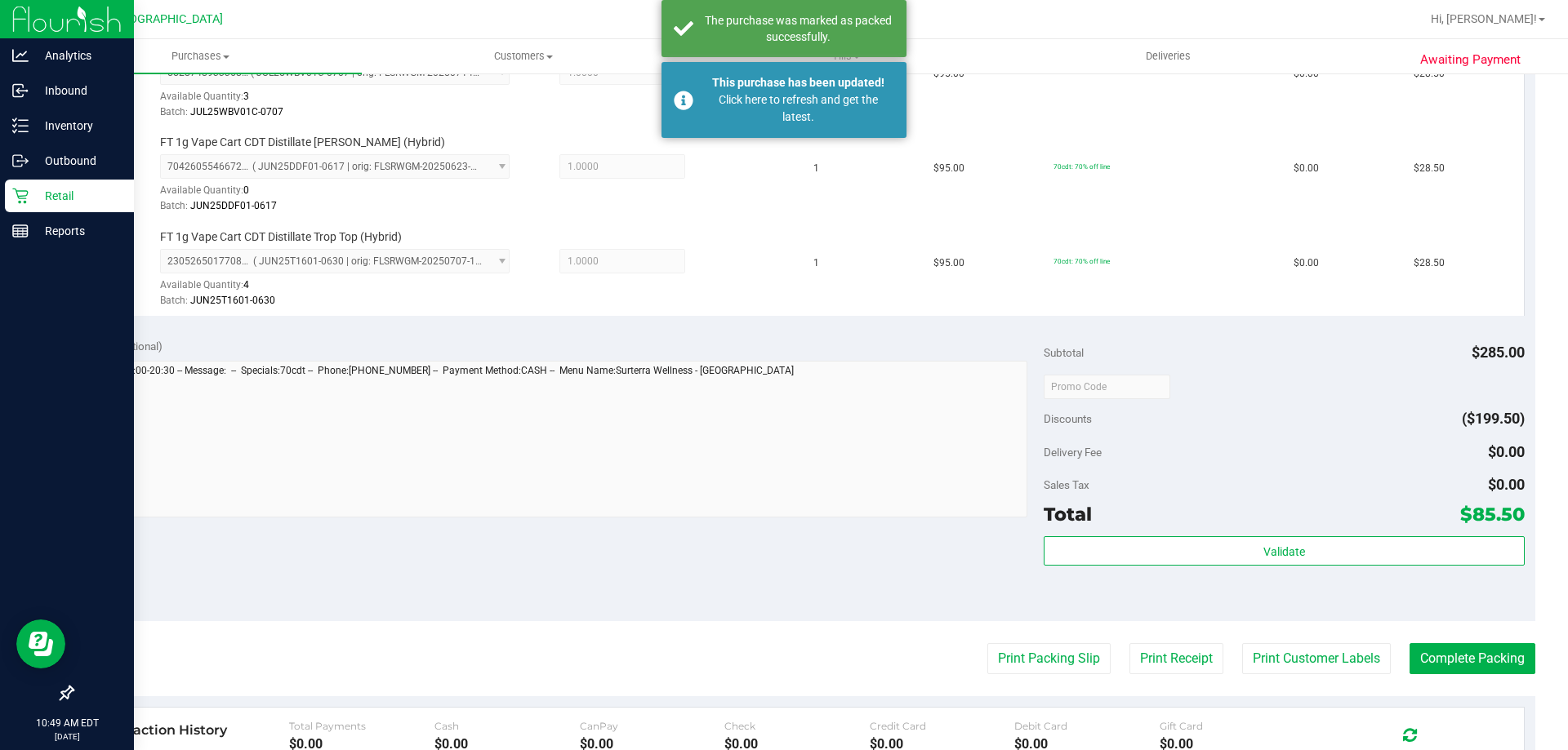
click at [44, 194] on p "Retail" at bounding box center [77, 196] width 98 height 19
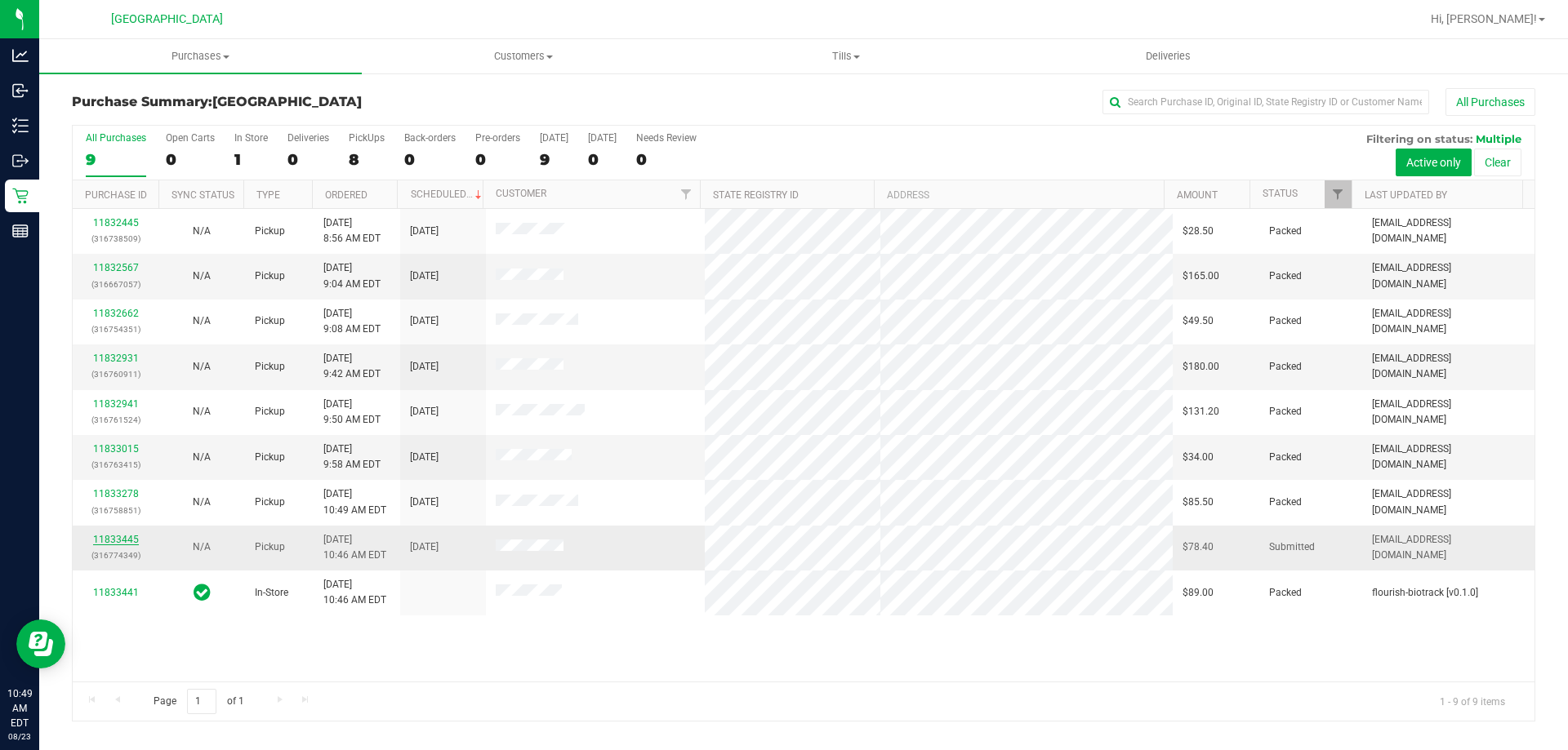
click at [114, 543] on link "11833445" at bounding box center [116, 539] width 46 height 11
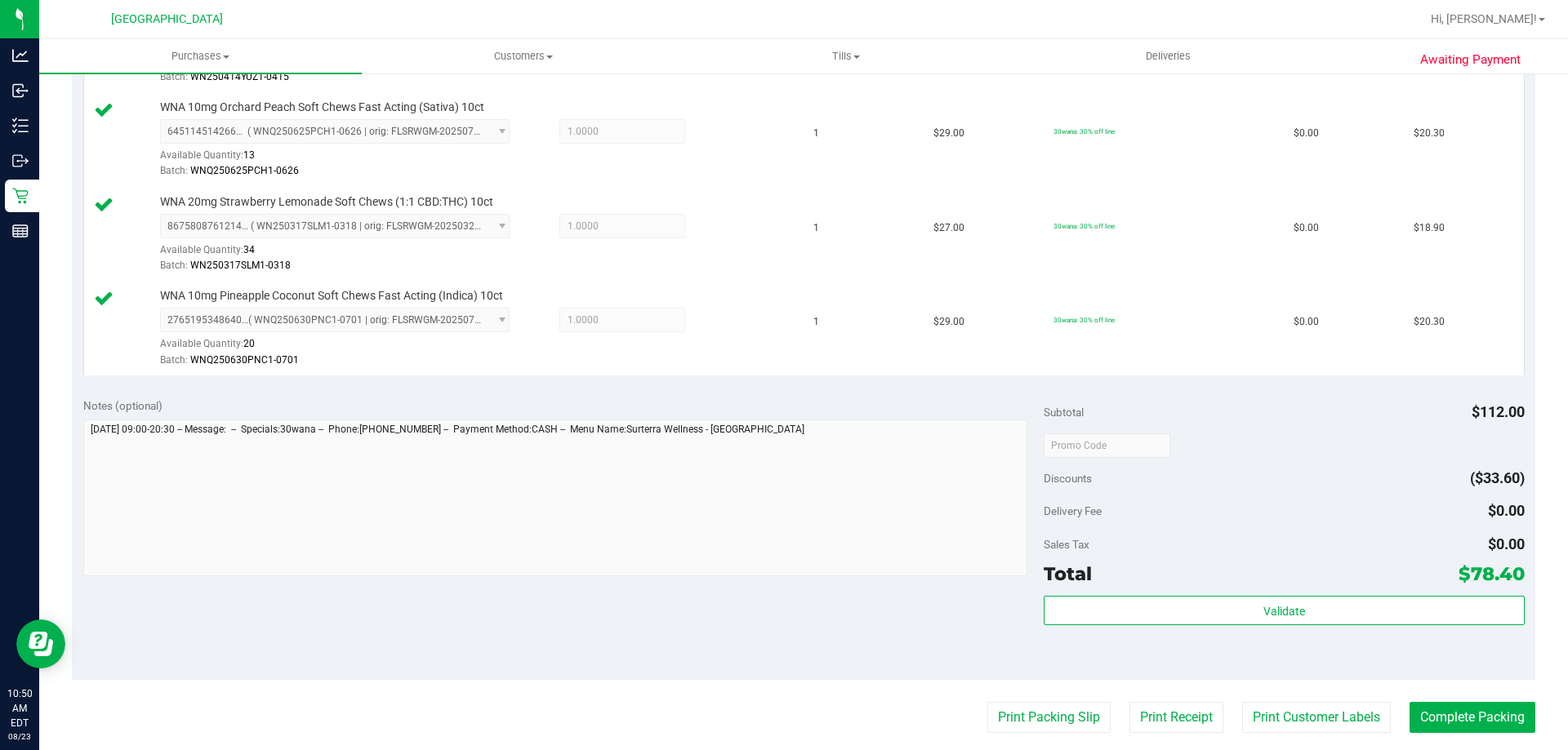
scroll to position [735, 0]
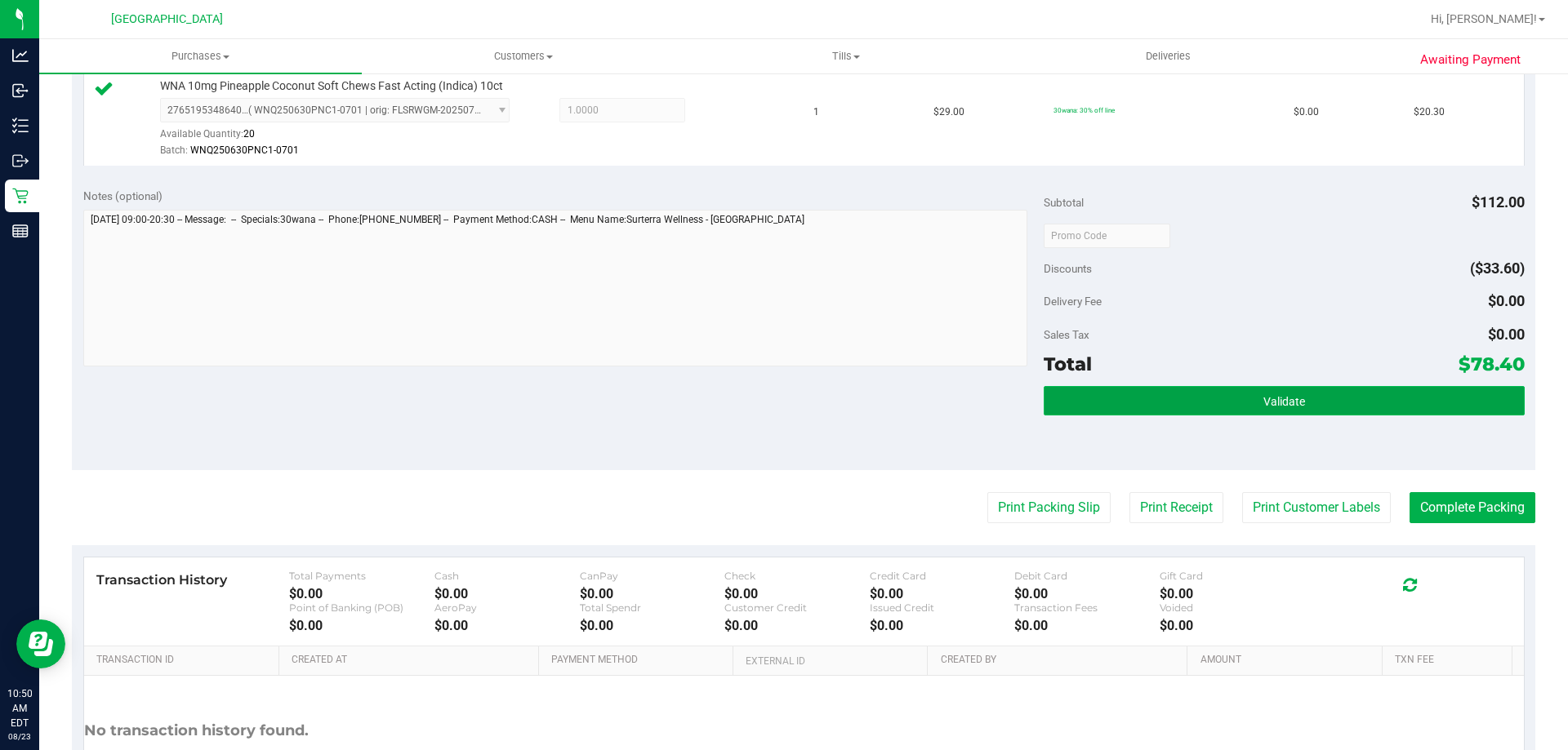
click at [1300, 408] on button "Validate" at bounding box center [1283, 400] width 480 height 29
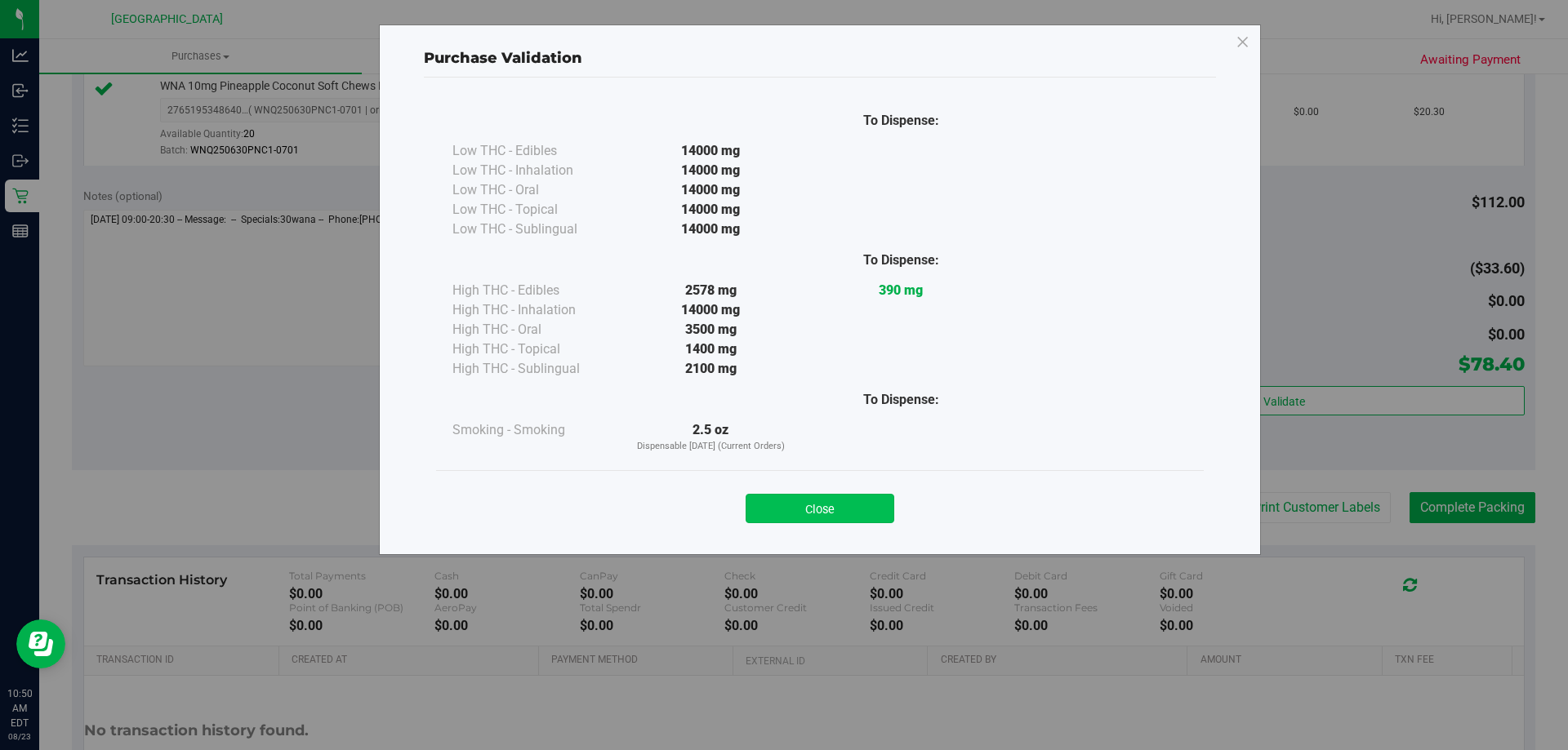
click at [857, 500] on button "Close" at bounding box center [820, 508] width 149 height 29
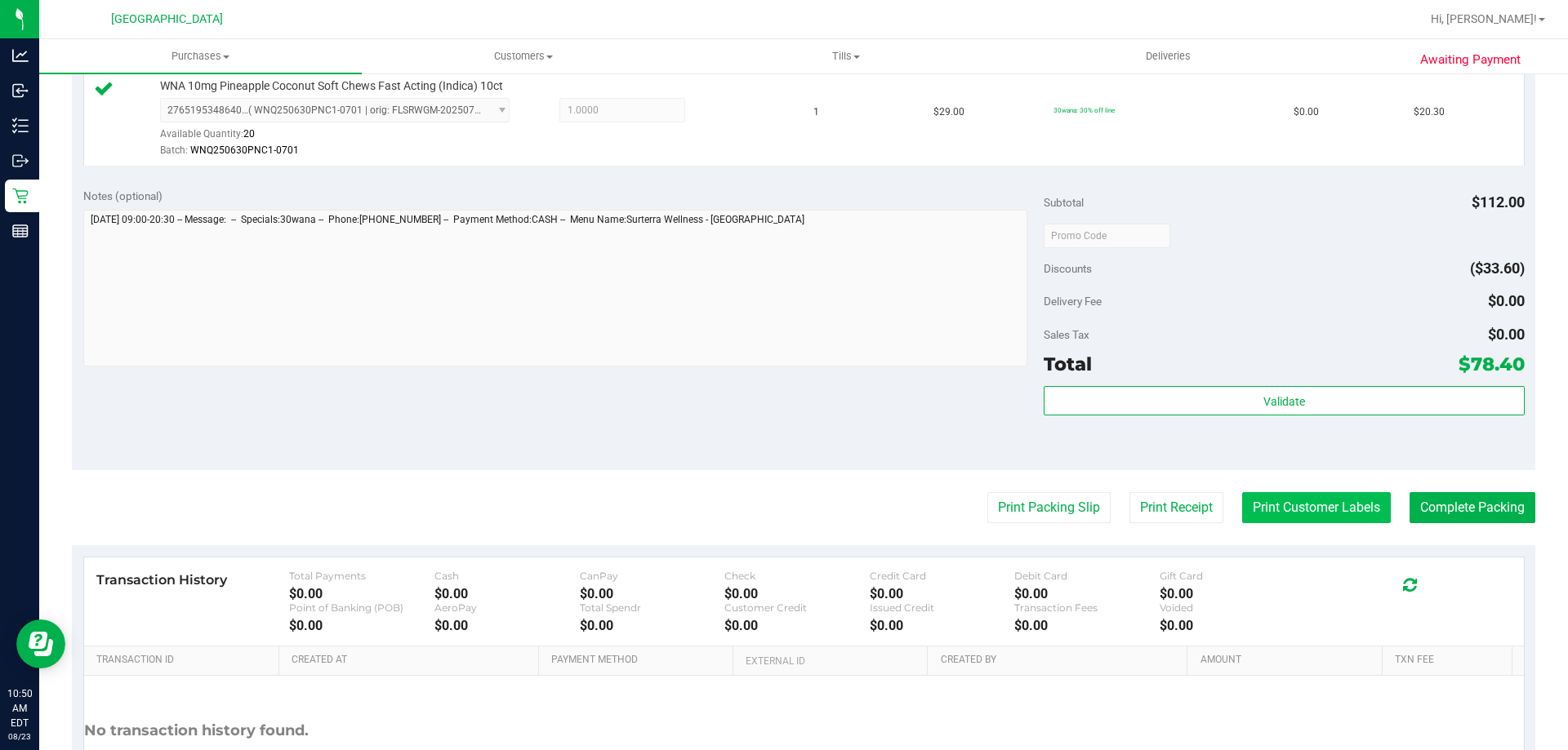
click at [1306, 524] on button "Print Customer Labels" at bounding box center [1316, 508] width 149 height 31
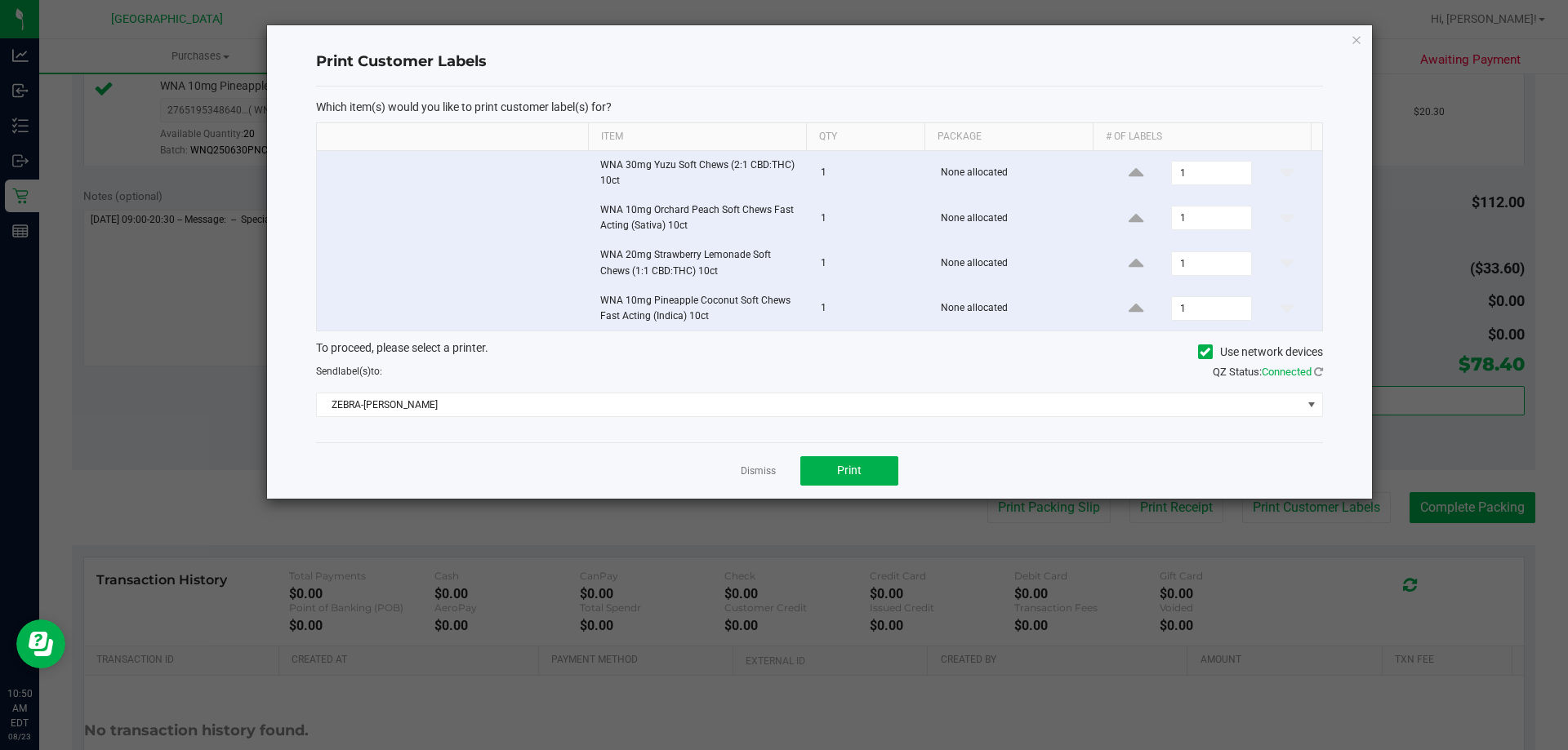
click at [903, 475] on div "Dismiss Print" at bounding box center [820, 471] width 1007 height 56
click at [885, 477] on button "Print" at bounding box center [849, 471] width 98 height 29
click at [1356, 40] on icon "button" at bounding box center [1356, 39] width 11 height 19
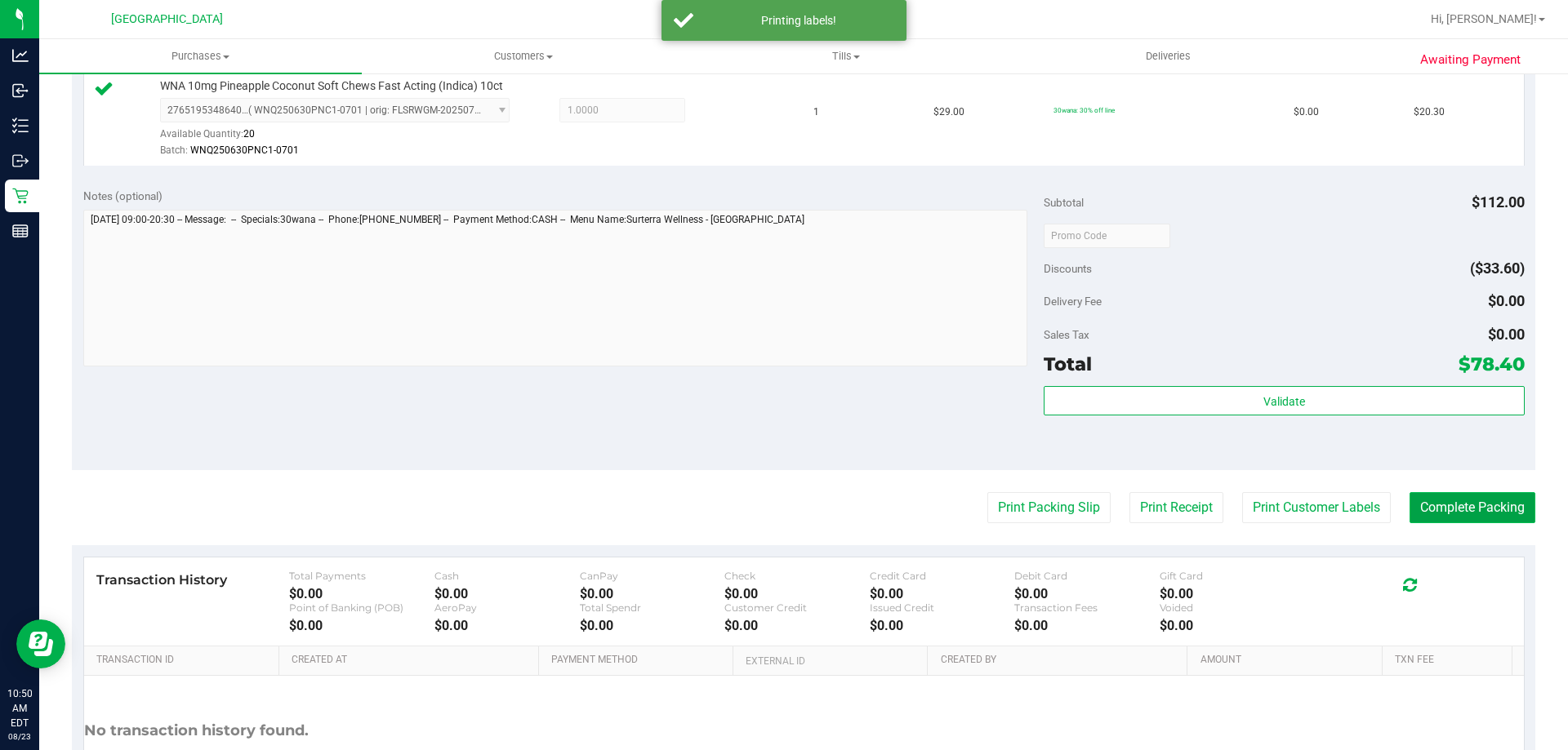
click at [1475, 507] on button "Complete Packing" at bounding box center [1472, 508] width 126 height 31
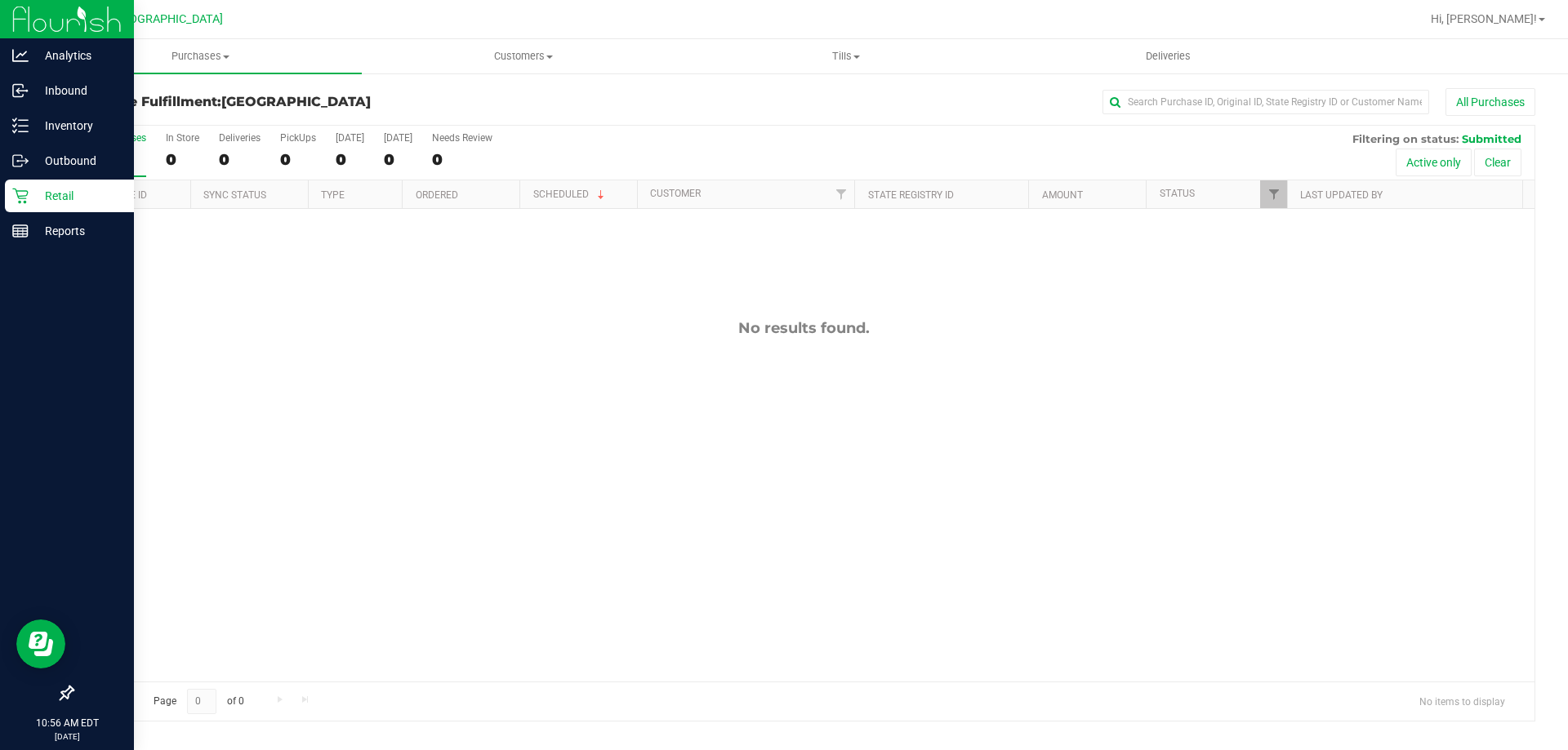
click at [23, 201] on icon at bounding box center [20, 196] width 17 height 17
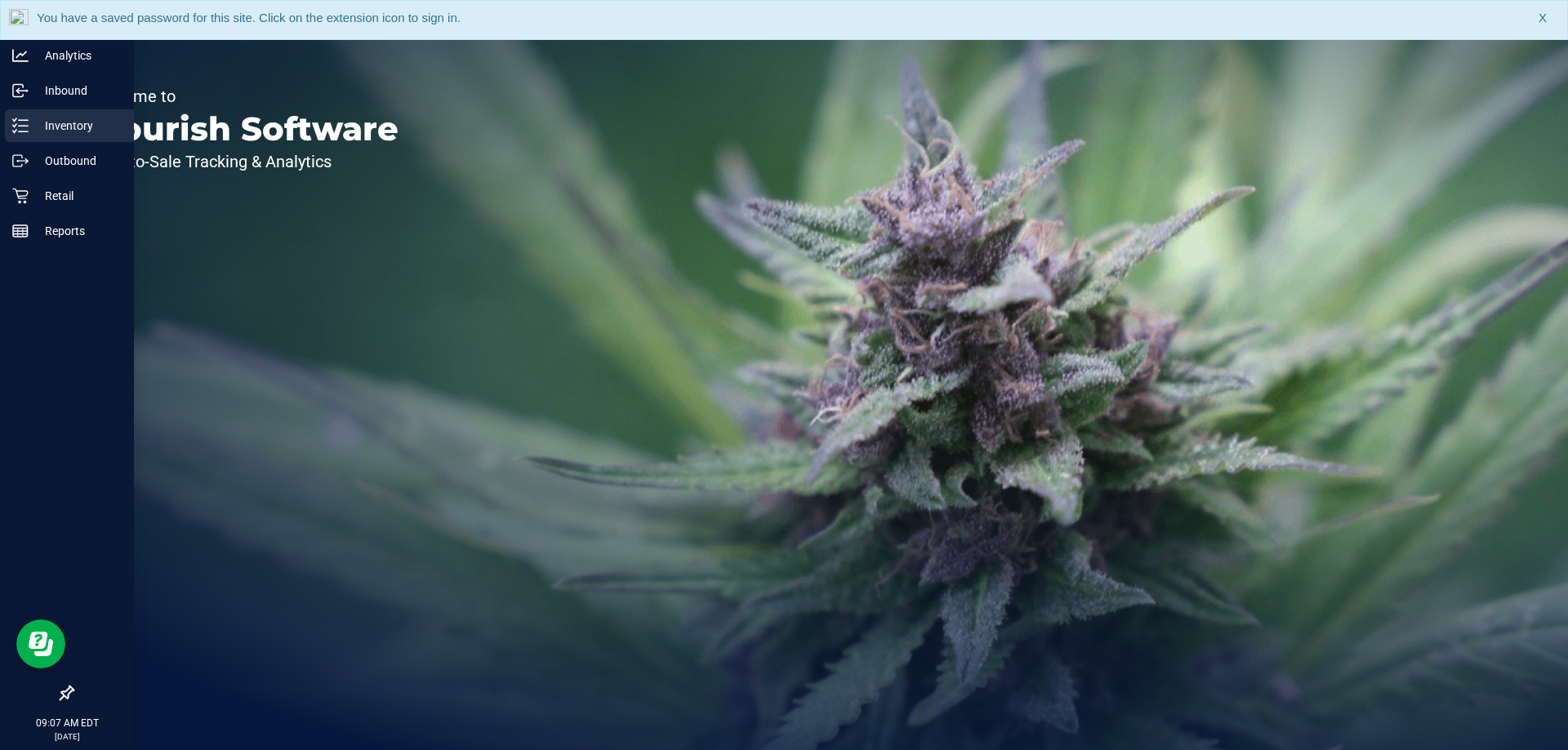
click at [50, 125] on p "Inventory" at bounding box center [77, 126] width 98 height 19
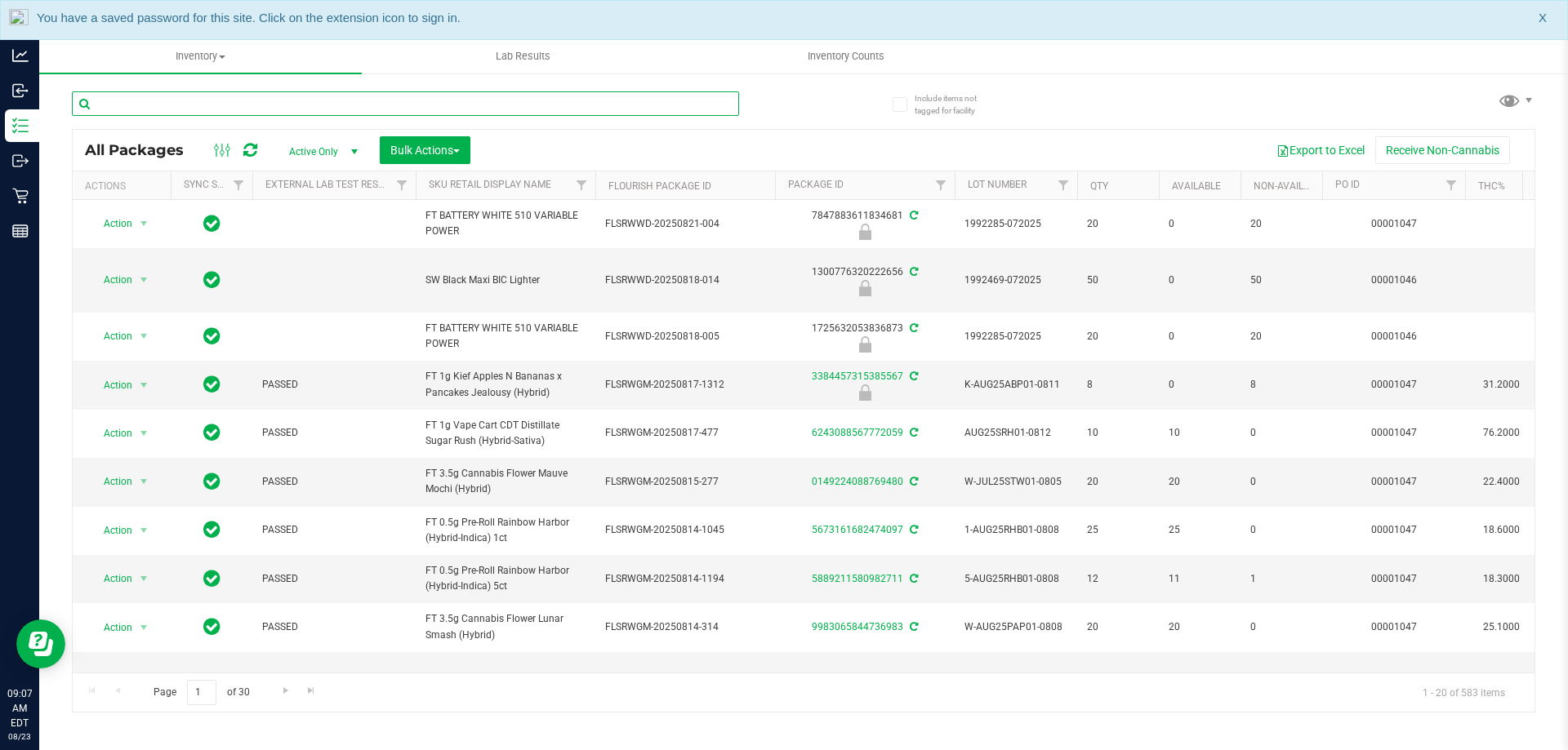
click at [174, 101] on input "text" at bounding box center [405, 104] width 667 height 25
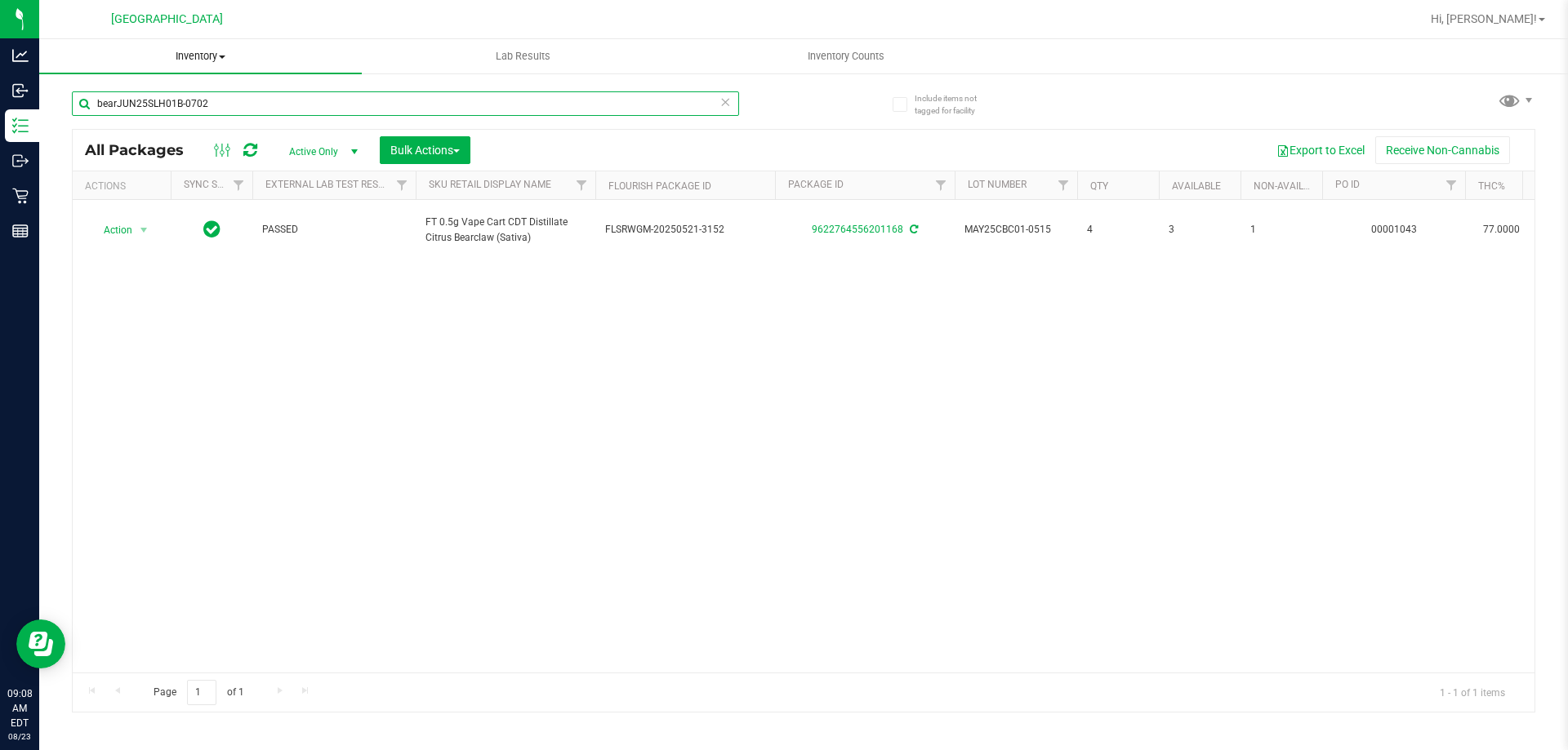
type input "bearJUN25SLH01B-0702"
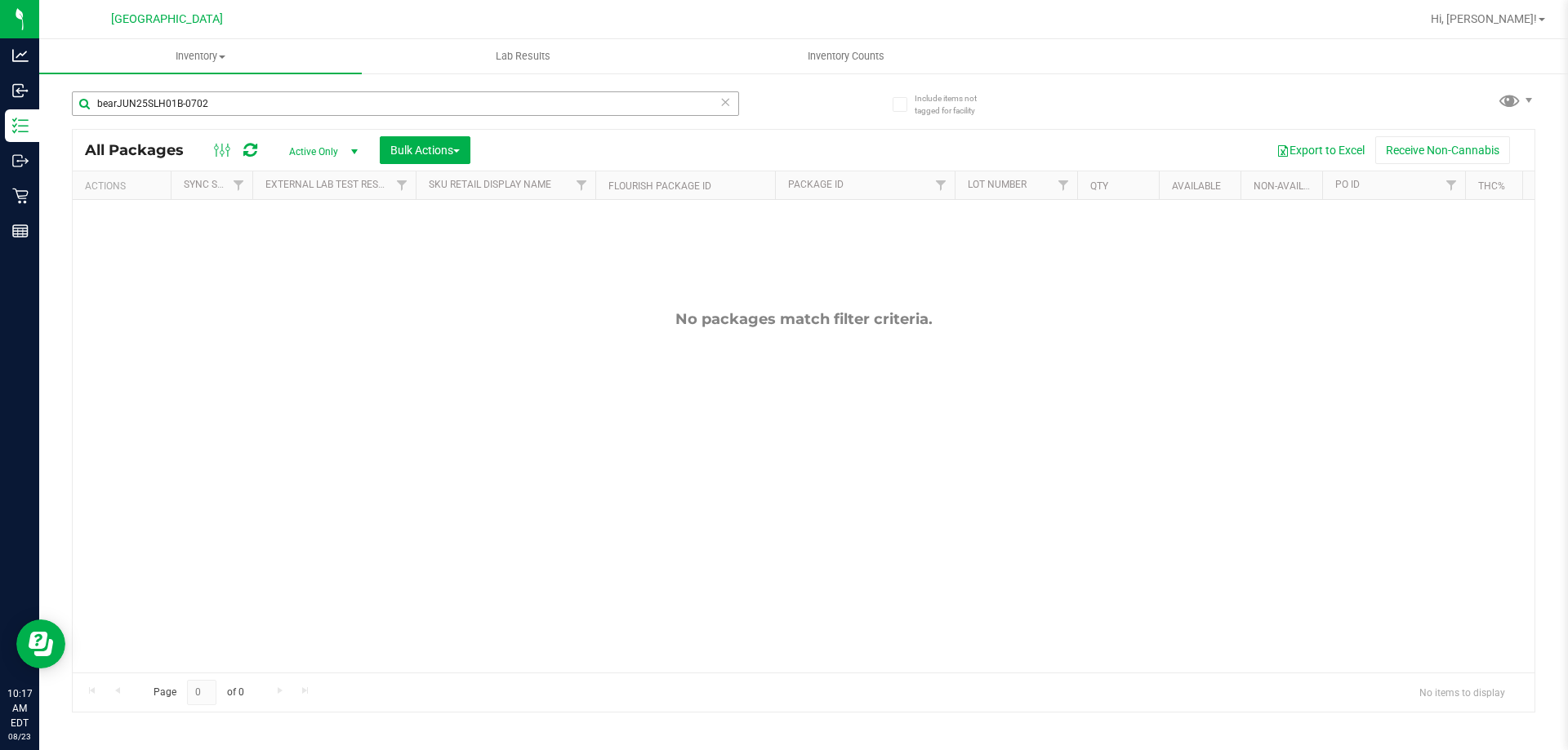
click at [732, 102] on input "bearJUN25SLH01B-0702" at bounding box center [405, 104] width 667 height 25
click at [730, 98] on icon at bounding box center [725, 101] width 11 height 19
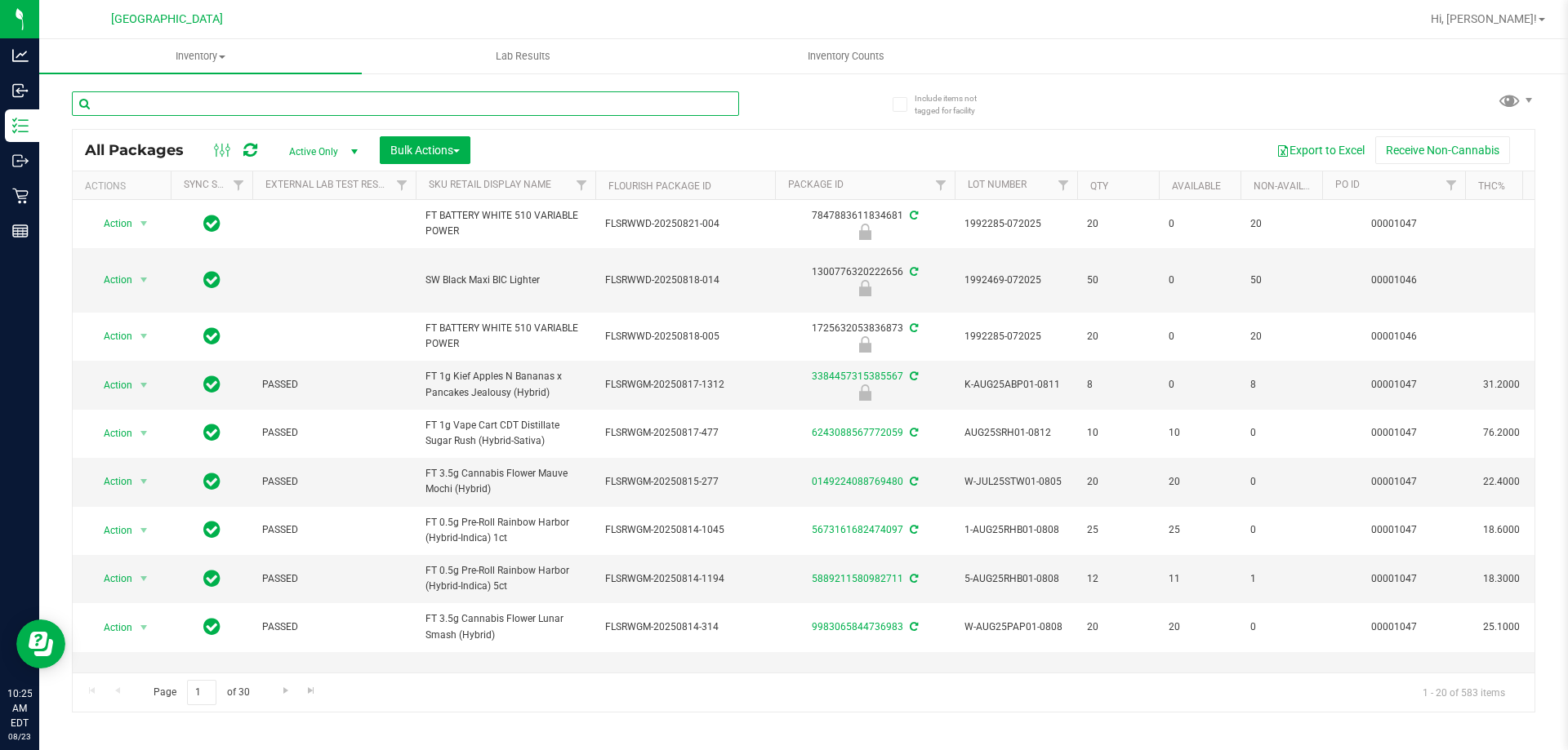
click at [115, 108] on input "text" at bounding box center [405, 104] width 667 height 25
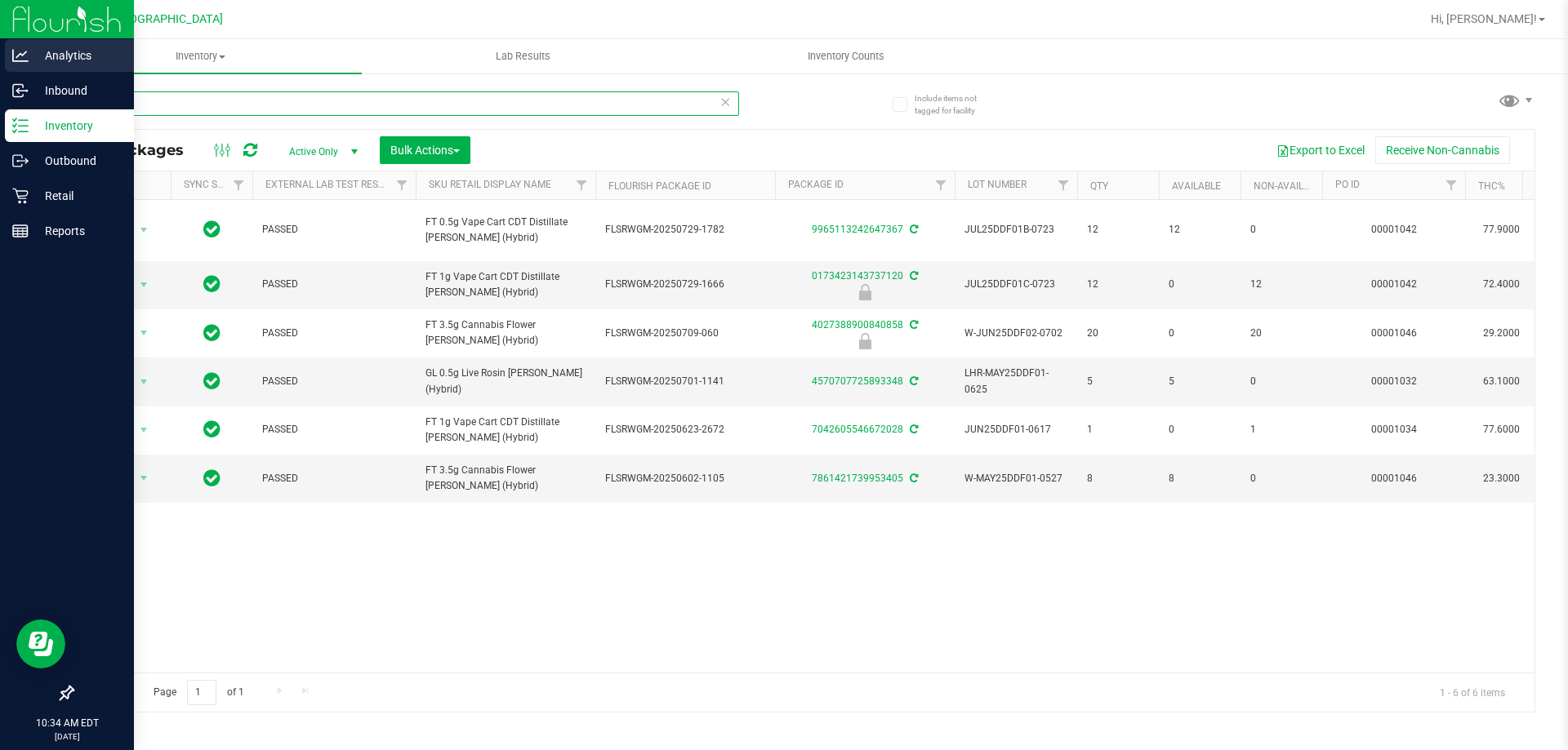
drag, startPoint x: 127, startPoint y: 108, endPoint x: 0, endPoint y: 46, distance: 141.3
click at [0, 47] on div "Analytics Inbound Inventory Outbound Retail Reports 10:34 AM EDT 08/23/2025 08/…" at bounding box center [784, 375] width 1568 height 750
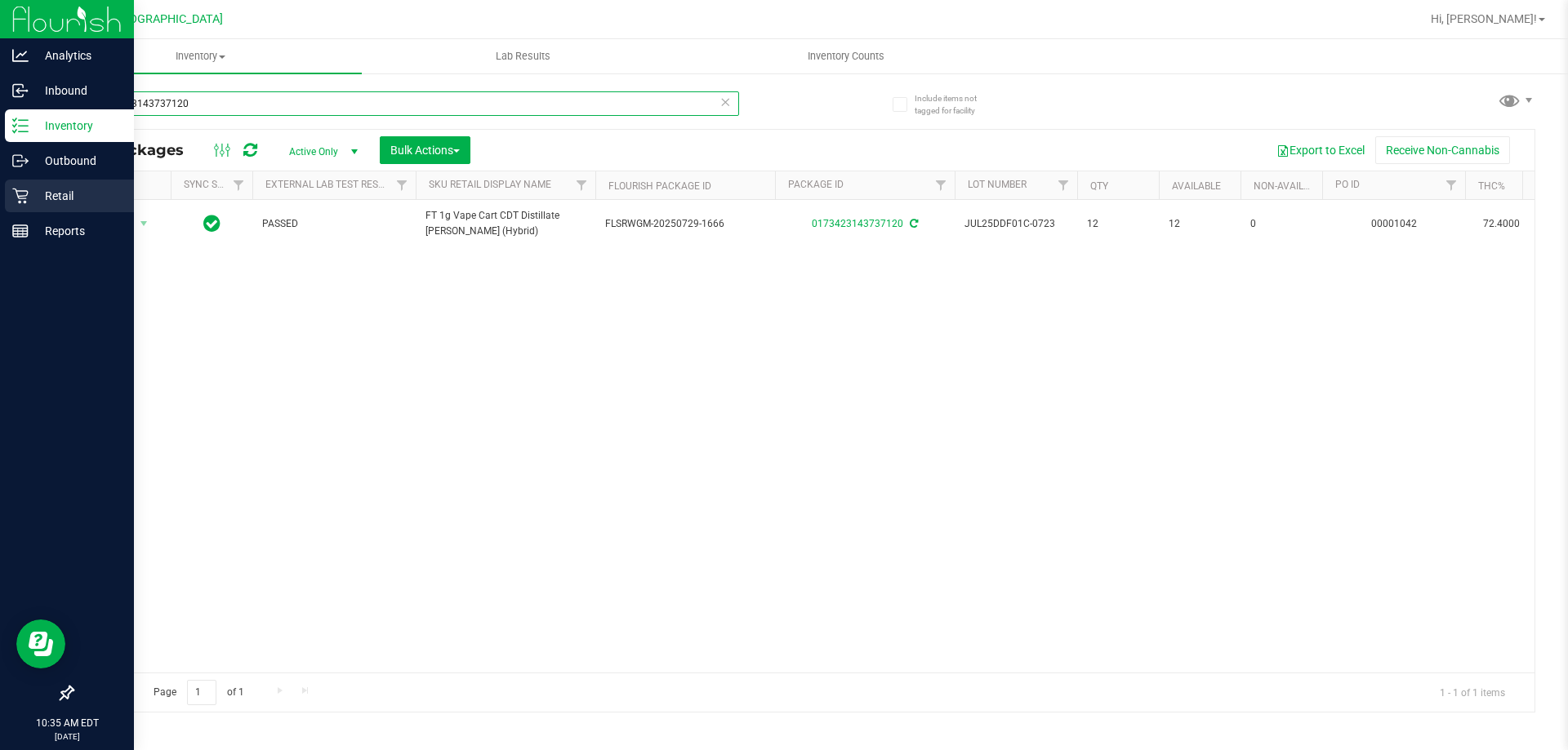
type input "0173423143737120"
click at [43, 204] on p "Retail" at bounding box center [77, 196] width 98 height 19
